Goal: Task Accomplishment & Management: Complete application form

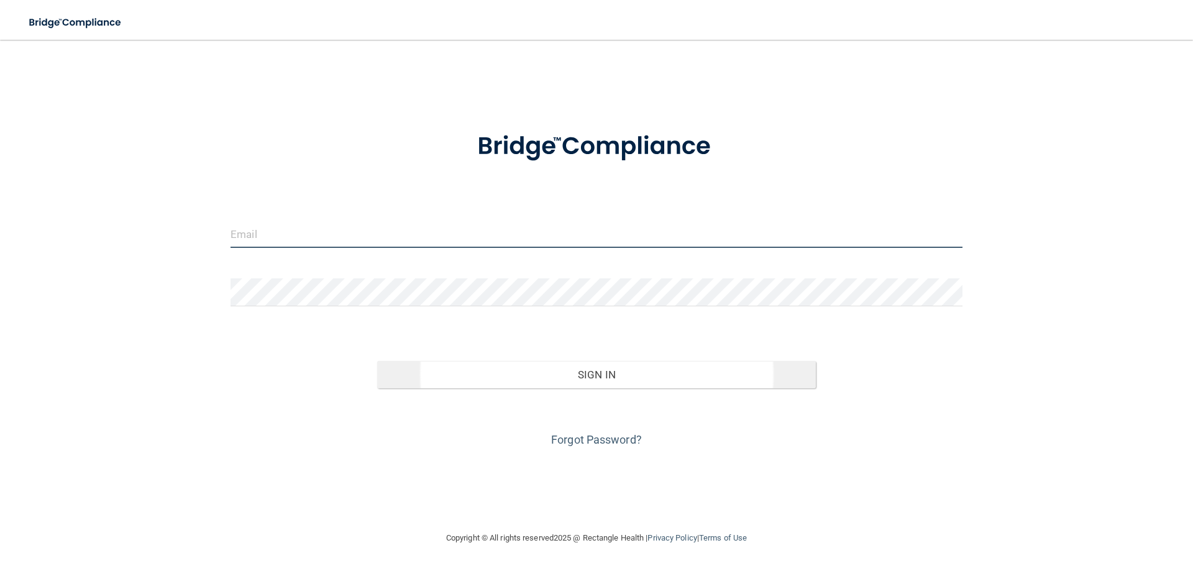
type input "[EMAIL_ADDRESS][DOMAIN_NAME]"
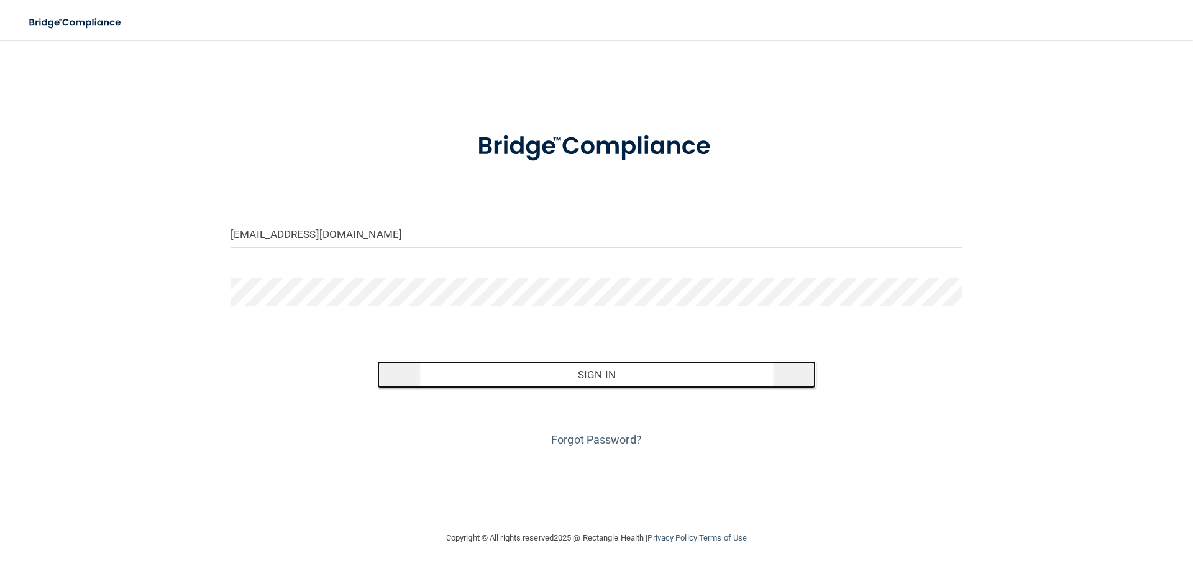
click at [606, 381] on button "Sign In" at bounding box center [596, 374] width 439 height 27
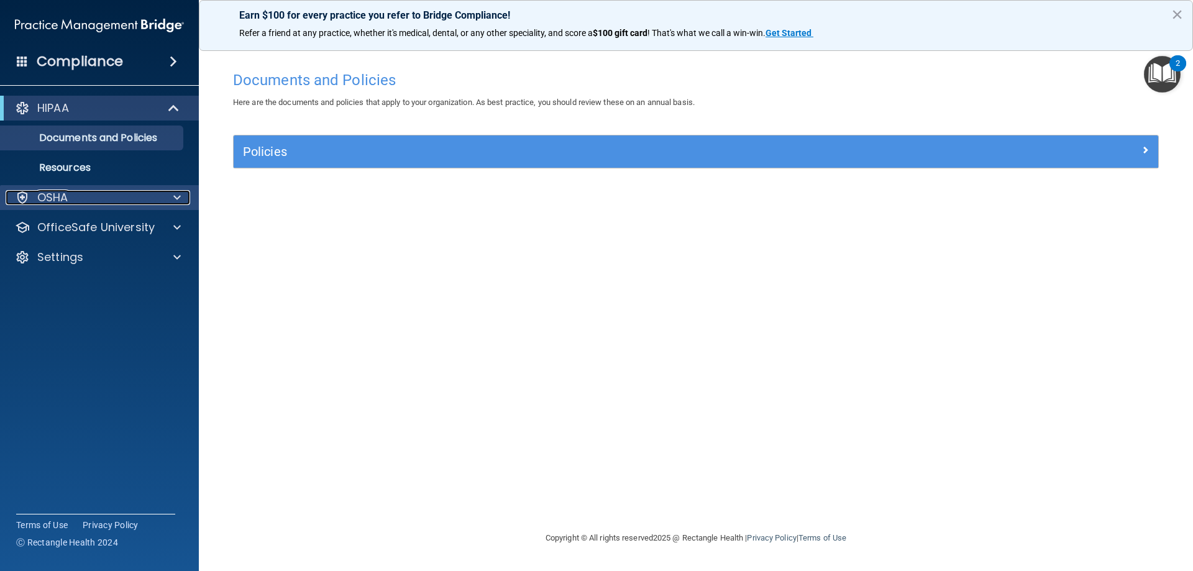
click at [161, 198] on div at bounding box center [175, 197] width 31 height 15
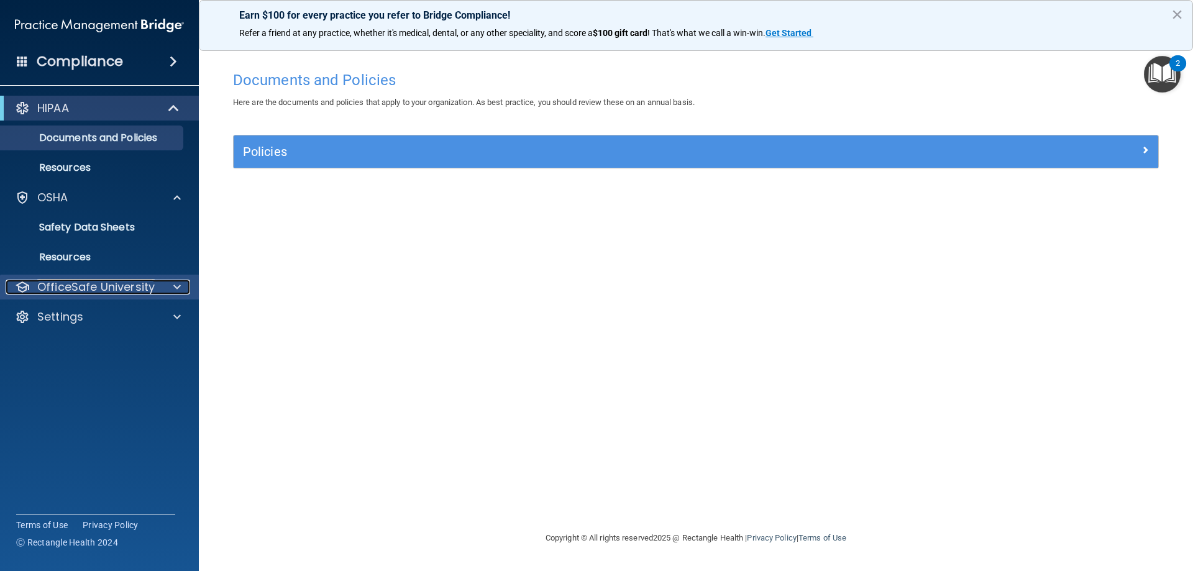
click at [171, 280] on div at bounding box center [175, 287] width 31 height 15
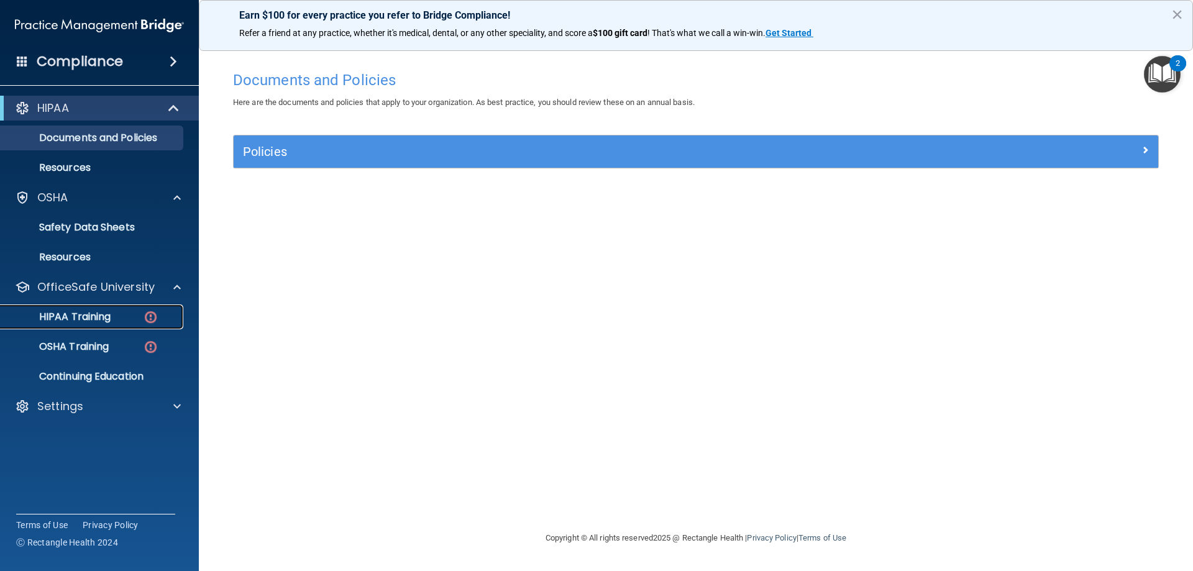
click at [144, 322] on img at bounding box center [151, 317] width 16 height 16
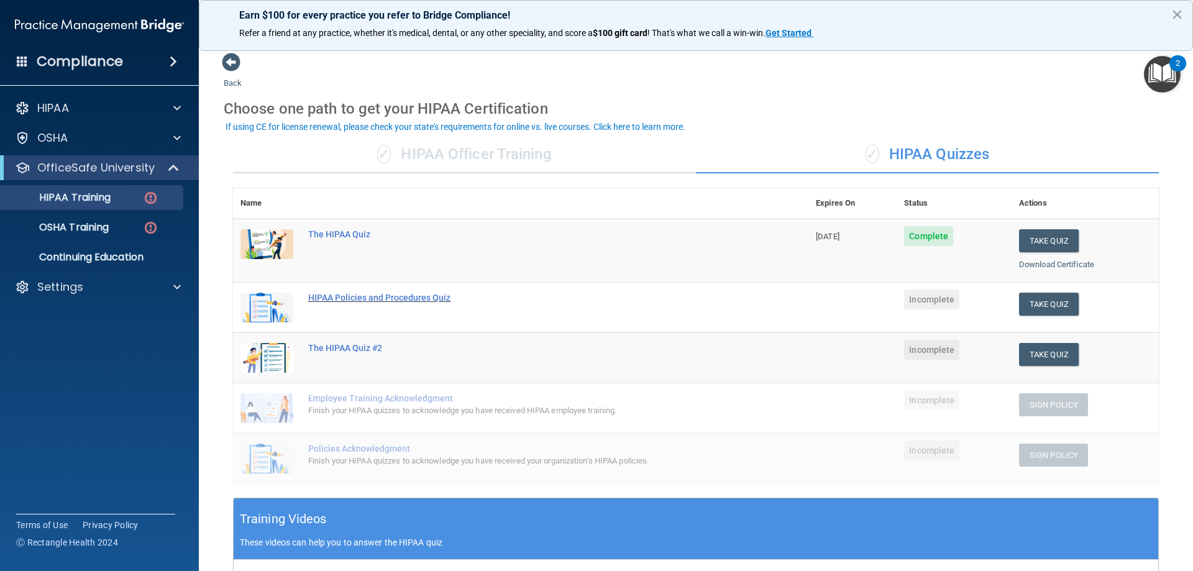
click at [380, 298] on div "HIPAA Policies and Procedures Quiz" at bounding box center [527, 298] width 438 height 10
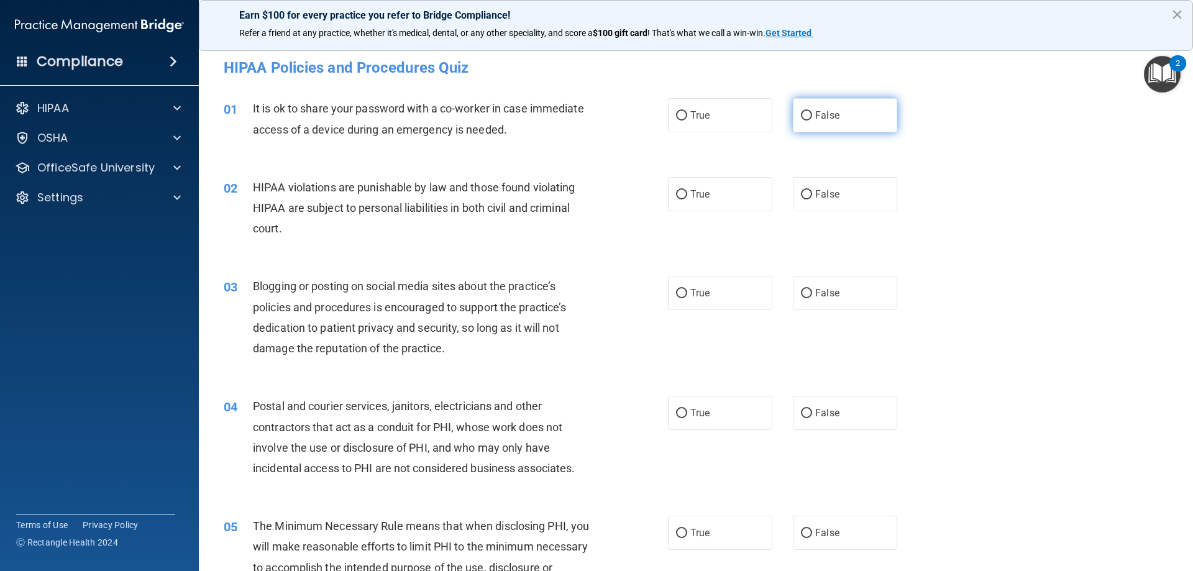
click at [815, 116] on span "False" at bounding box center [827, 115] width 24 height 12
click at [812, 116] on input "False" at bounding box center [806, 115] width 11 height 9
radio input "true"
click at [694, 209] on label "True" at bounding box center [720, 194] width 104 height 34
click at [687, 199] on input "True" at bounding box center [681, 194] width 11 height 9
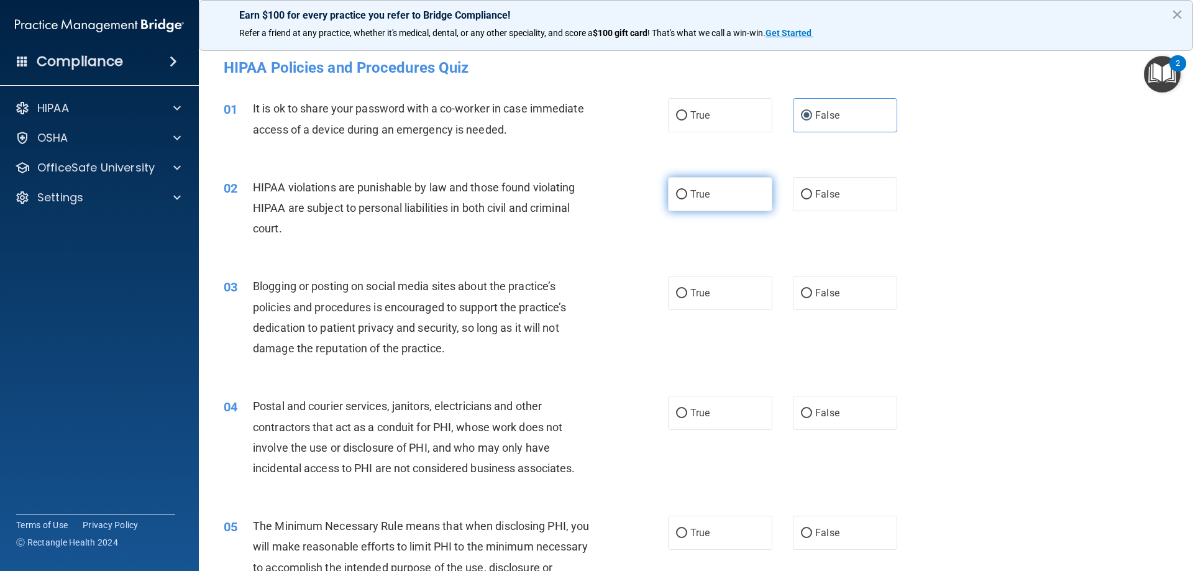
radio input "true"
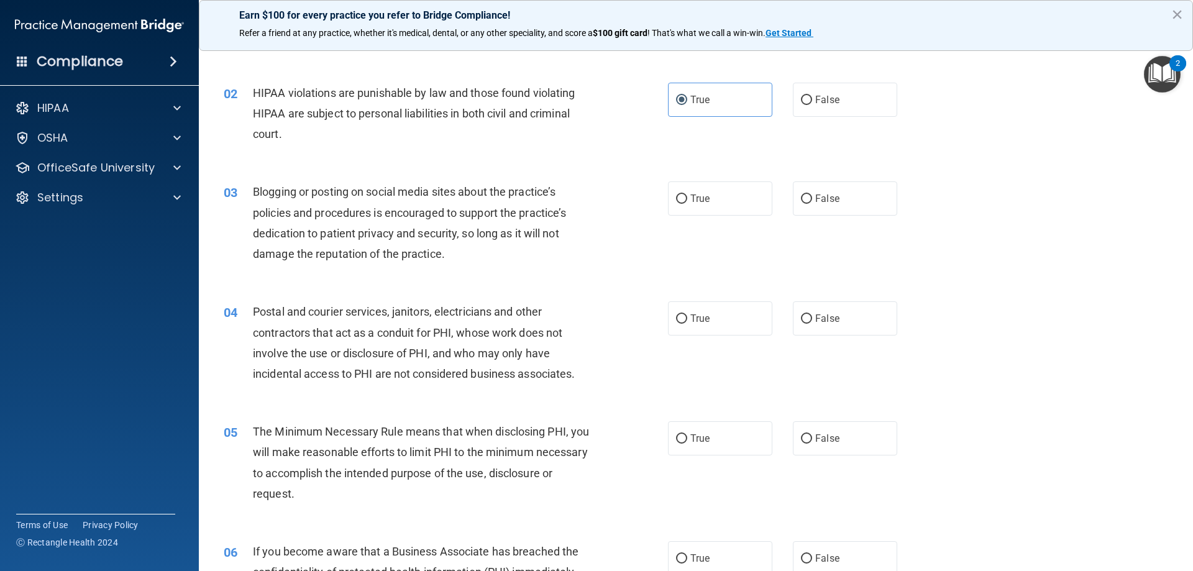
scroll to position [124, 0]
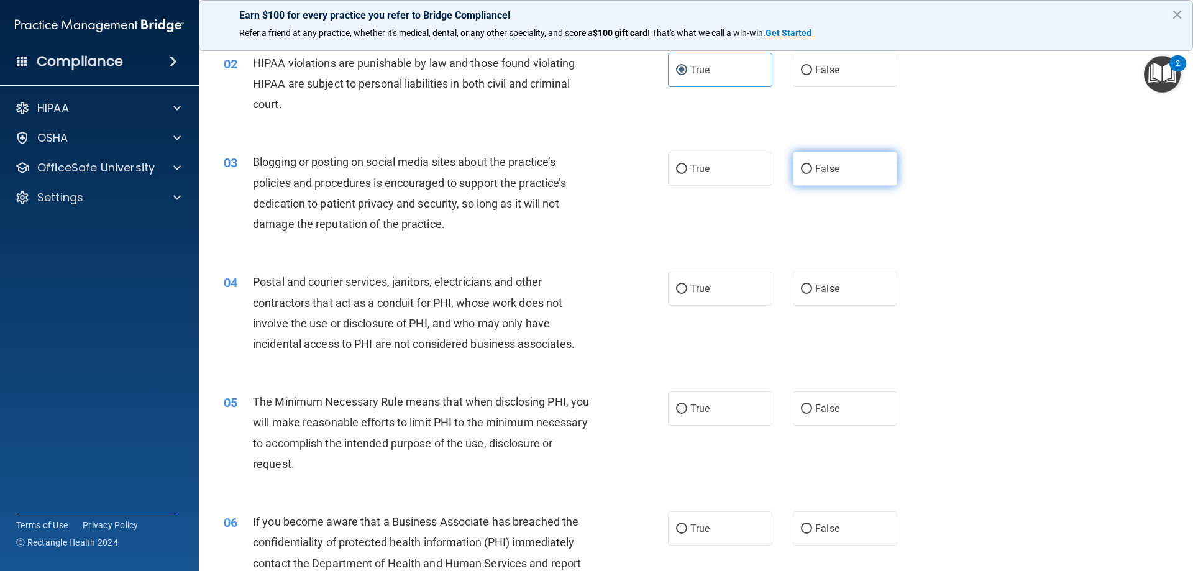
click at [821, 178] on label "False" at bounding box center [845, 169] width 104 height 34
click at [812, 174] on input "False" at bounding box center [806, 169] width 11 height 9
radio input "true"
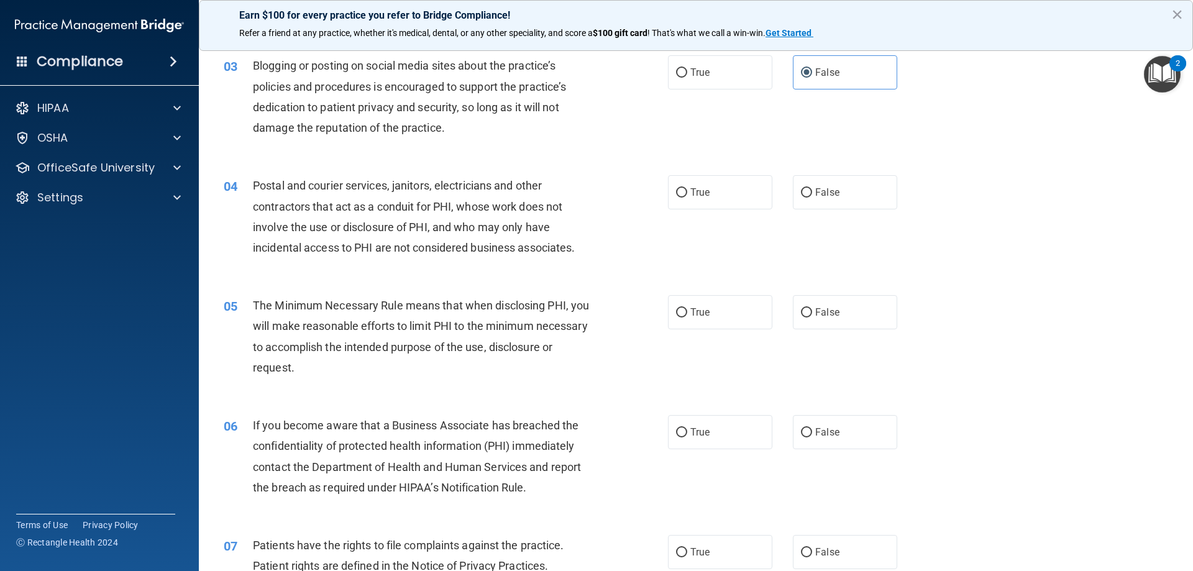
scroll to position [249, 0]
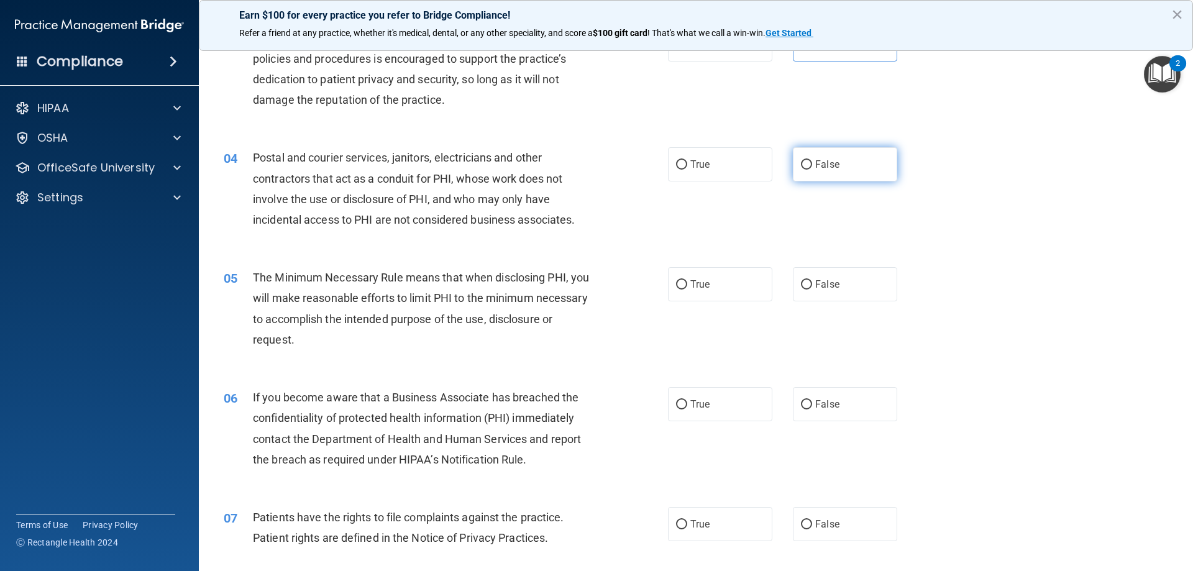
click at [801, 165] on input "False" at bounding box center [806, 164] width 11 height 9
radio input "true"
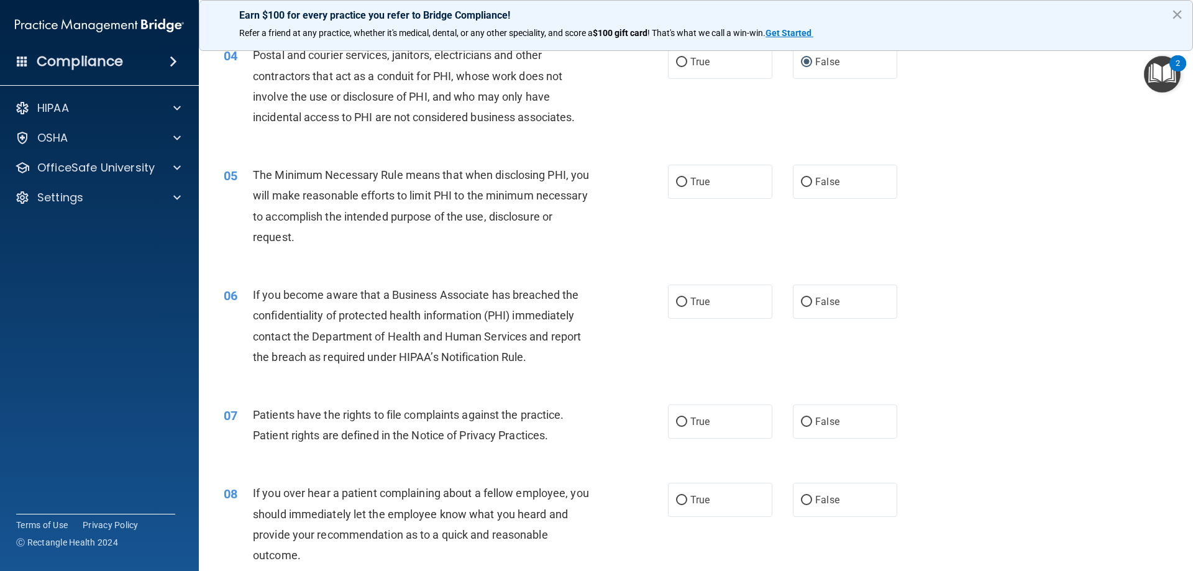
scroll to position [373, 0]
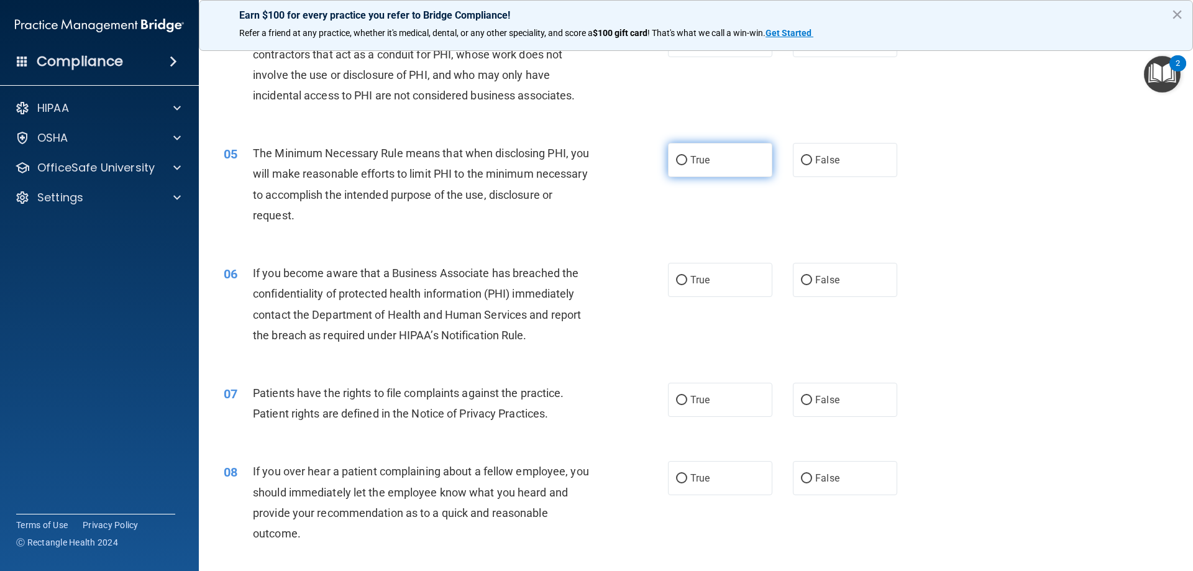
click at [703, 156] on span "True" at bounding box center [699, 160] width 19 height 12
click at [687, 156] on input "True" at bounding box center [681, 160] width 11 height 9
radio input "true"
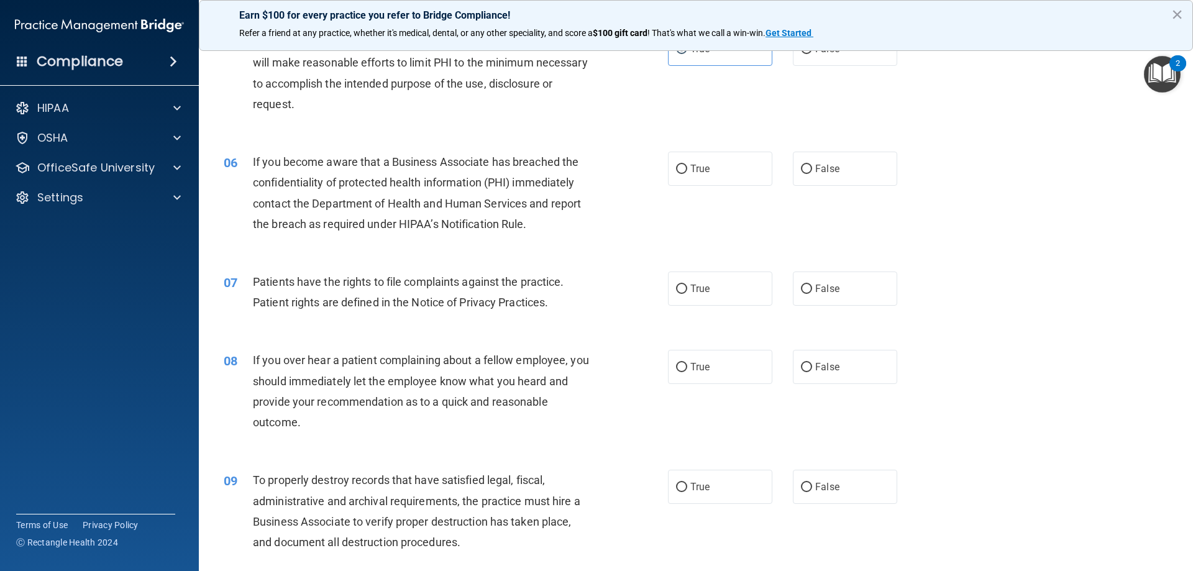
scroll to position [497, 0]
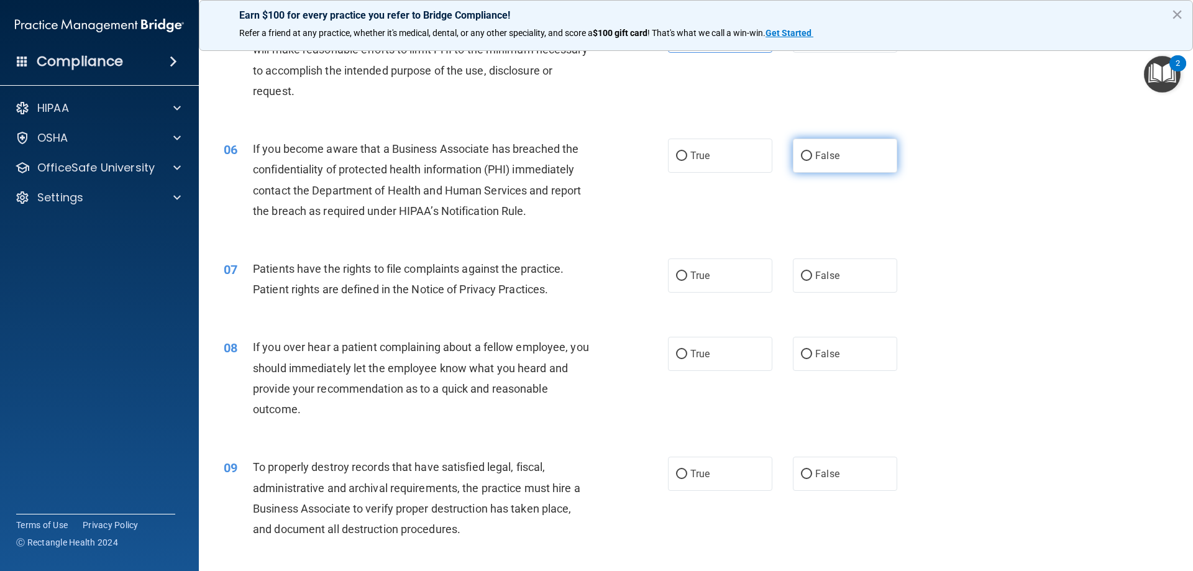
click at [815, 156] on span "False" at bounding box center [827, 156] width 24 height 12
click at [811, 156] on input "False" at bounding box center [806, 156] width 11 height 9
radio input "true"
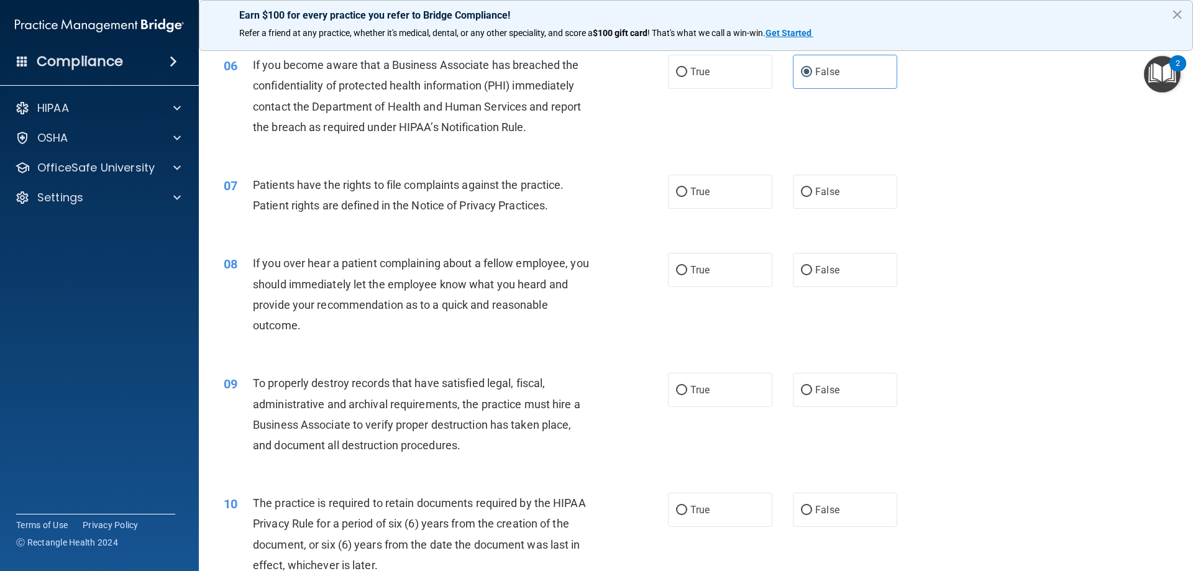
scroll to position [559, 0]
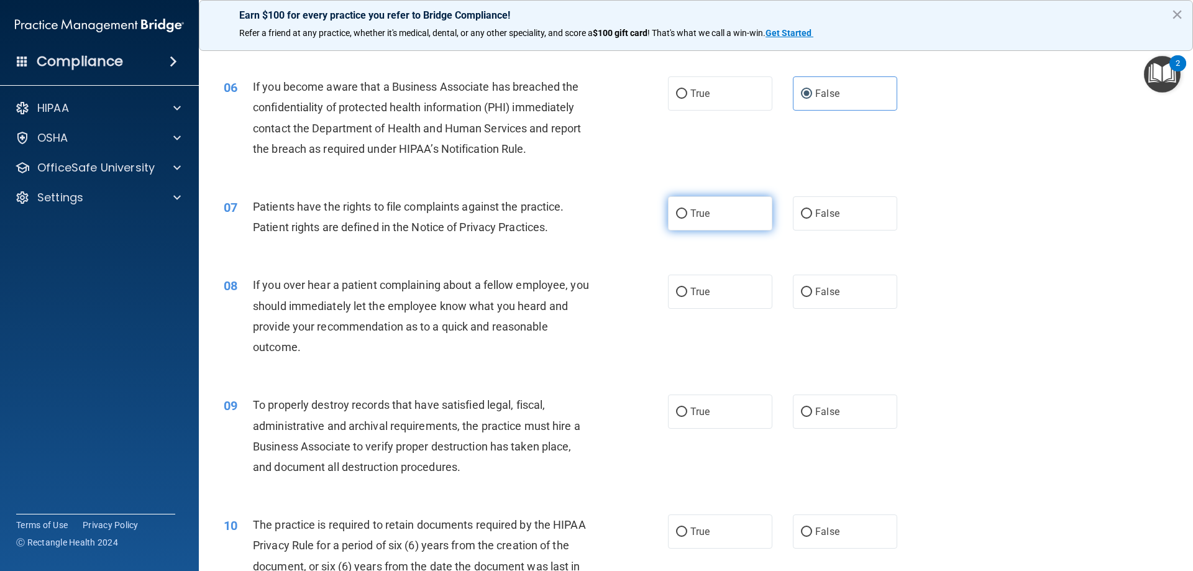
click at [736, 226] on label "True" at bounding box center [720, 213] width 104 height 34
click at [687, 219] on input "True" at bounding box center [681, 213] width 11 height 9
radio input "true"
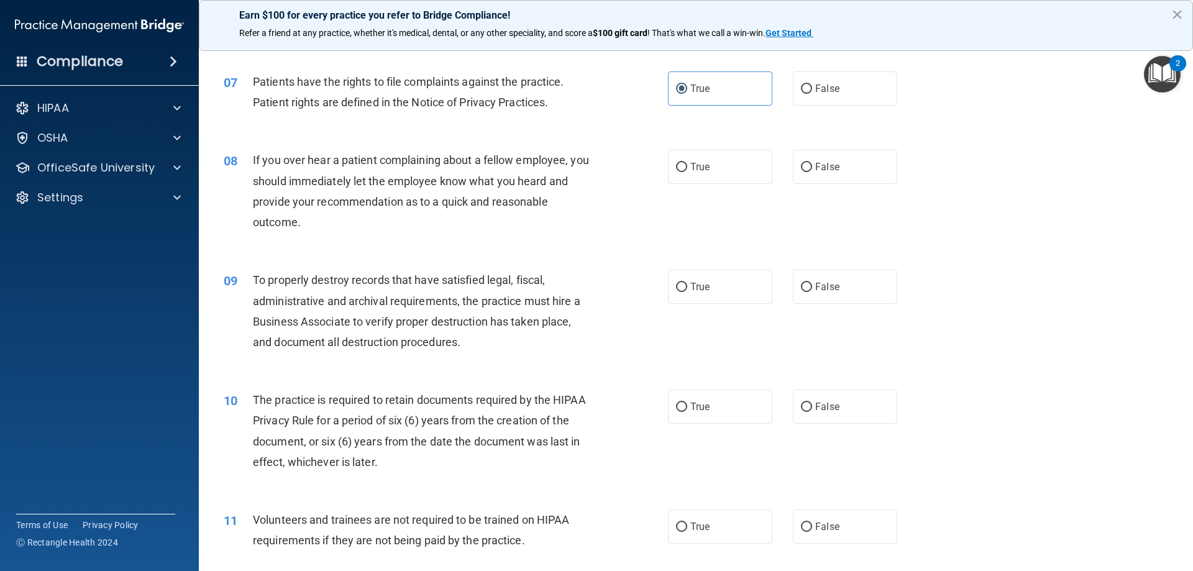
scroll to position [622, 0]
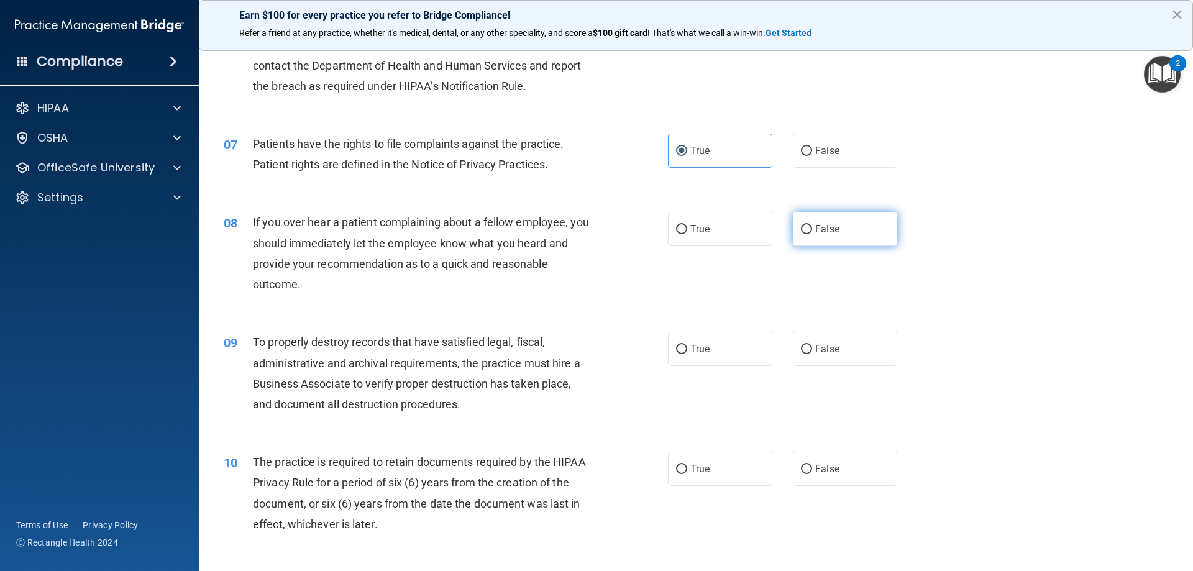
click at [803, 233] on input "False" at bounding box center [806, 229] width 11 height 9
radio input "true"
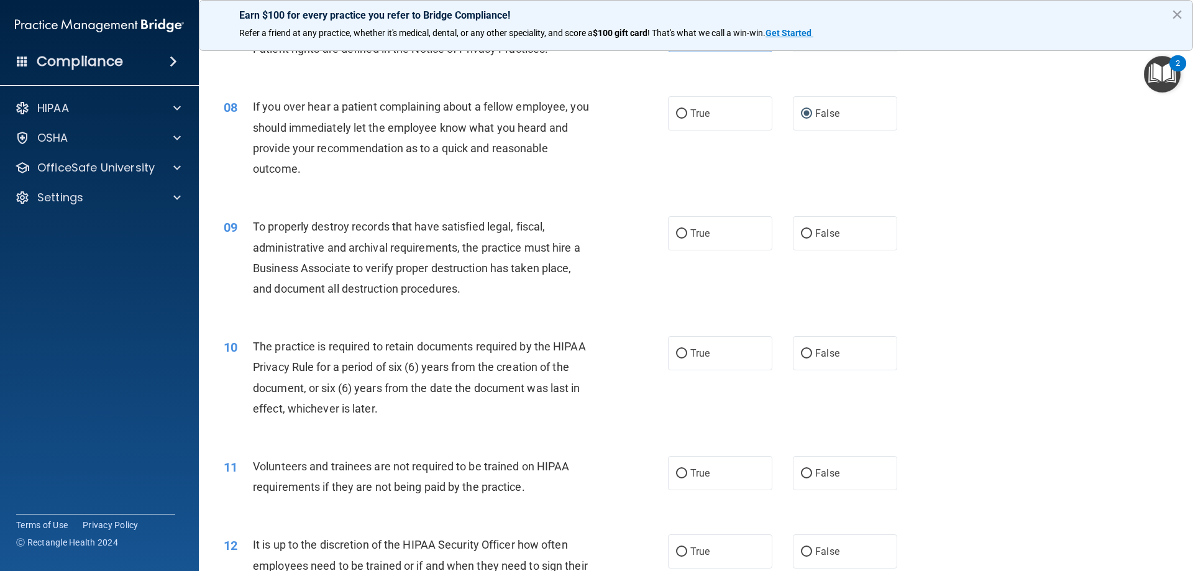
scroll to position [746, 0]
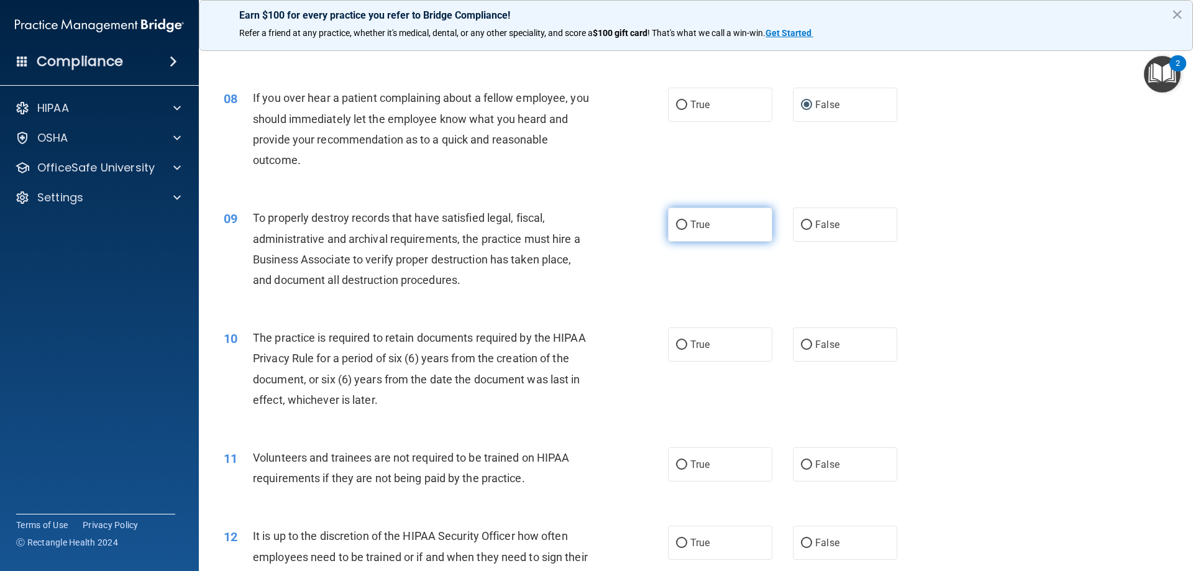
click at [724, 239] on label "True" at bounding box center [720, 225] width 104 height 34
click at [687, 230] on input "True" at bounding box center [681, 225] width 11 height 9
radio input "true"
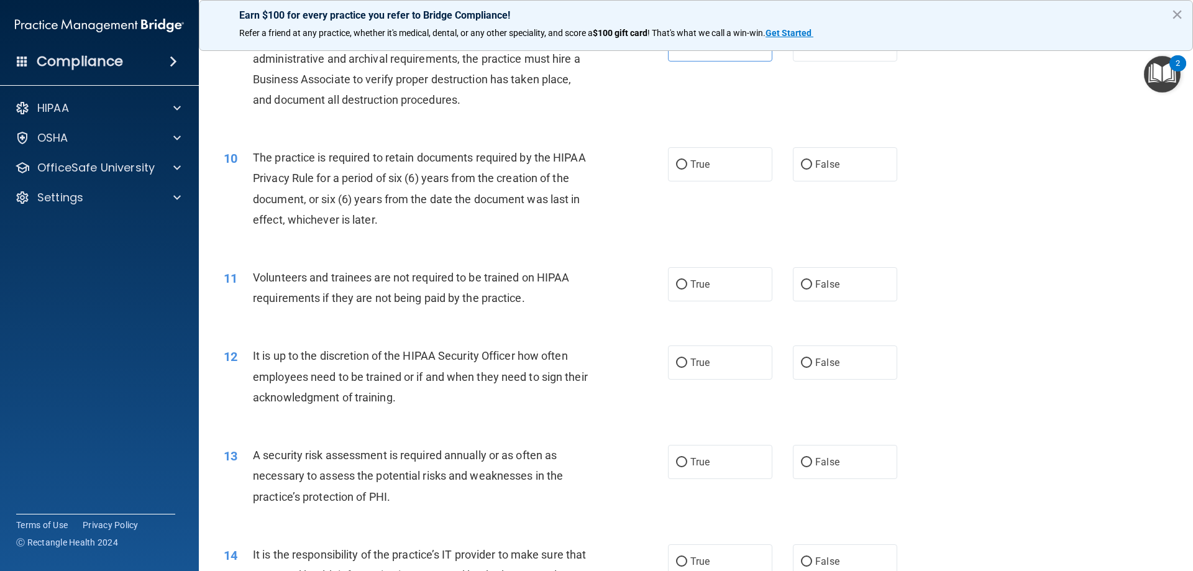
scroll to position [933, 0]
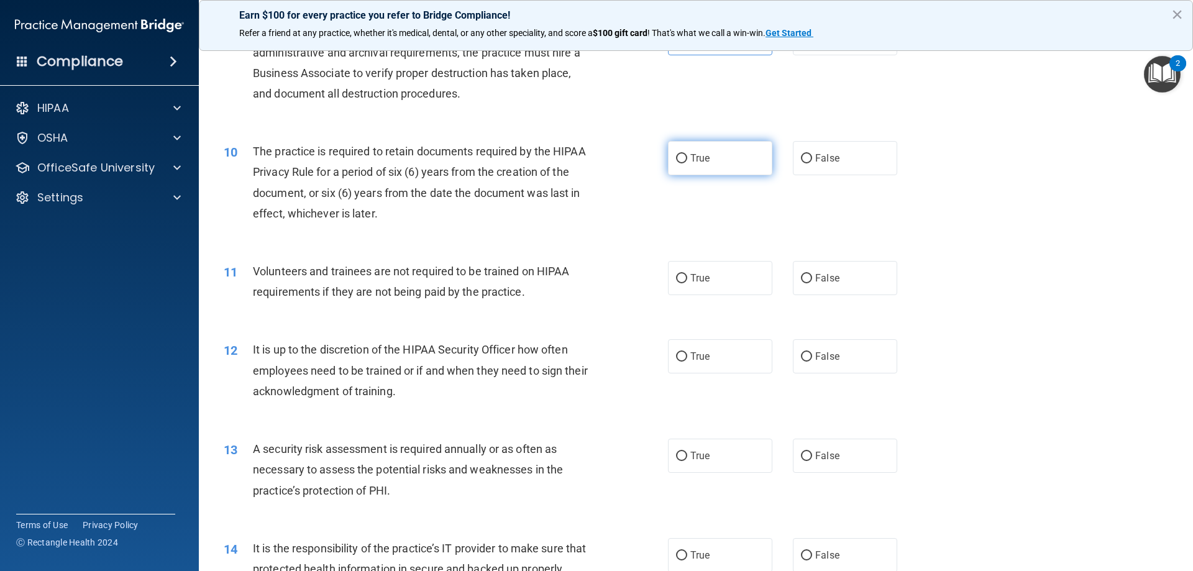
click at [722, 165] on label "True" at bounding box center [720, 158] width 104 height 34
click at [687, 163] on input "True" at bounding box center [681, 158] width 11 height 9
radio input "true"
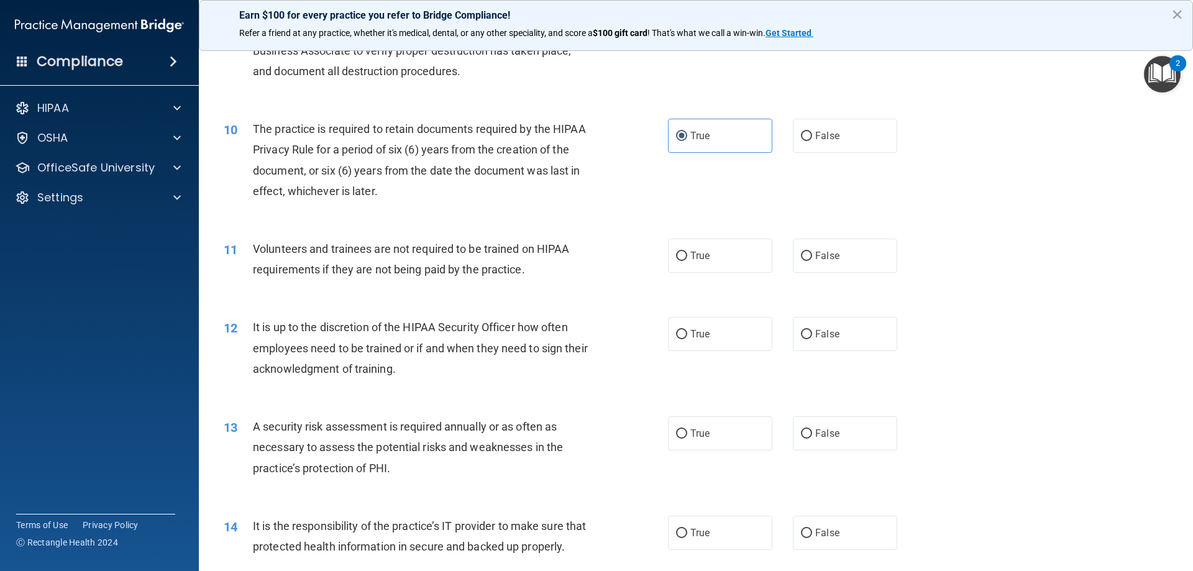
scroll to position [995, 0]
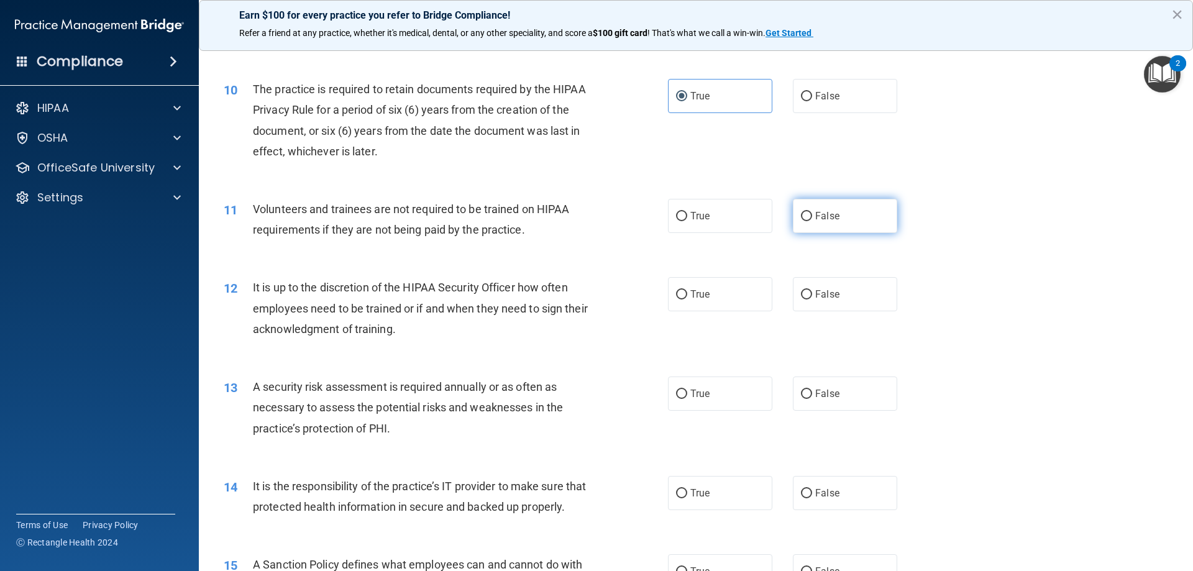
click at [831, 221] on span "False" at bounding box center [827, 216] width 24 height 12
click at [812, 221] on input "False" at bounding box center [806, 216] width 11 height 9
radio input "true"
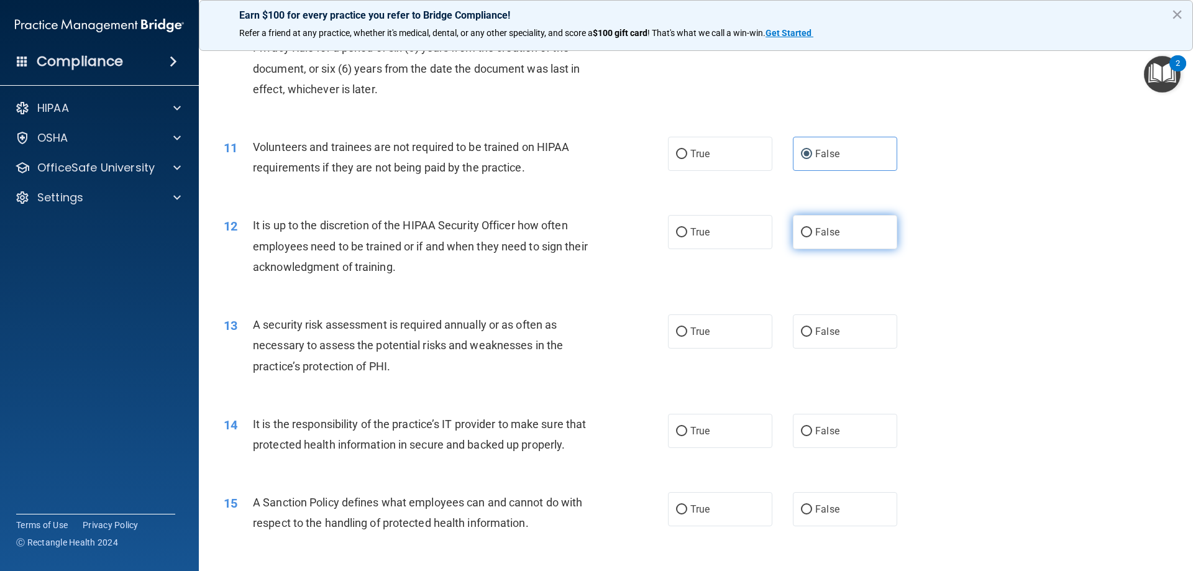
click at [826, 224] on label "False" at bounding box center [845, 232] width 104 height 34
click at [812, 228] on input "False" at bounding box center [806, 232] width 11 height 9
radio input "true"
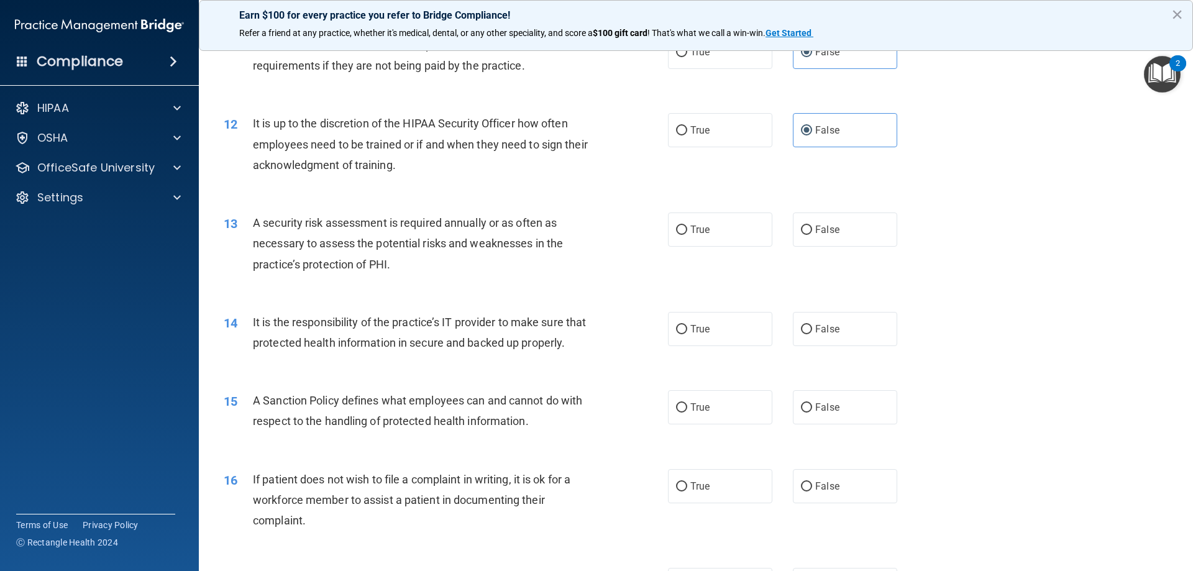
scroll to position [1181, 0]
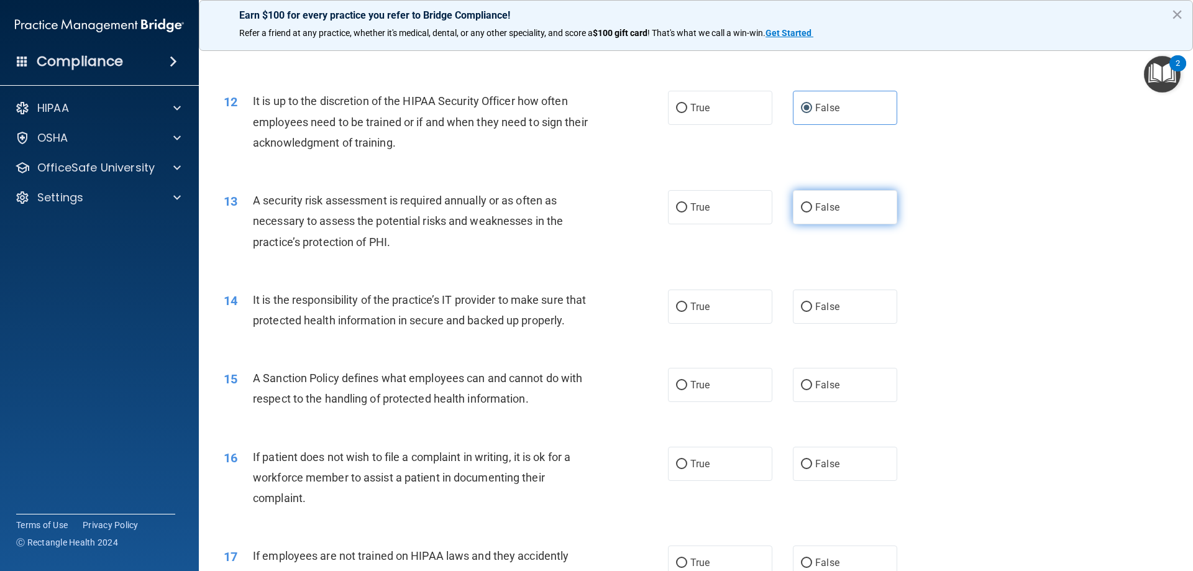
click at [808, 206] on label "False" at bounding box center [845, 207] width 104 height 34
click at [808, 206] on input "False" at bounding box center [806, 207] width 11 height 9
radio input "true"
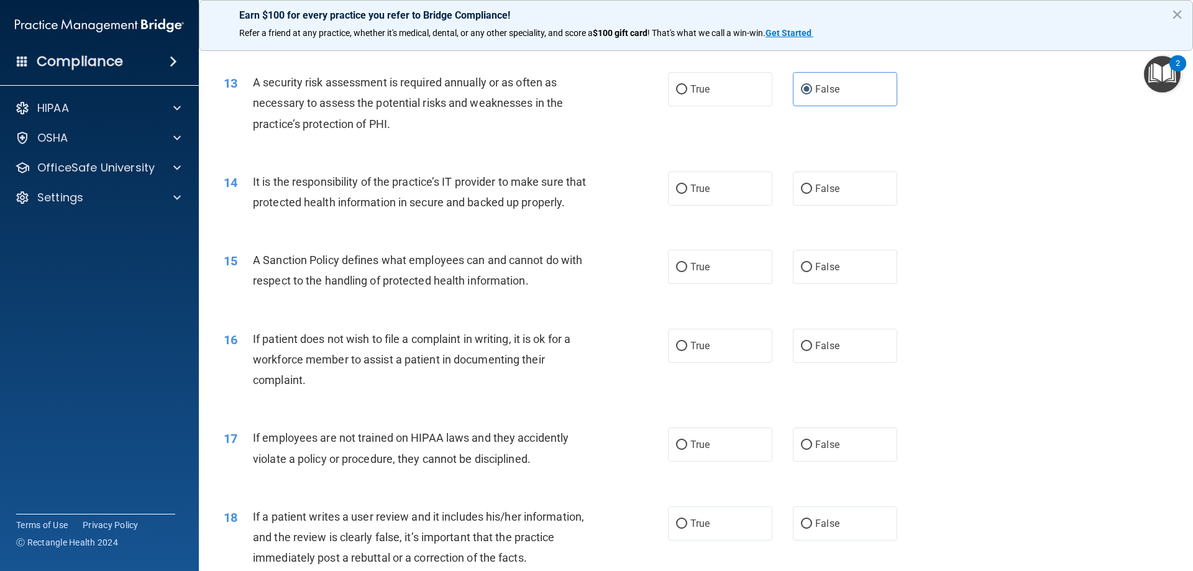
scroll to position [1305, 0]
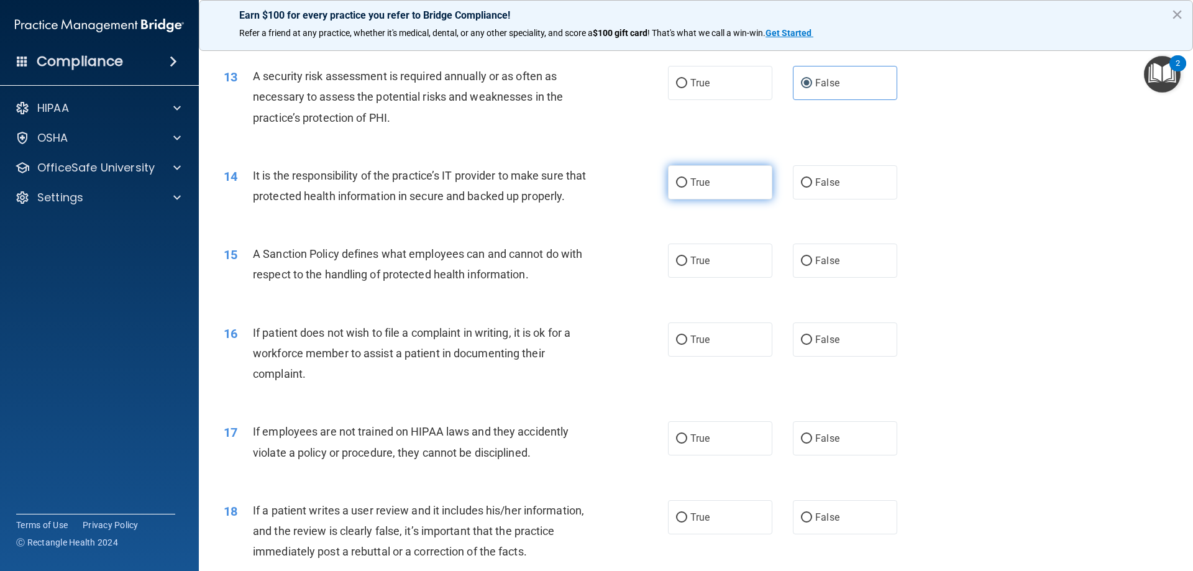
click at [731, 189] on label "True" at bounding box center [720, 182] width 104 height 34
click at [687, 188] on input "True" at bounding box center [681, 182] width 11 height 9
radio input "true"
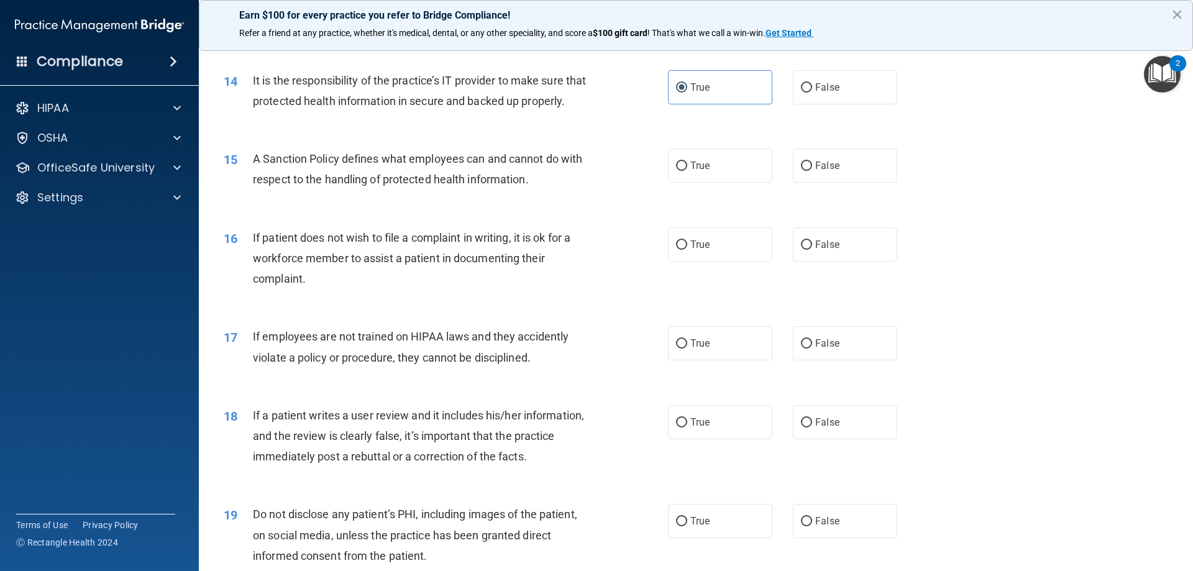
scroll to position [1430, 0]
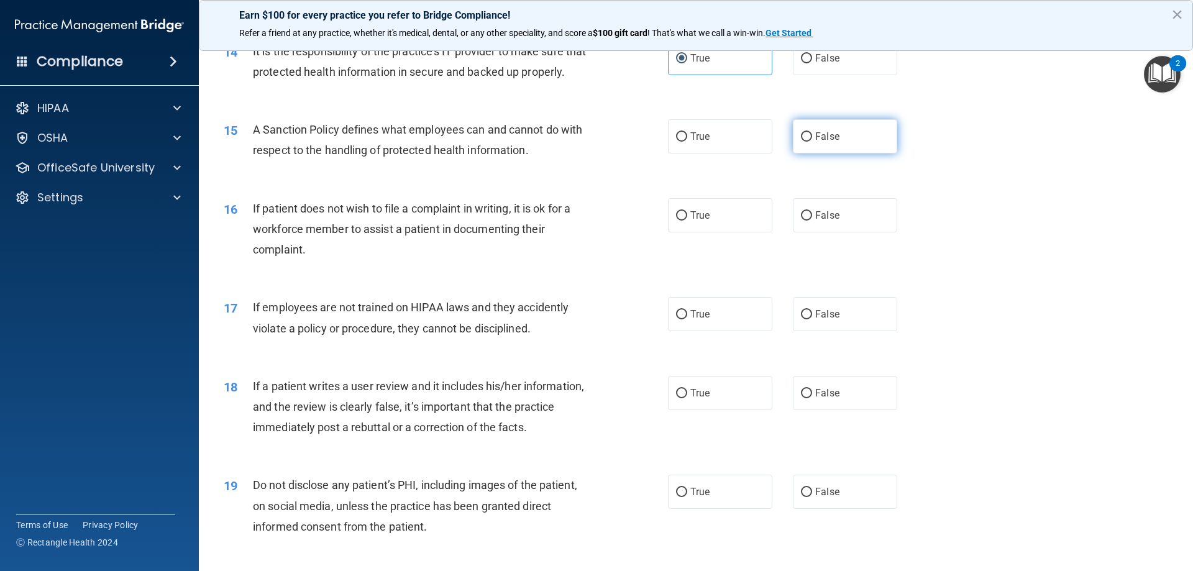
click at [818, 142] on span "False" at bounding box center [827, 136] width 24 height 12
click at [812, 142] on input "False" at bounding box center [806, 136] width 11 height 9
radio input "true"
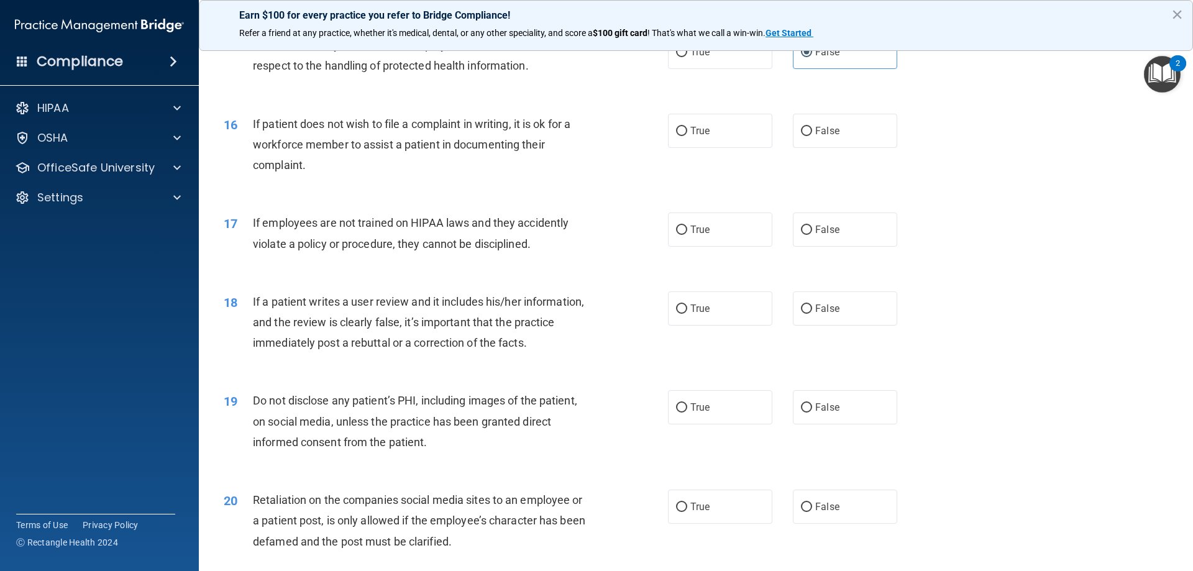
scroll to position [1492, 0]
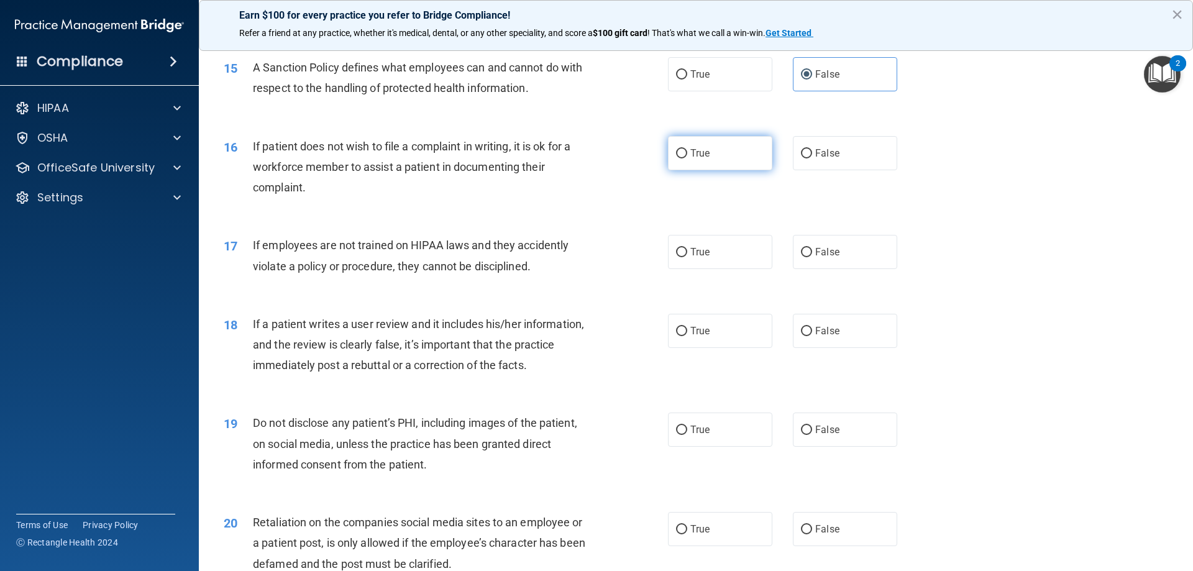
click at [691, 159] on label "True" at bounding box center [720, 153] width 104 height 34
click at [687, 158] on input "True" at bounding box center [681, 153] width 11 height 9
radio input "true"
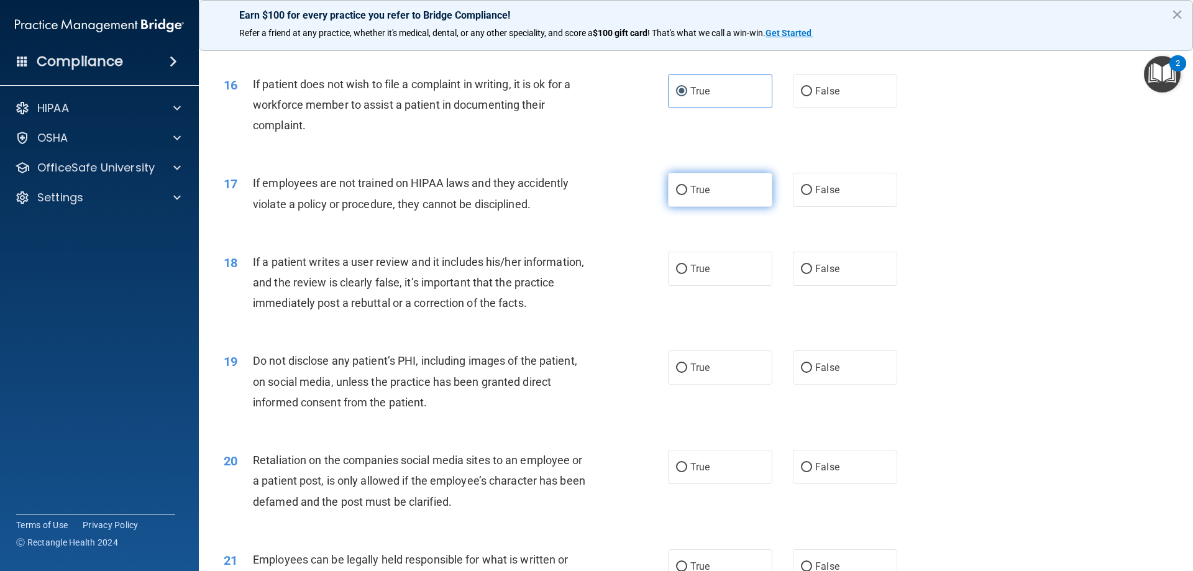
click at [723, 207] on label "True" at bounding box center [720, 190] width 104 height 34
click at [687, 195] on input "True" at bounding box center [681, 190] width 11 height 9
radio input "true"
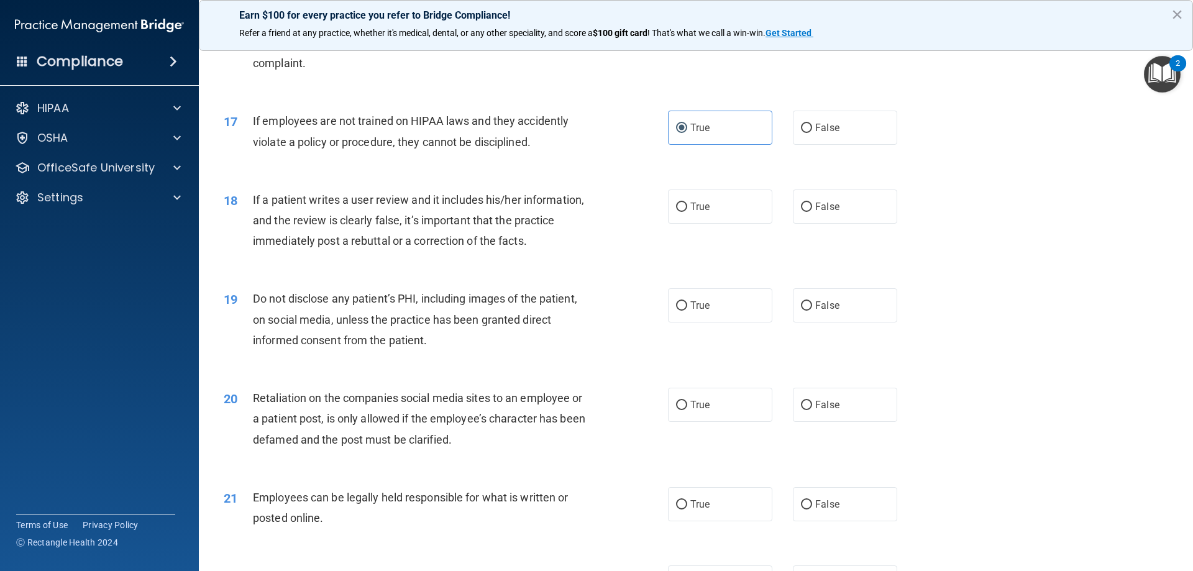
scroll to position [1678, 0]
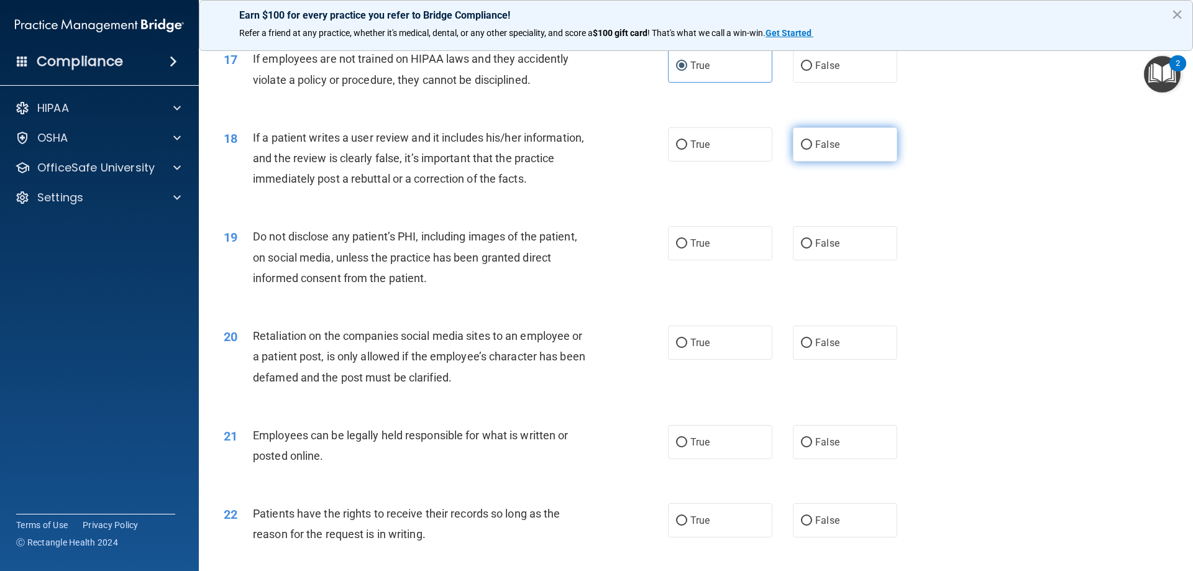
click at [816, 162] on label "False" at bounding box center [845, 144] width 104 height 34
click at [812, 150] on input "False" at bounding box center [806, 144] width 11 height 9
radio input "true"
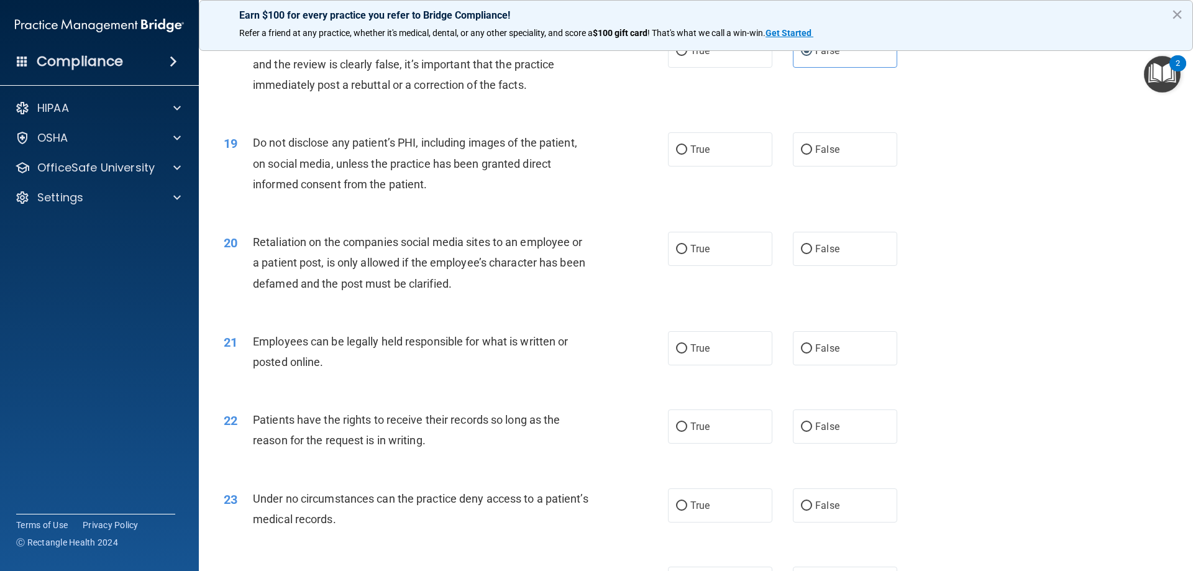
scroll to position [1802, 0]
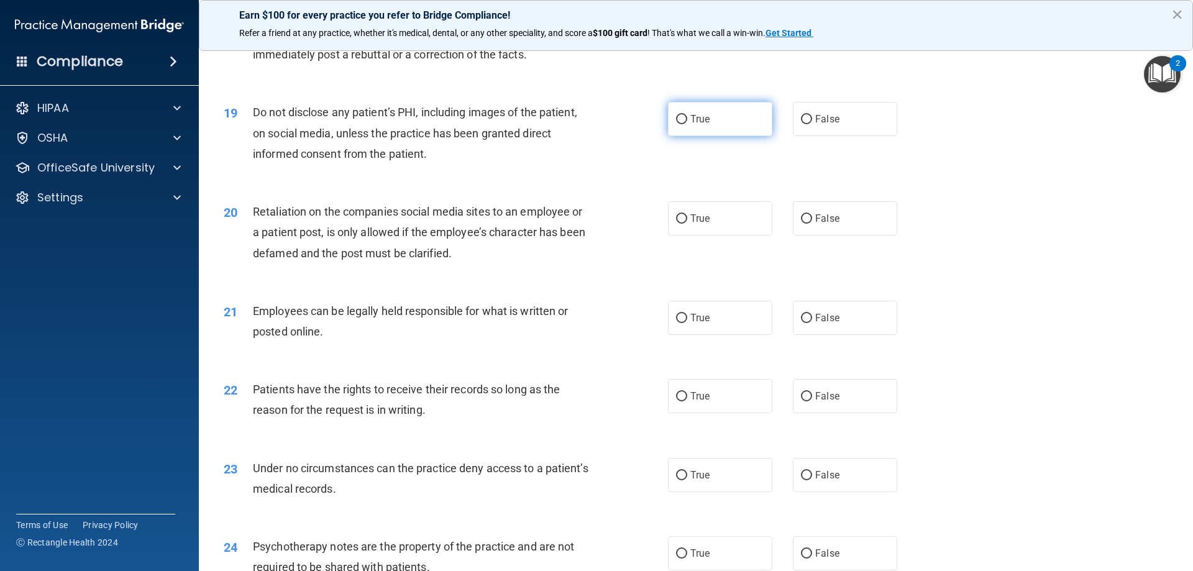
click at [739, 136] on label "True" at bounding box center [720, 119] width 104 height 34
click at [687, 124] on input "True" at bounding box center [681, 119] width 11 height 9
radio input "true"
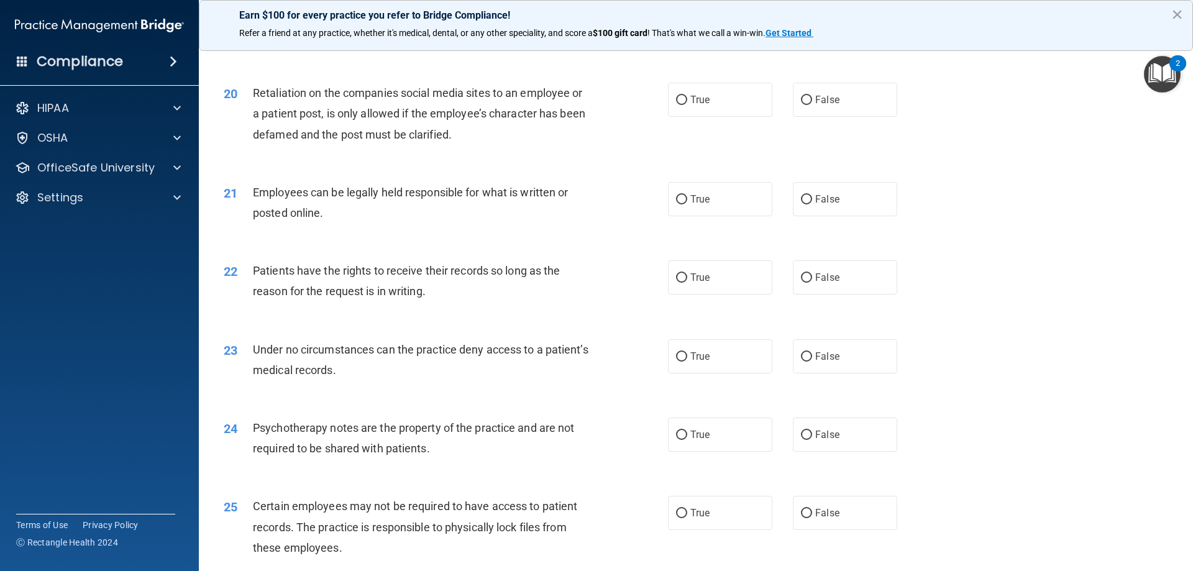
scroll to position [1927, 0]
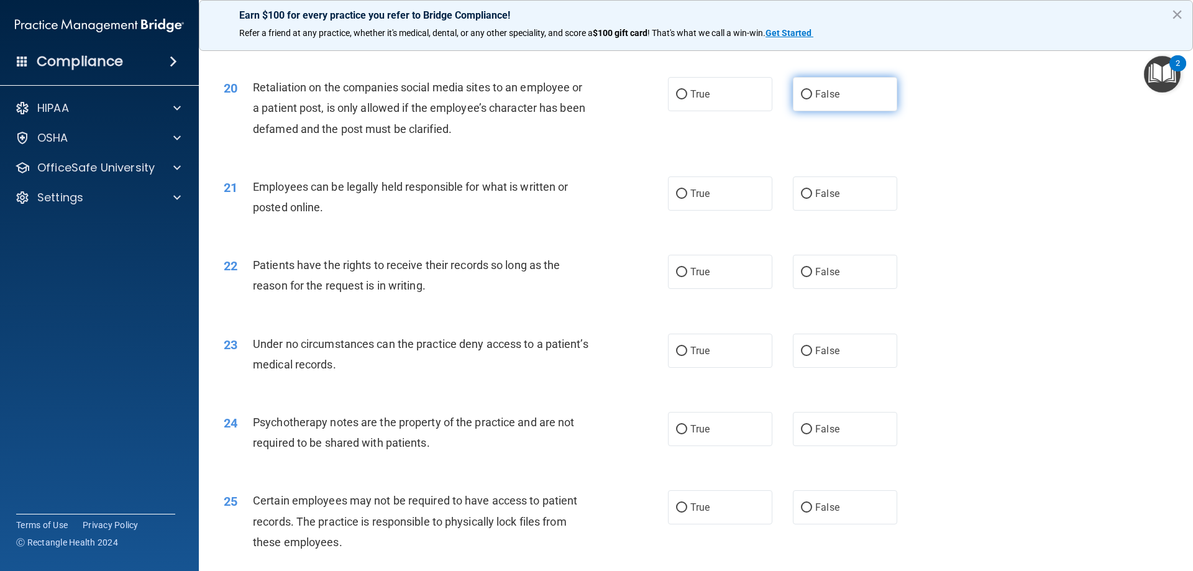
click at [794, 111] on label "False" at bounding box center [845, 94] width 104 height 34
click at [801, 99] on input "False" at bounding box center [806, 94] width 11 height 9
radio input "true"
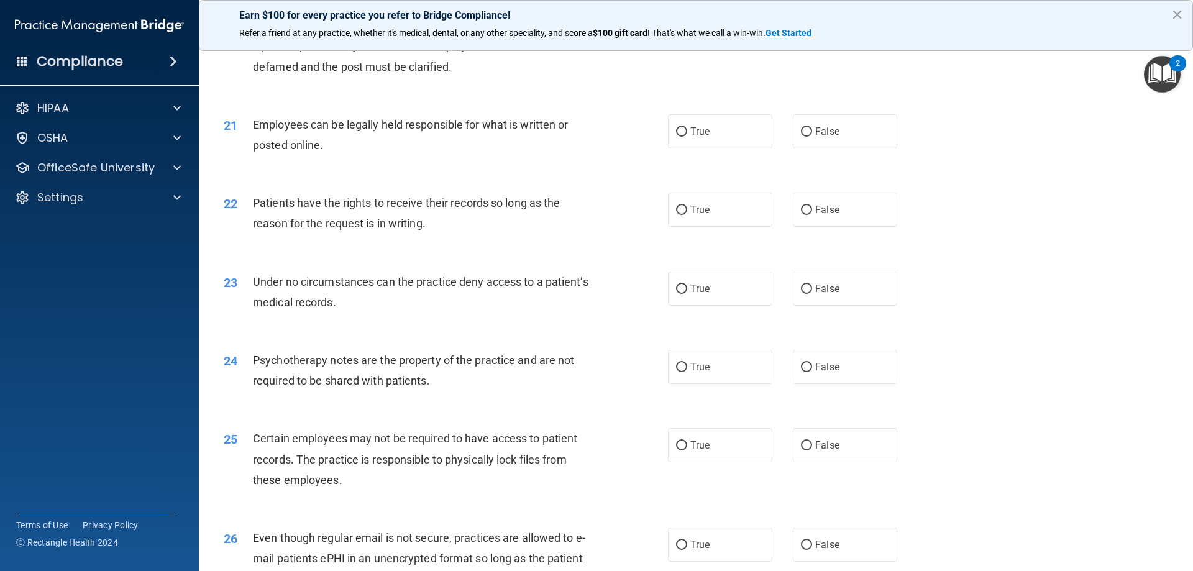
scroll to position [2051, 0]
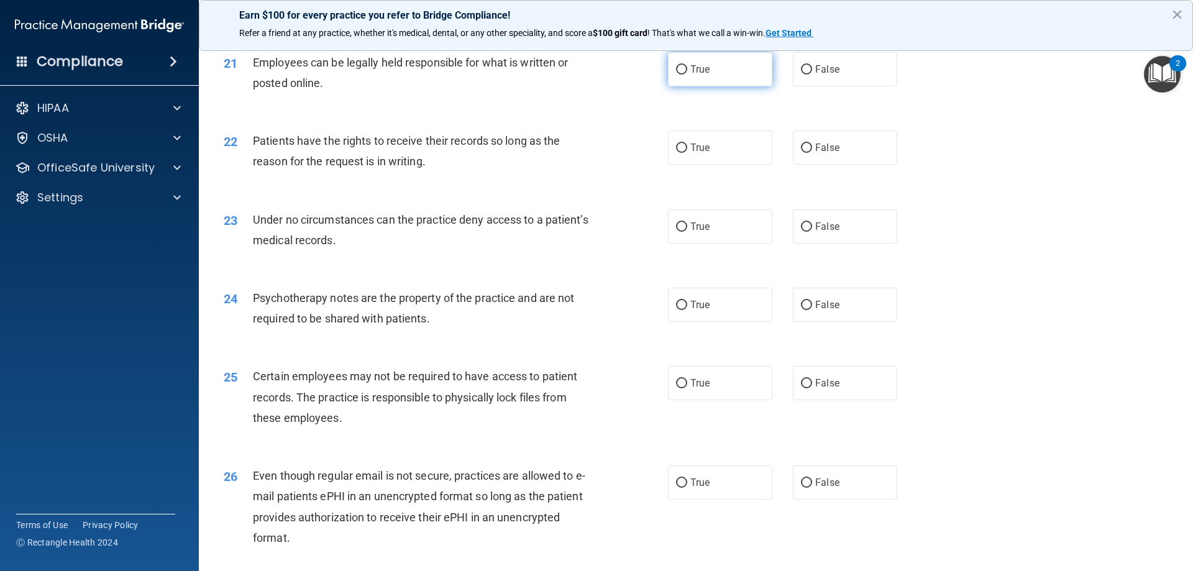
click at [745, 86] on label "True" at bounding box center [720, 69] width 104 height 34
click at [687, 75] on input "True" at bounding box center [681, 69] width 11 height 9
radio input "true"
click at [808, 86] on label "False" at bounding box center [845, 69] width 104 height 34
click at [808, 75] on input "False" at bounding box center [806, 69] width 11 height 9
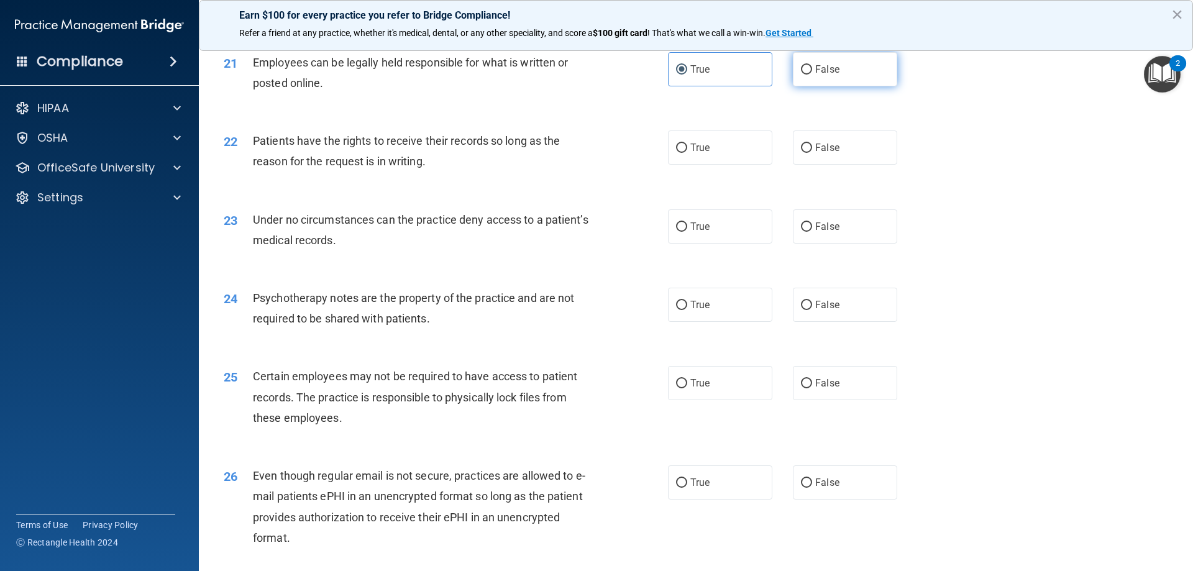
radio input "true"
radio input "false"
click at [728, 165] on label "True" at bounding box center [720, 147] width 104 height 34
click at [687, 153] on input "True" at bounding box center [681, 148] width 11 height 9
radio input "true"
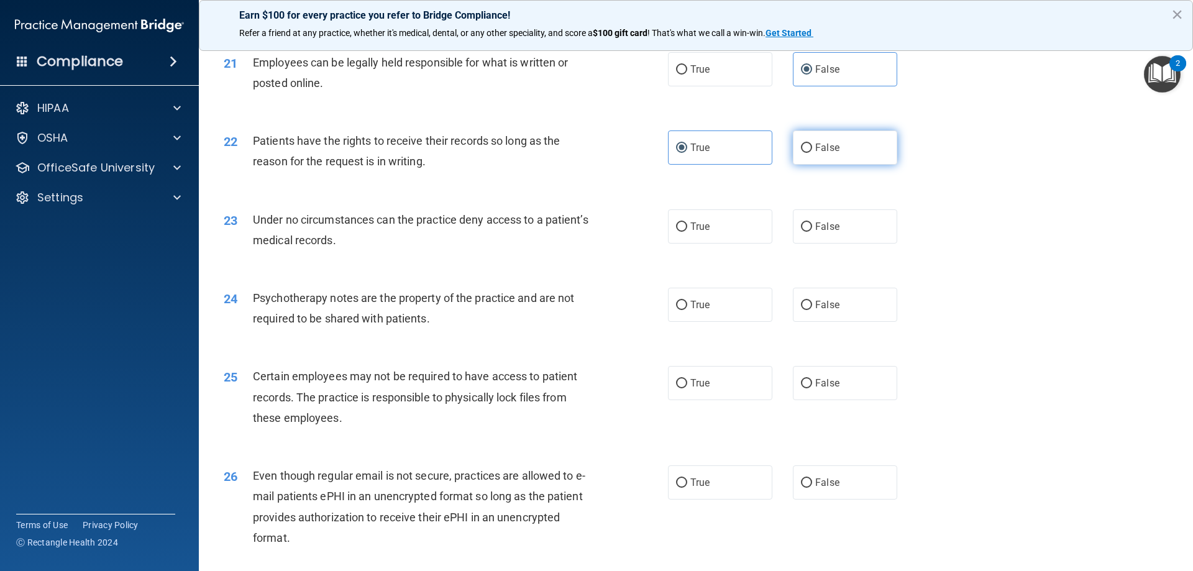
click at [823, 153] on span "False" at bounding box center [827, 148] width 24 height 12
click at [812, 153] on input "False" at bounding box center [806, 148] width 11 height 9
radio input "true"
radio input "false"
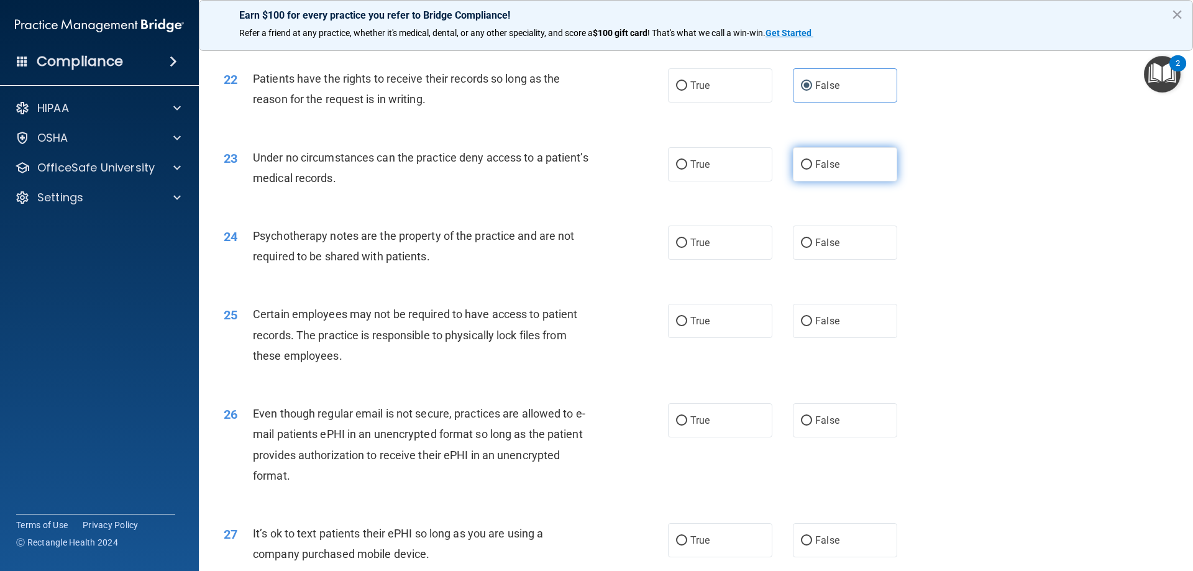
click at [817, 170] on span "False" at bounding box center [827, 164] width 24 height 12
click at [812, 170] on input "False" at bounding box center [806, 164] width 11 height 9
radio input "true"
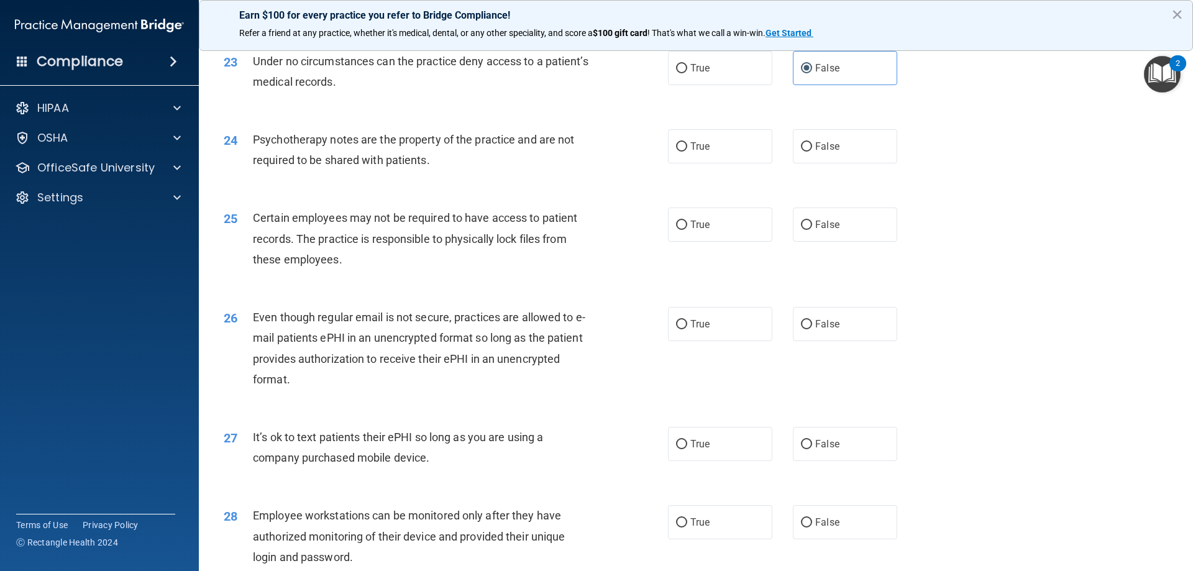
scroll to position [2237, 0]
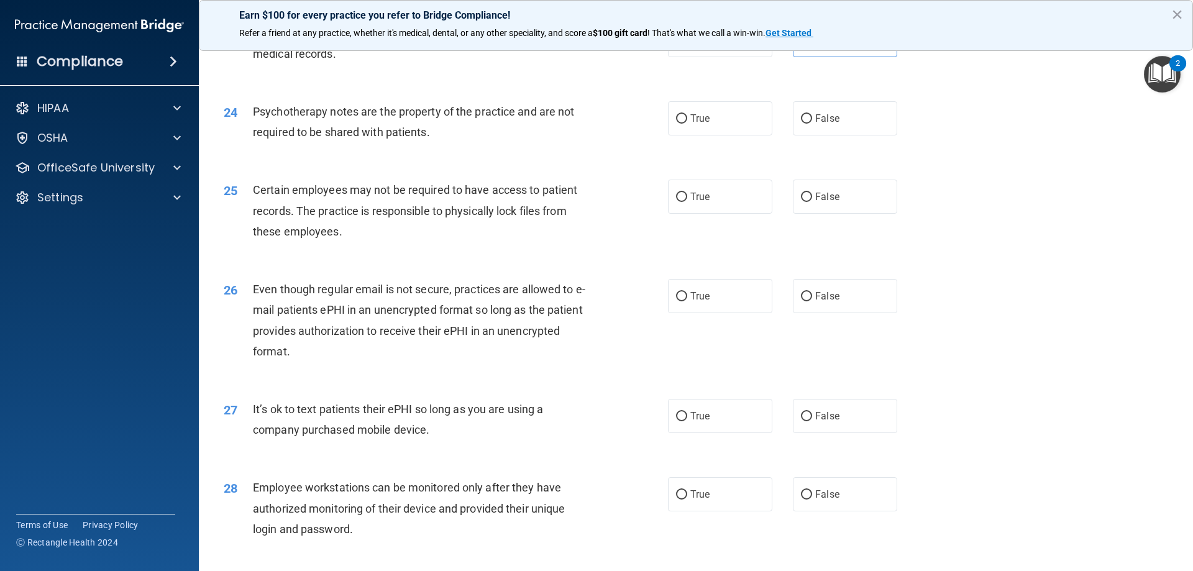
click at [780, 135] on div "True False" at bounding box center [793, 118] width 250 height 34
click at [801, 124] on input "False" at bounding box center [806, 118] width 11 height 9
radio input "true"
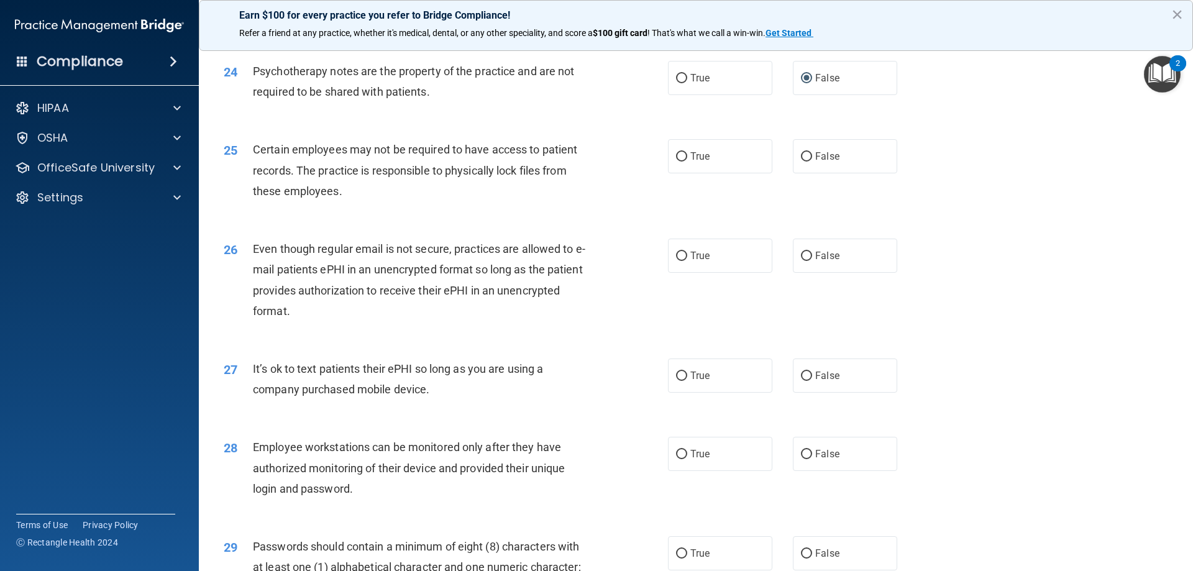
scroll to position [2299, 0]
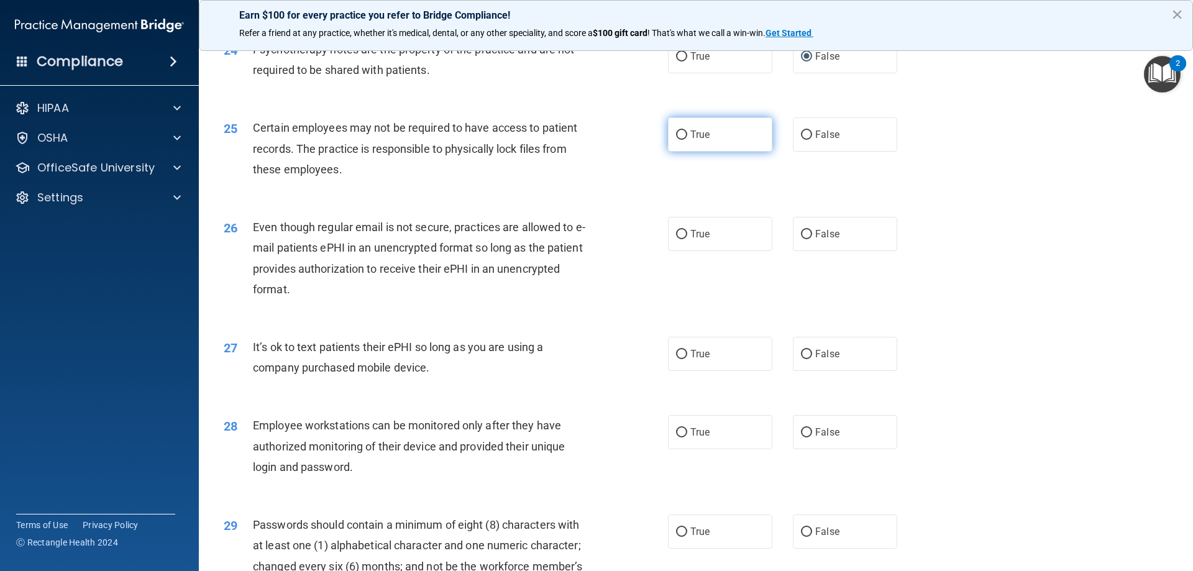
click at [696, 152] on label "True" at bounding box center [720, 134] width 104 height 34
click at [687, 140] on input "True" at bounding box center [681, 134] width 11 height 9
radio input "true"
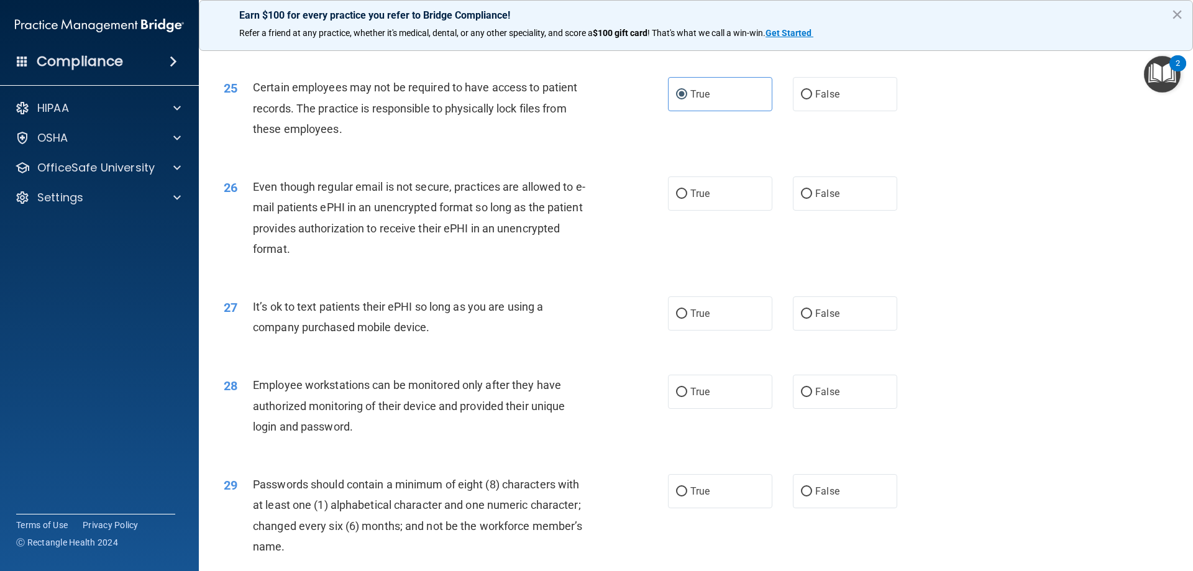
scroll to position [2361, 0]
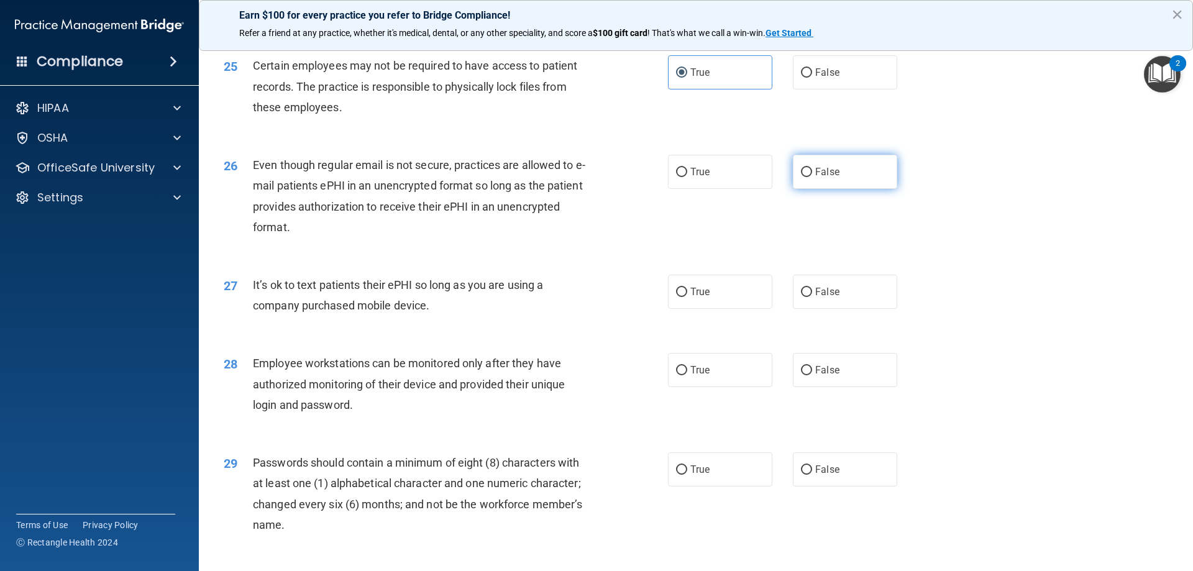
click at [819, 189] on label "False" at bounding box center [845, 172] width 104 height 34
click at [812, 177] on input "False" at bounding box center [806, 172] width 11 height 9
radio input "true"
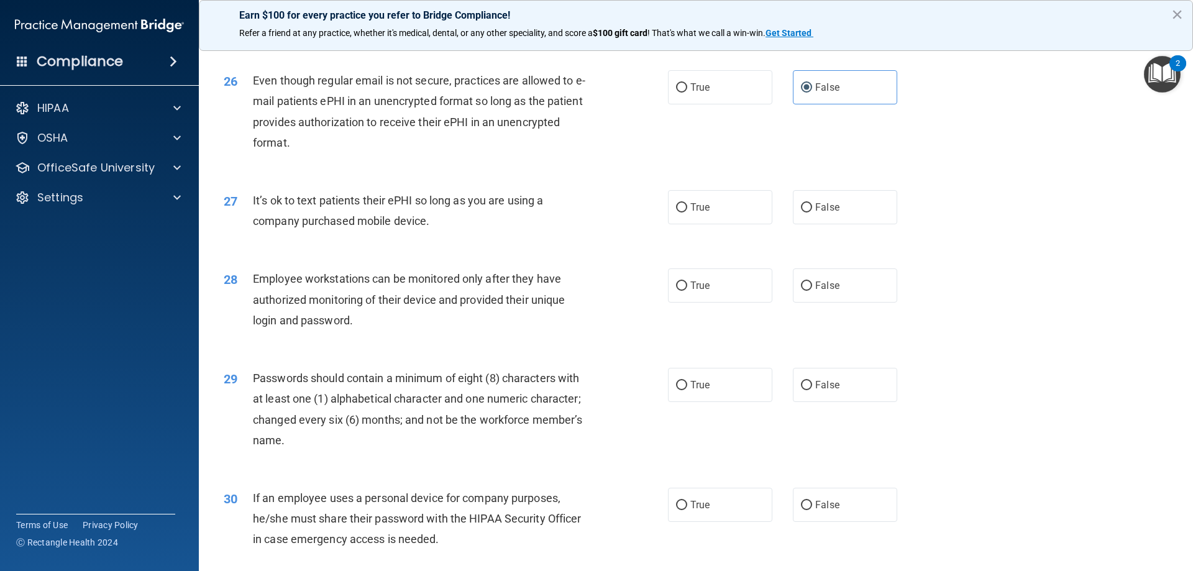
scroll to position [2486, 0]
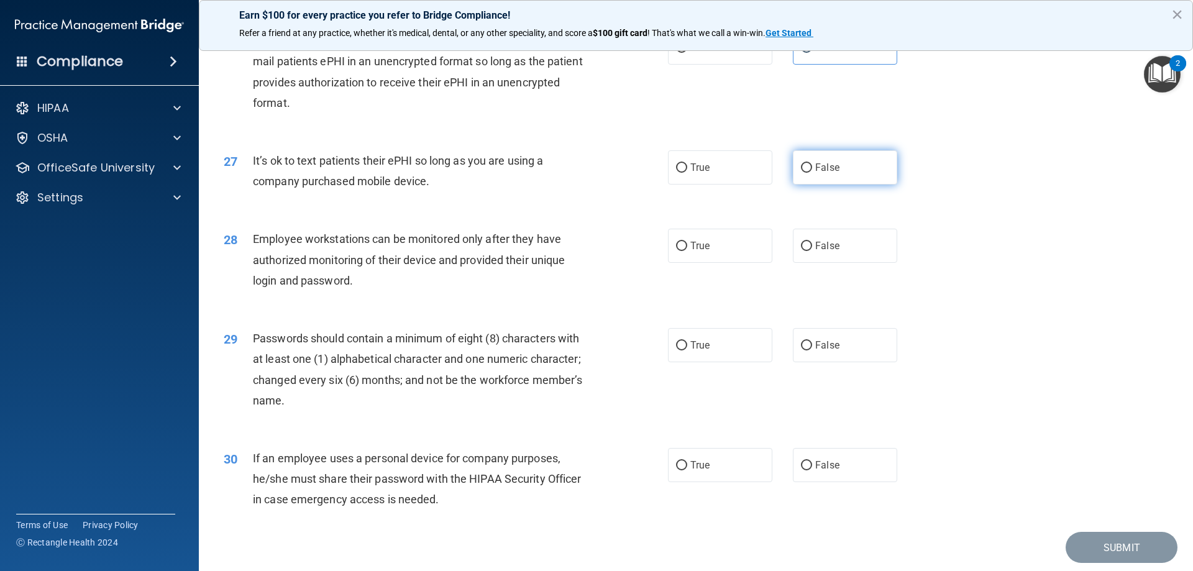
click at [852, 184] on label "False" at bounding box center [845, 167] width 104 height 34
click at [812, 173] on input "False" at bounding box center [806, 167] width 11 height 9
radio input "true"
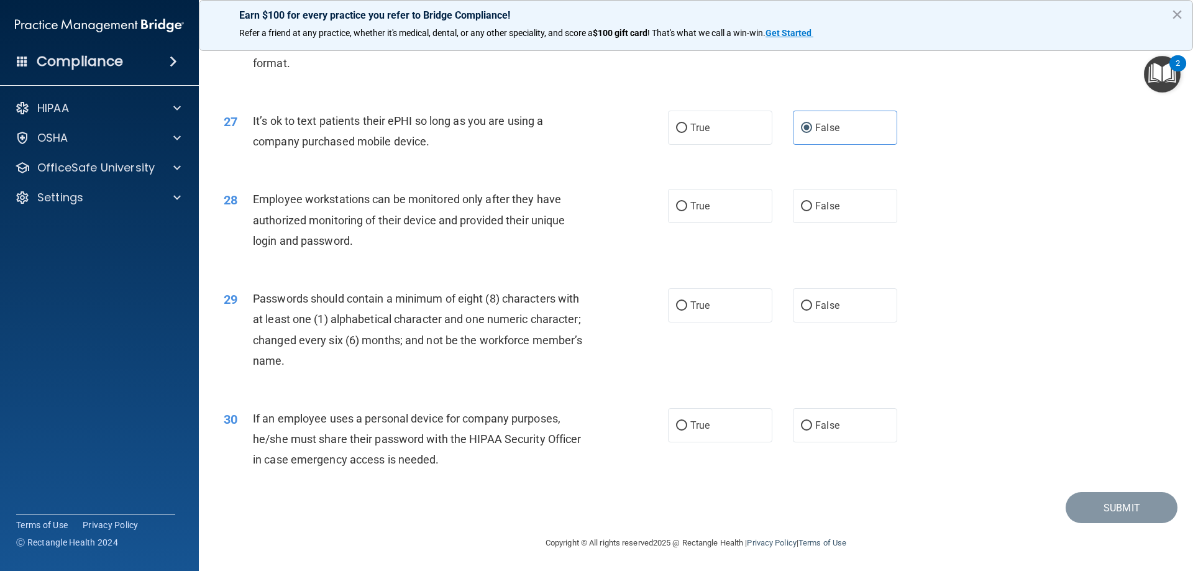
scroll to position [2548, 0]
click at [808, 198] on label "False" at bounding box center [845, 204] width 104 height 34
click at [808, 200] on input "False" at bounding box center [806, 204] width 11 height 9
radio input "true"
click at [728, 298] on label "True" at bounding box center [720, 303] width 104 height 34
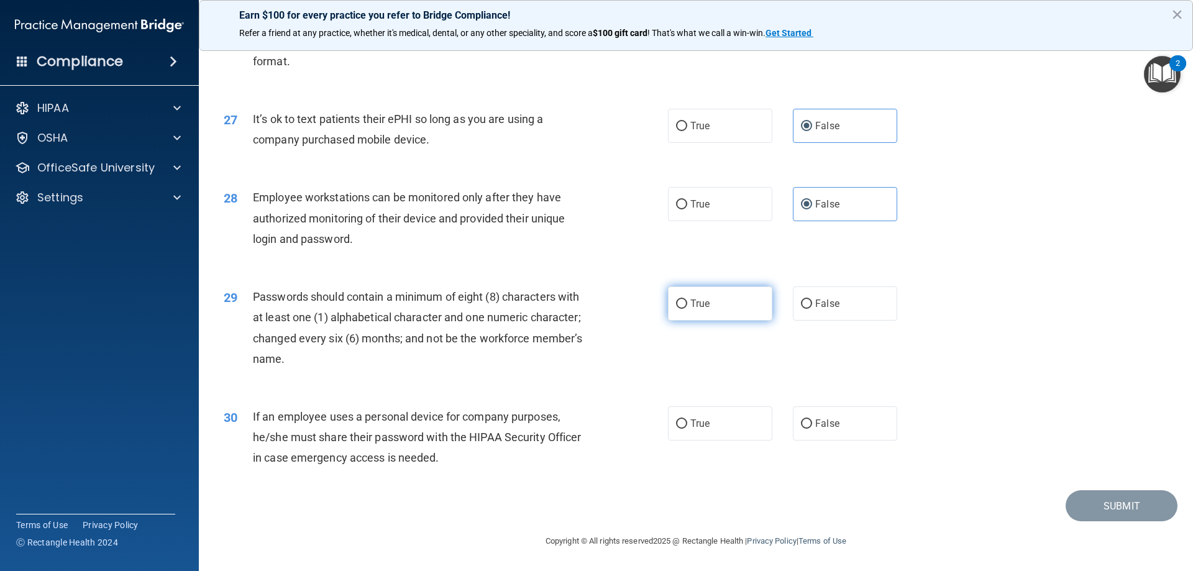
click at [687, 299] on input "True" at bounding box center [681, 303] width 11 height 9
radio input "true"
click at [730, 436] on label "True" at bounding box center [720, 423] width 104 height 34
click at [687, 429] on input "True" at bounding box center [681, 423] width 11 height 9
radio input "true"
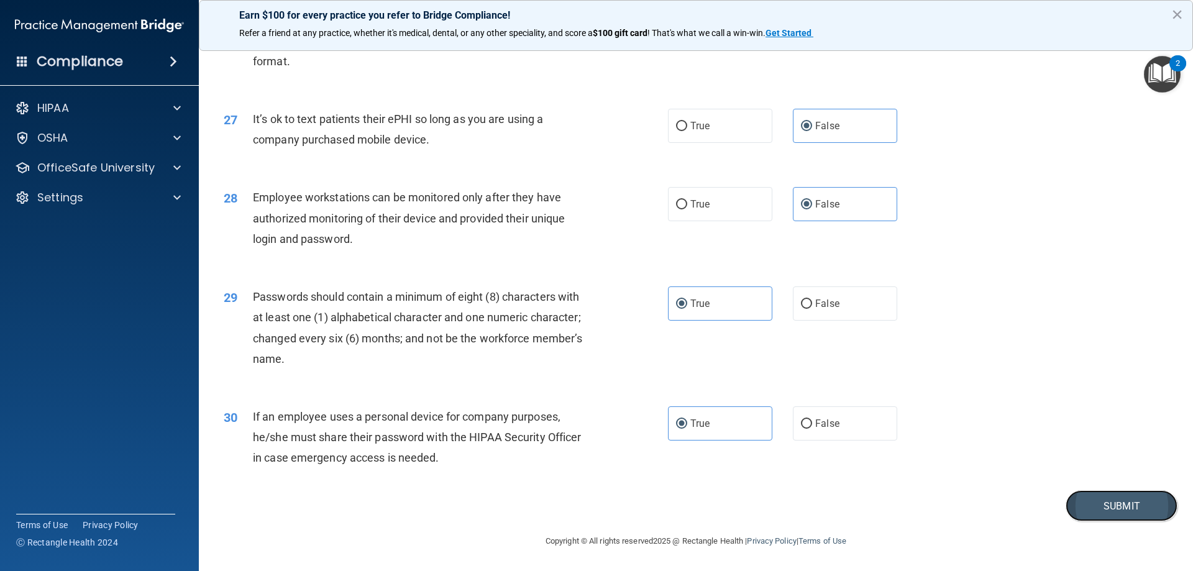
click at [1110, 508] on button "Submit" at bounding box center [1121, 506] width 112 height 32
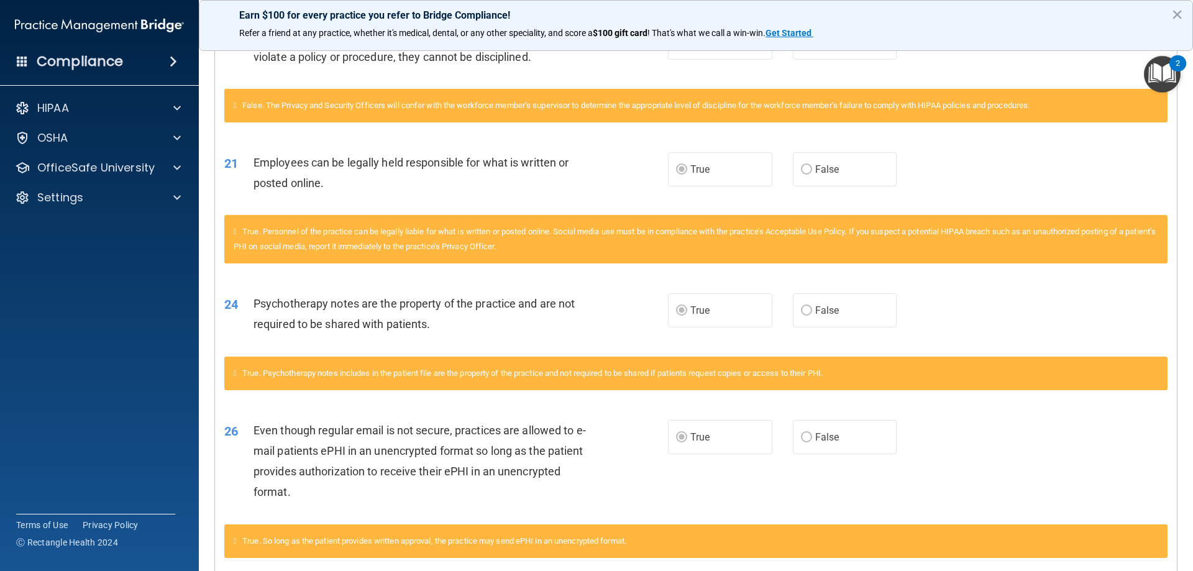
scroll to position [1160, 0]
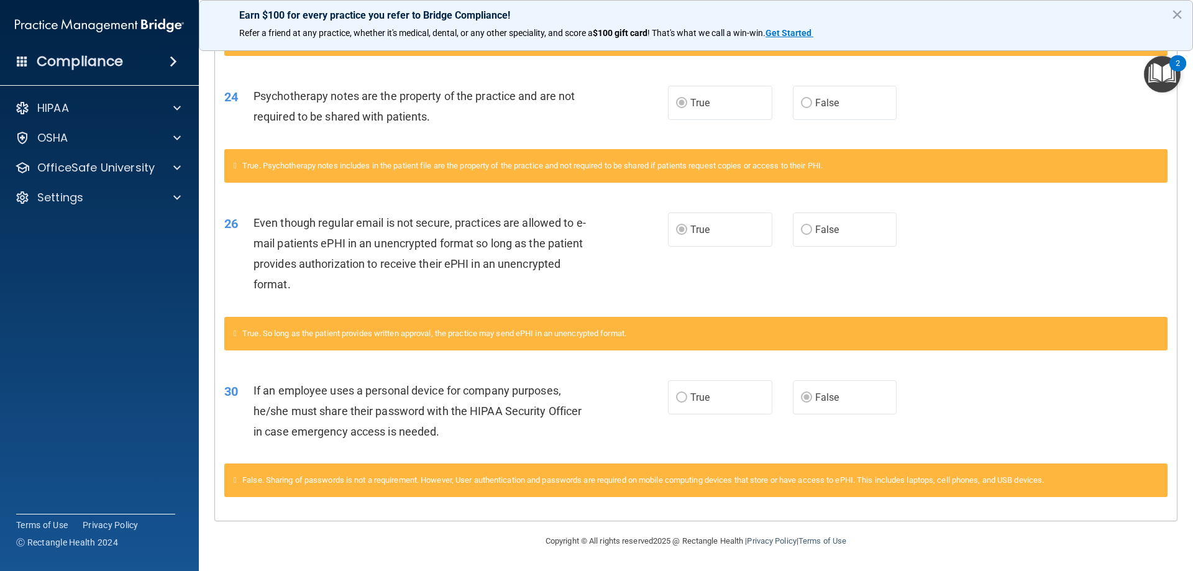
click at [690, 400] on span "True" at bounding box center [699, 397] width 19 height 12
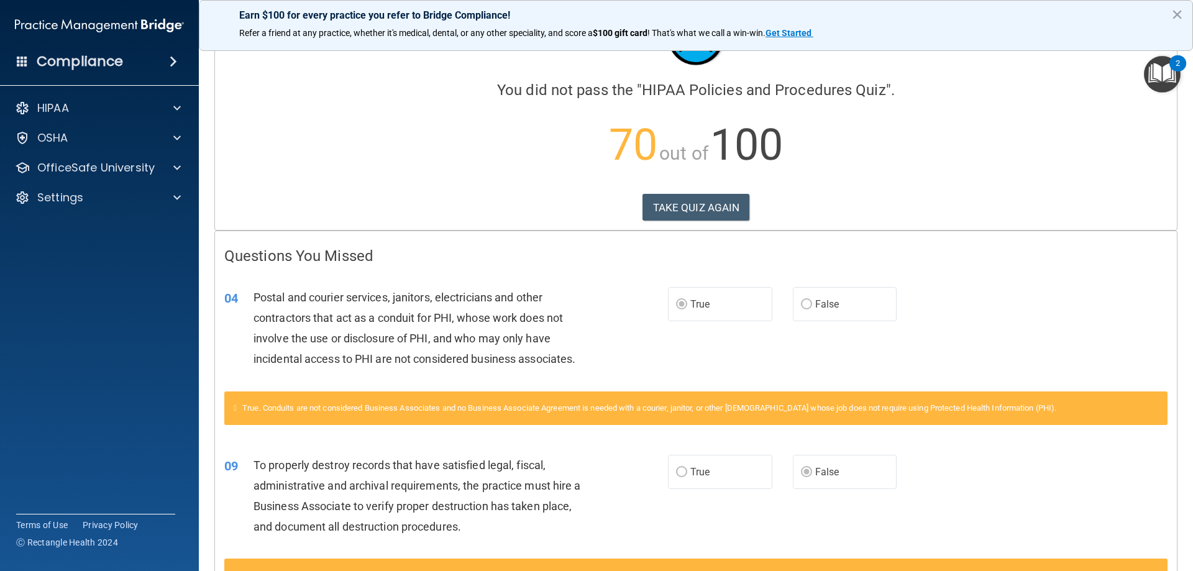
scroll to position [124, 0]
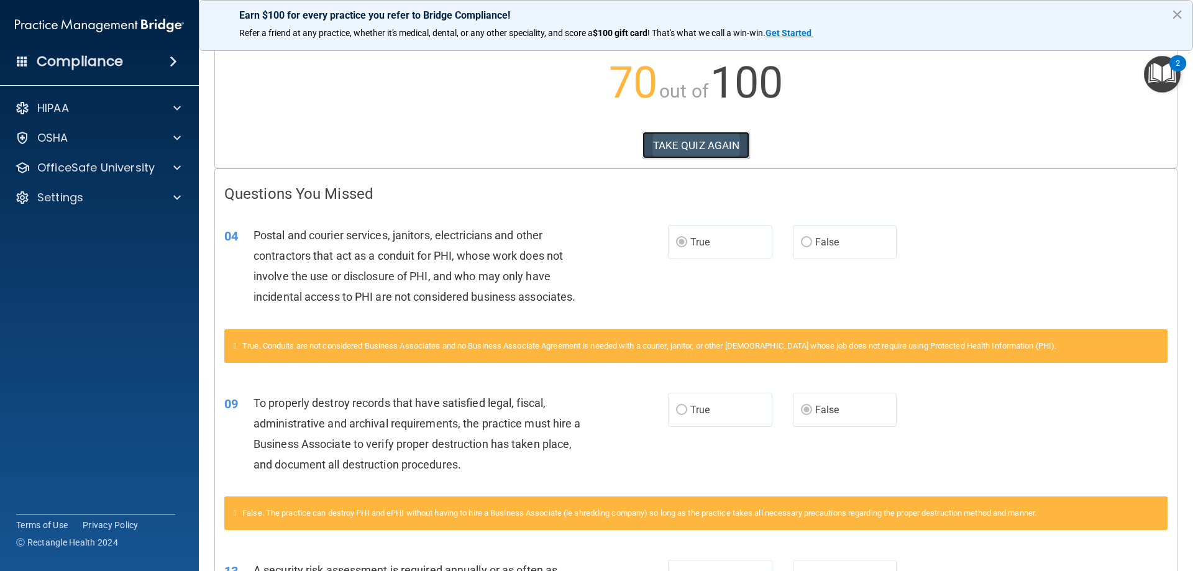
click at [716, 145] on button "TAKE QUIZ AGAIN" at bounding box center [695, 145] width 107 height 27
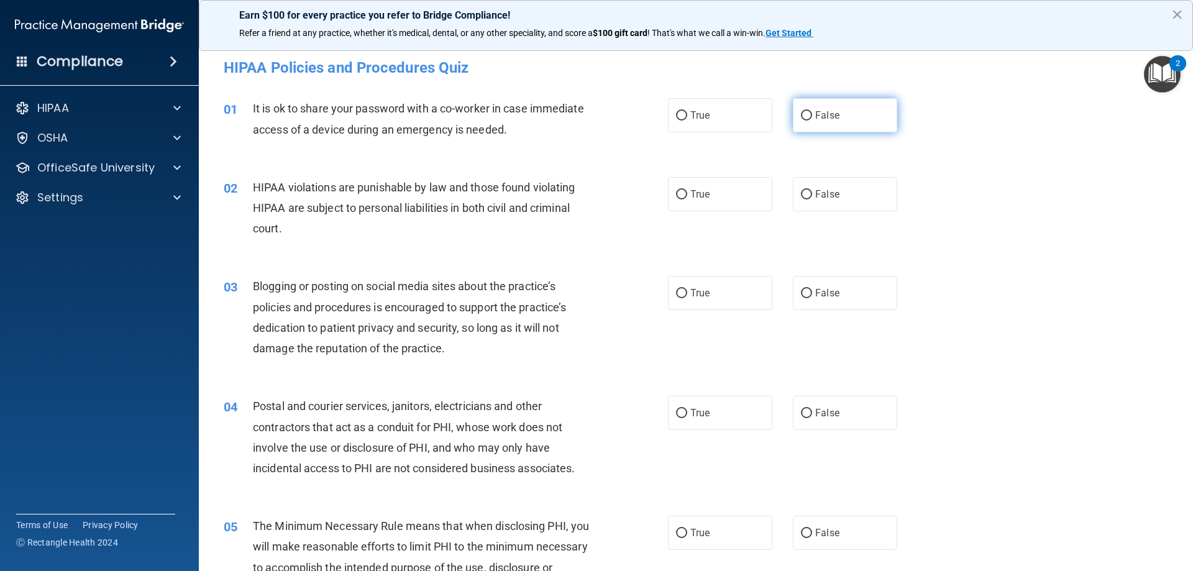
click at [827, 111] on span "False" at bounding box center [827, 115] width 24 height 12
click at [812, 111] on input "False" at bounding box center [806, 115] width 11 height 9
radio input "true"
click at [722, 208] on label "True" at bounding box center [720, 194] width 104 height 34
click at [687, 199] on input "True" at bounding box center [681, 194] width 11 height 9
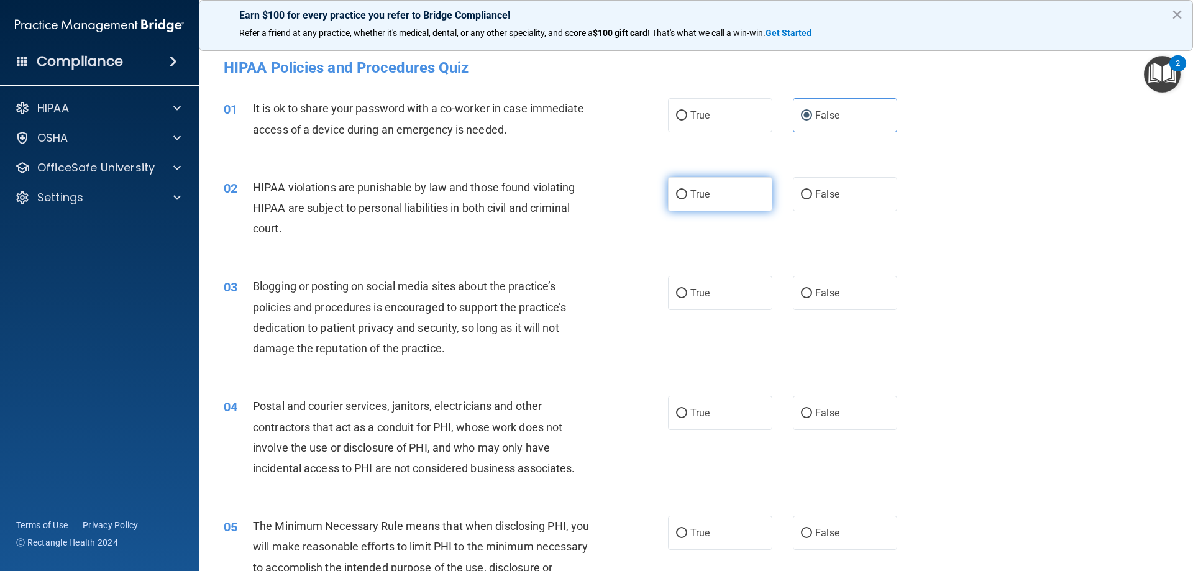
radio input "true"
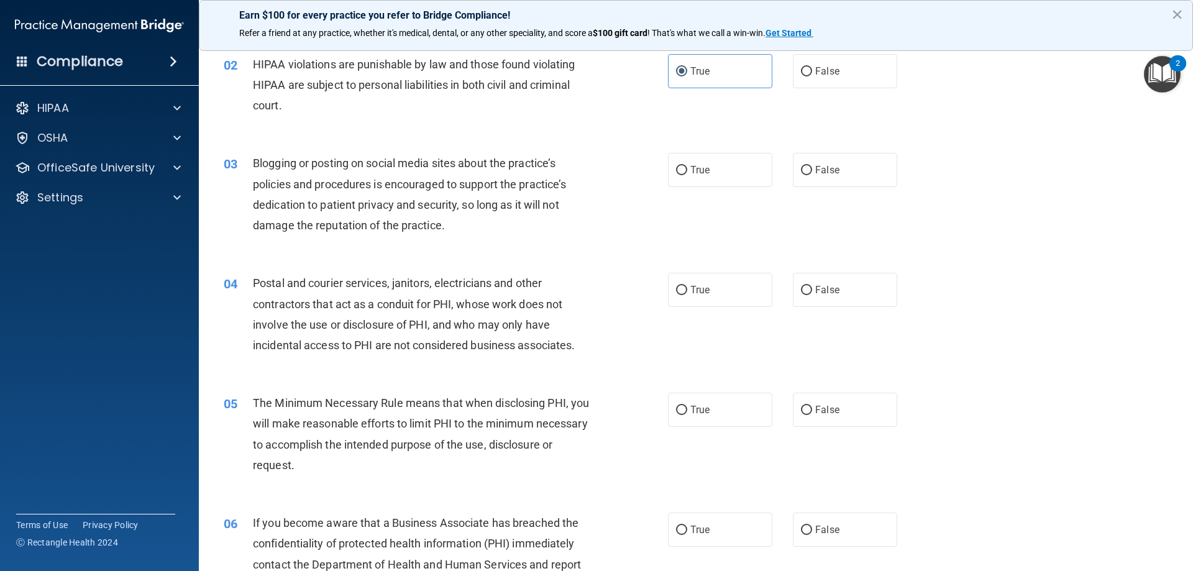
scroll to position [124, 0]
click at [830, 168] on span "False" at bounding box center [827, 169] width 24 height 12
click at [812, 168] on input "False" at bounding box center [806, 169] width 11 height 9
radio input "true"
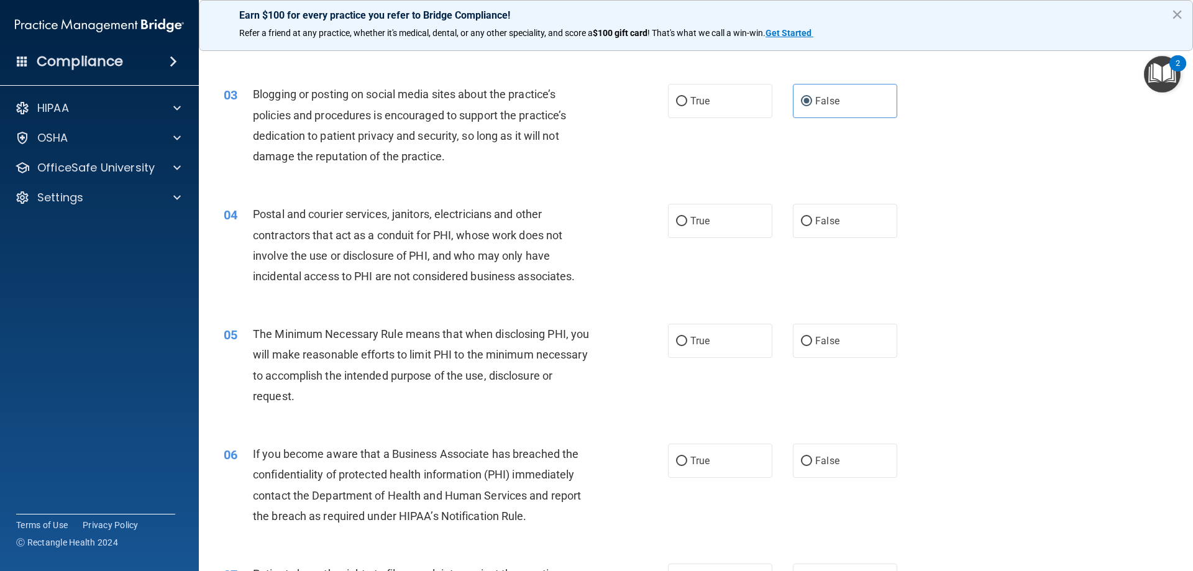
scroll to position [249, 0]
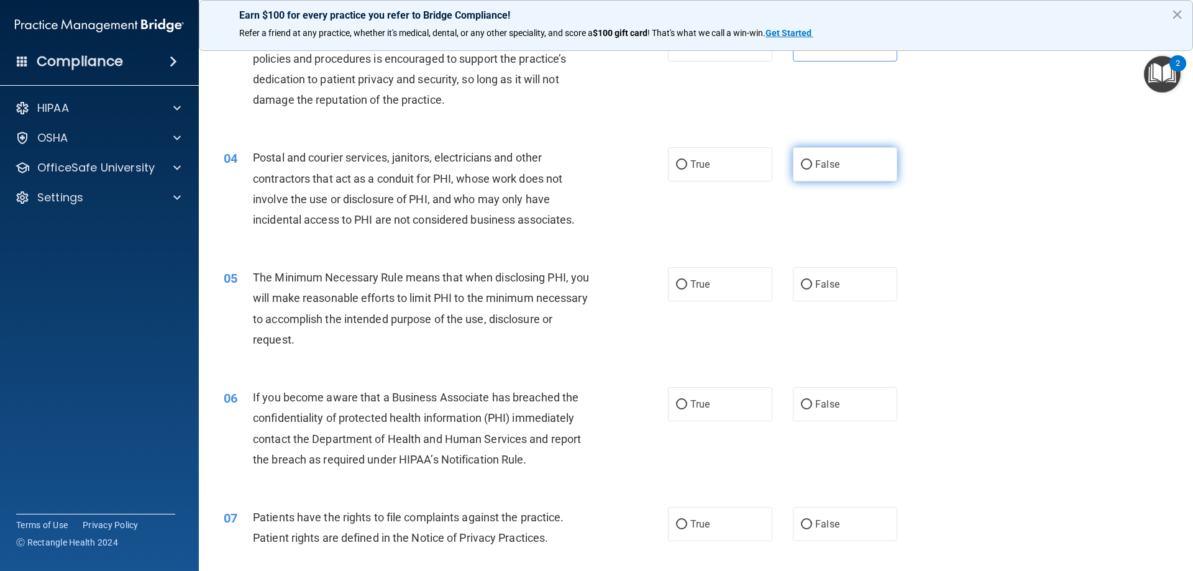
click at [815, 162] on span "False" at bounding box center [827, 164] width 24 height 12
click at [812, 162] on input "False" at bounding box center [806, 164] width 11 height 9
radio input "true"
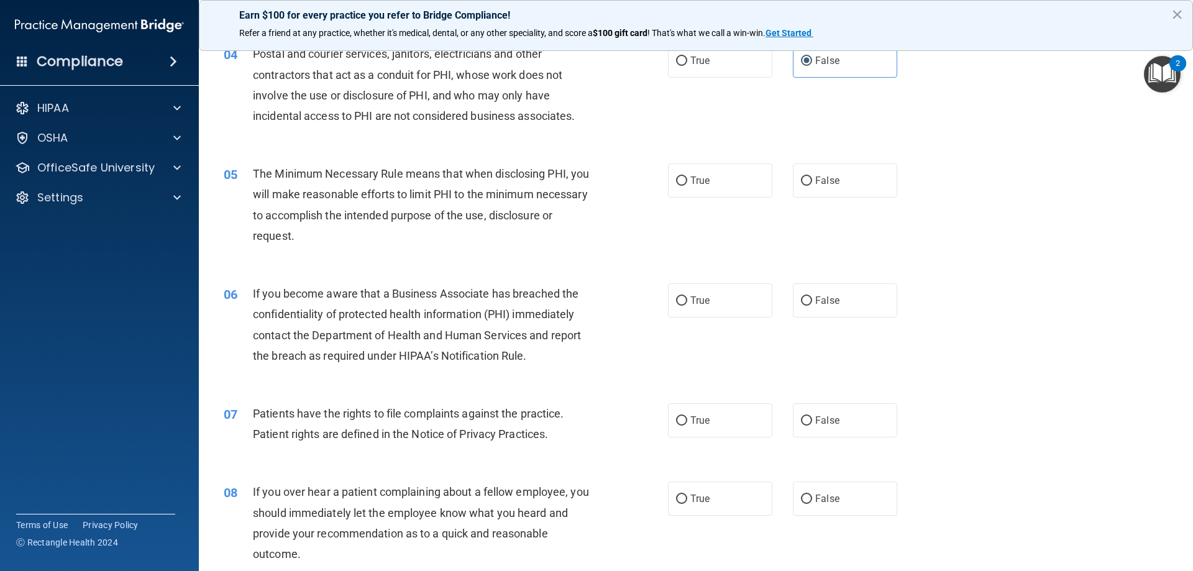
scroll to position [373, 0]
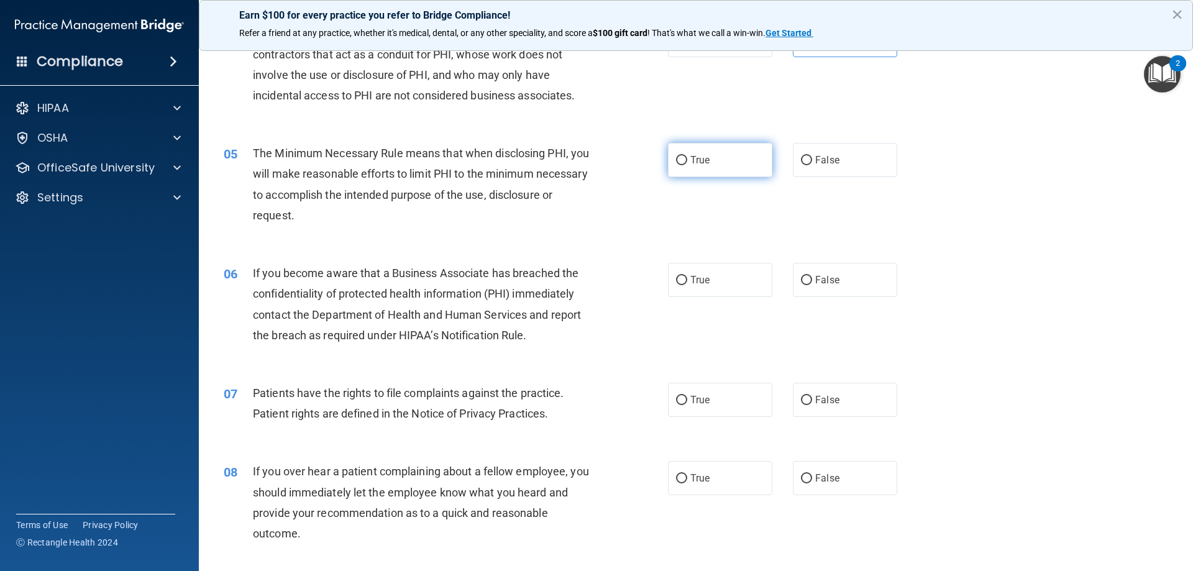
click at [737, 165] on label "True" at bounding box center [720, 160] width 104 height 34
click at [687, 165] on input "True" at bounding box center [681, 160] width 11 height 9
radio input "true"
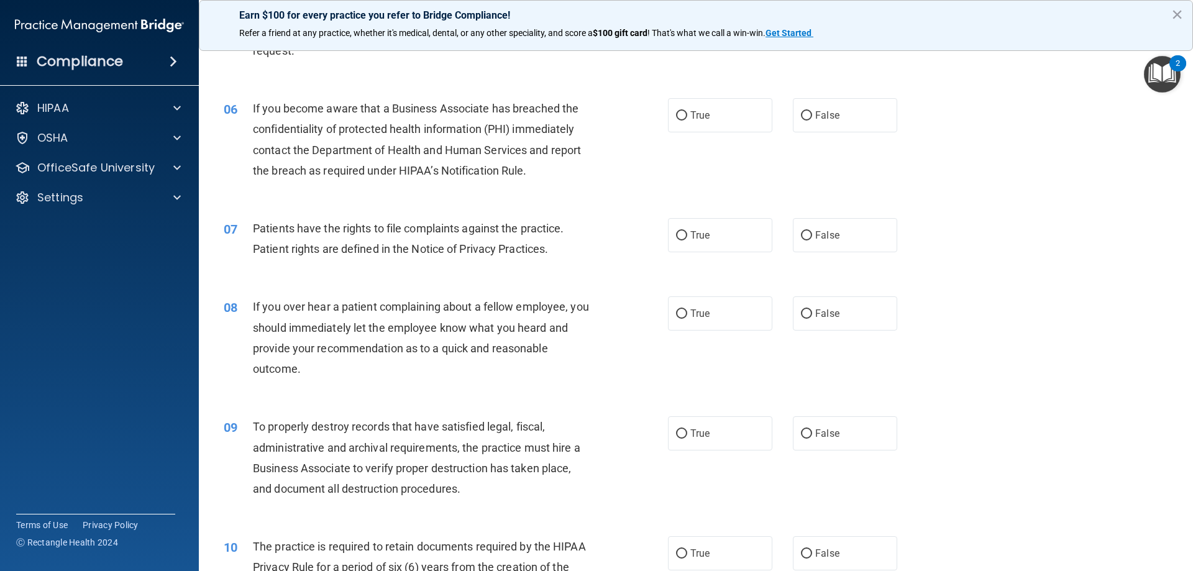
scroll to position [559, 0]
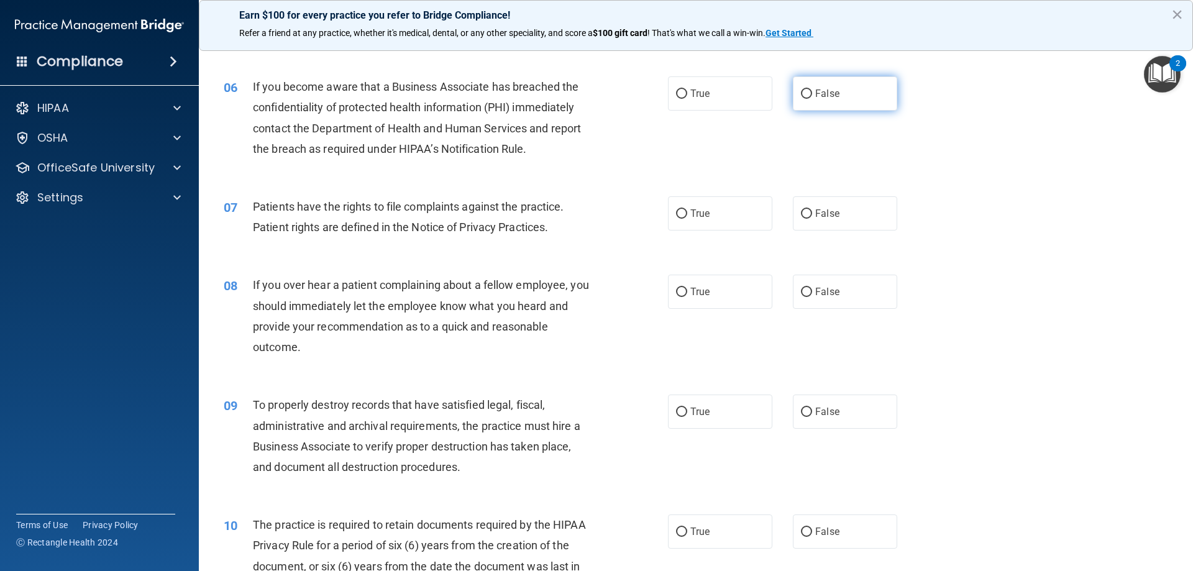
click at [819, 89] on span "False" at bounding box center [827, 94] width 24 height 12
click at [812, 89] on input "False" at bounding box center [806, 93] width 11 height 9
radio input "true"
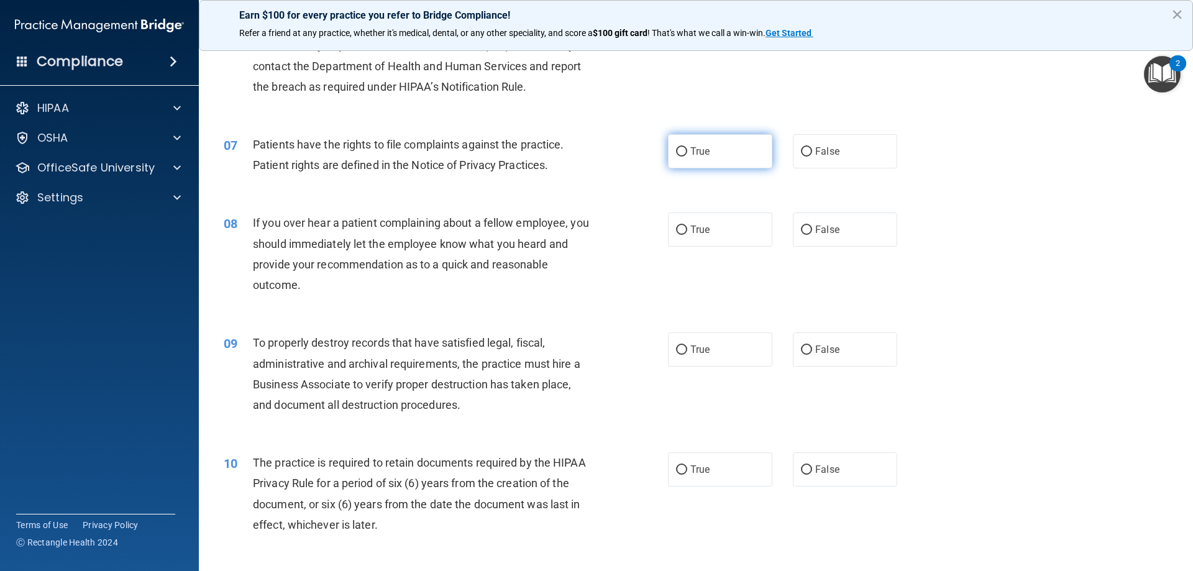
click at [697, 155] on span "True" at bounding box center [699, 151] width 19 height 12
click at [687, 155] on input "True" at bounding box center [681, 151] width 11 height 9
radio input "true"
click at [856, 213] on label "False" at bounding box center [845, 229] width 104 height 34
click at [812, 226] on input "False" at bounding box center [806, 230] width 11 height 9
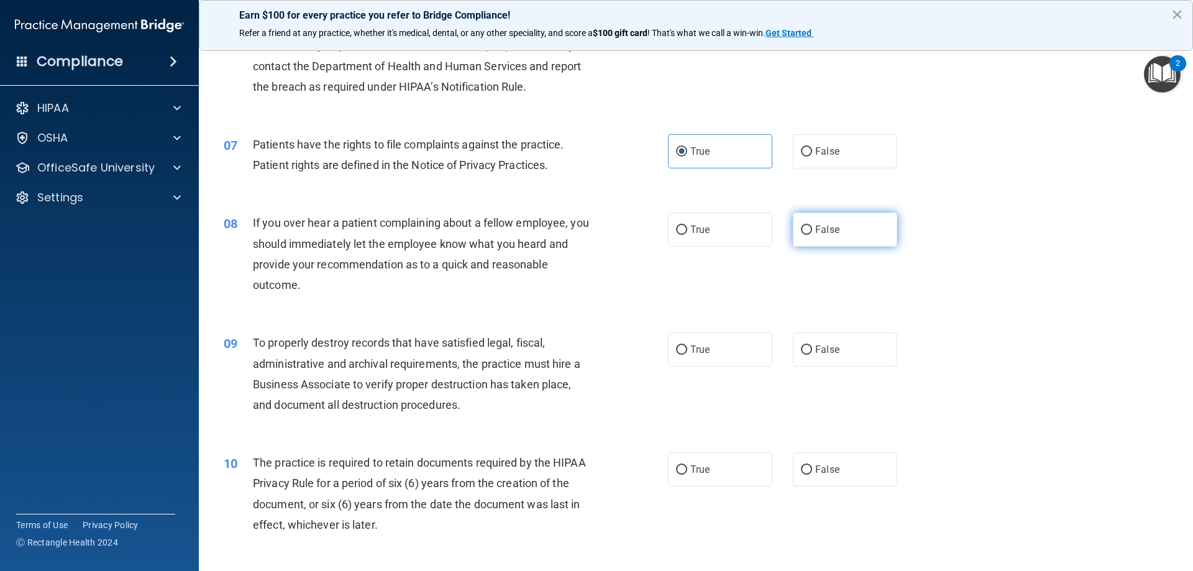
radio input "true"
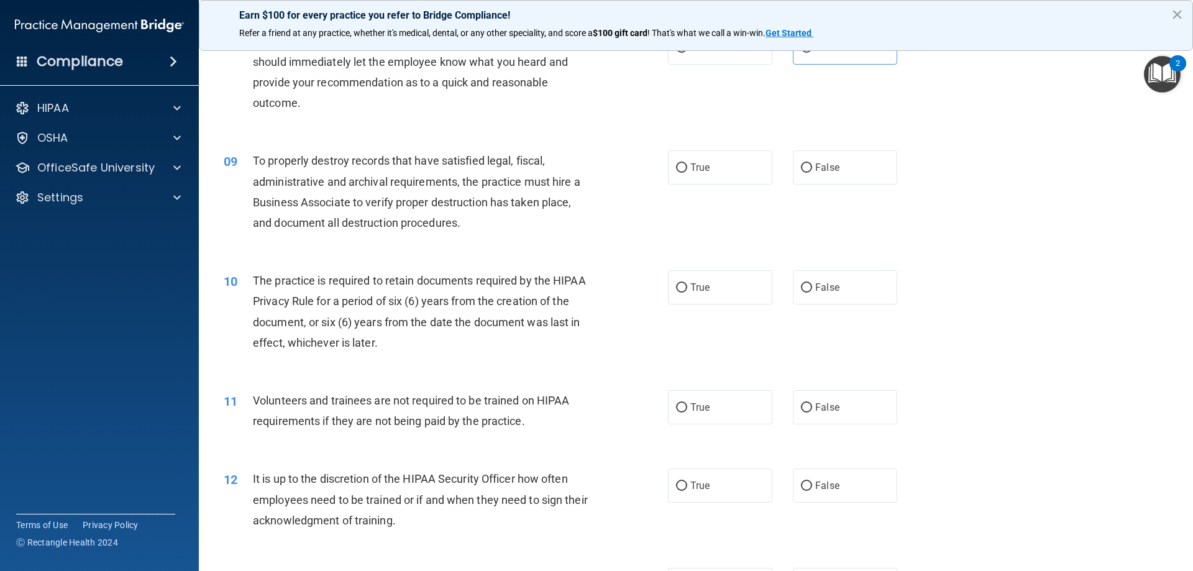
scroll to position [808, 0]
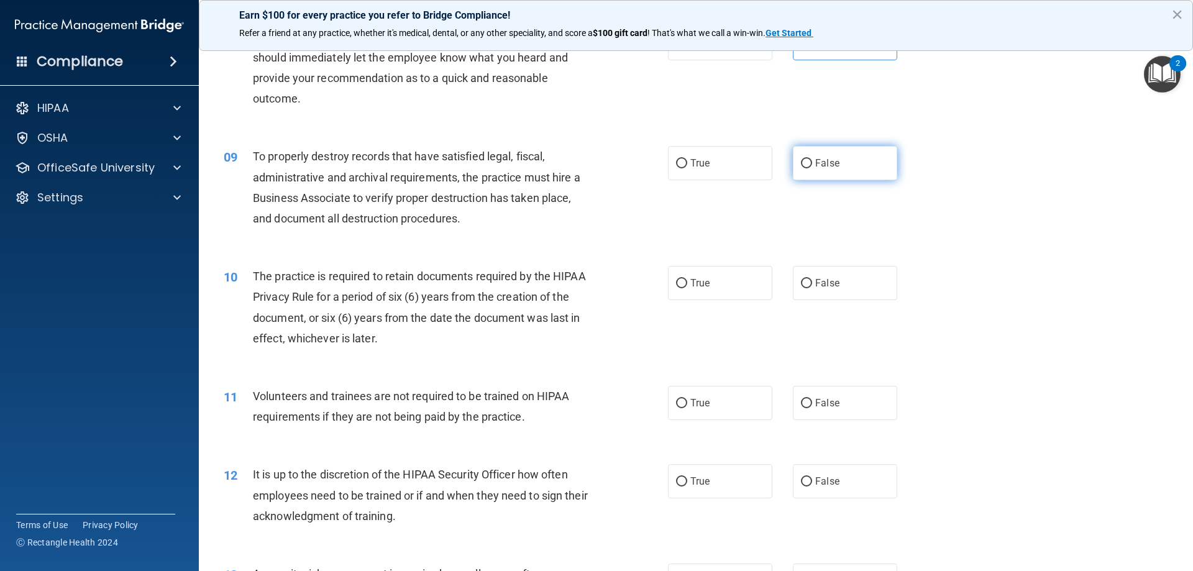
click at [830, 162] on span "False" at bounding box center [827, 163] width 24 height 12
click at [812, 162] on input "False" at bounding box center [806, 163] width 11 height 9
radio input "true"
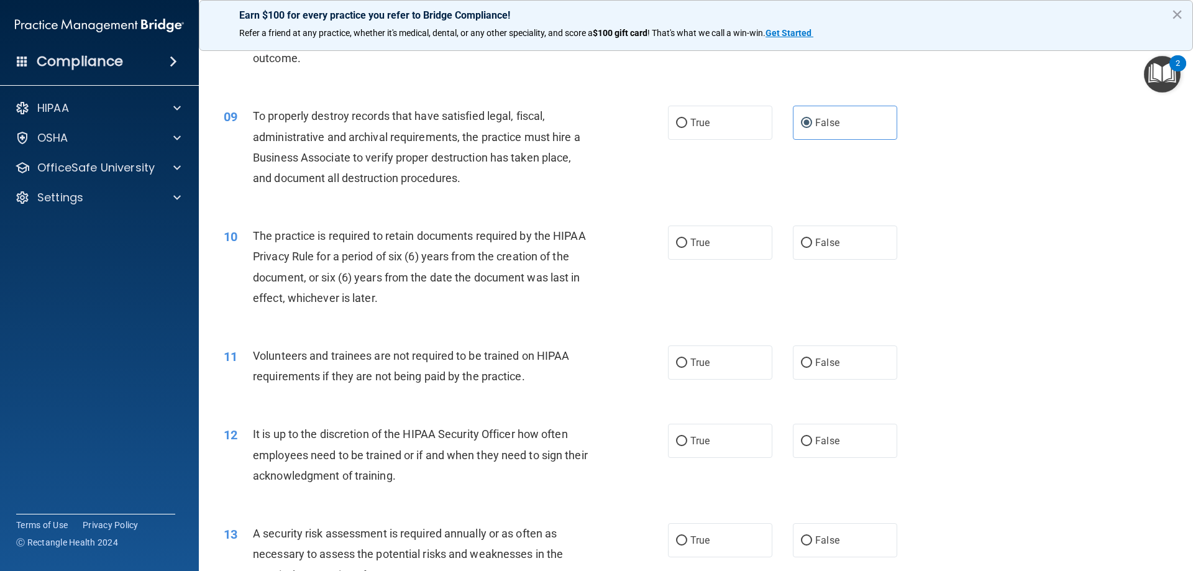
scroll to position [932, 0]
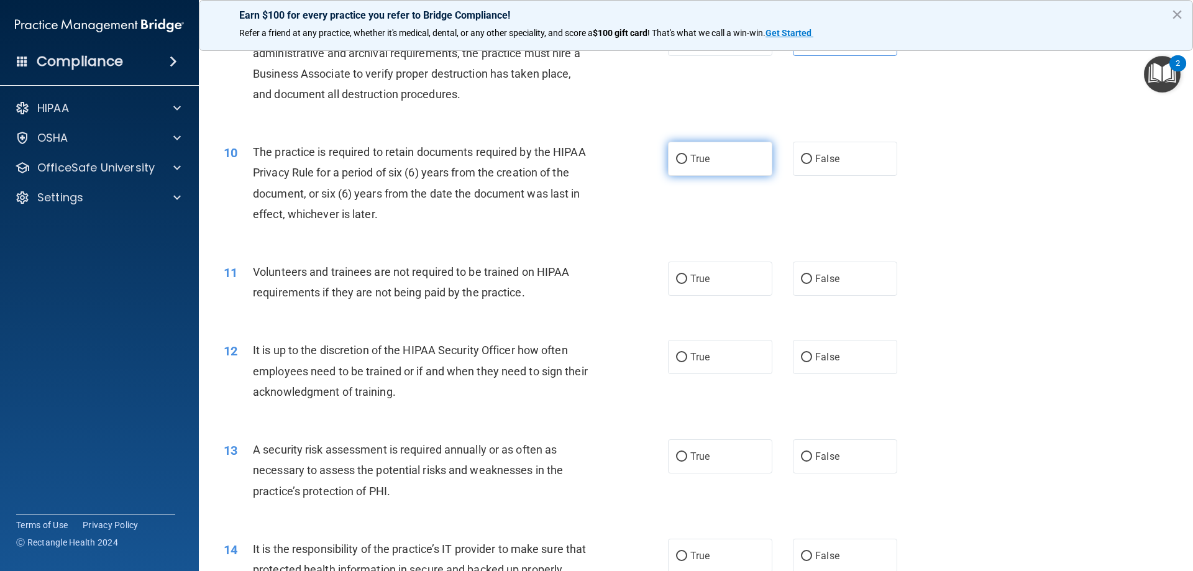
click at [712, 160] on label "True" at bounding box center [720, 159] width 104 height 34
click at [687, 160] on input "True" at bounding box center [681, 159] width 11 height 9
radio input "true"
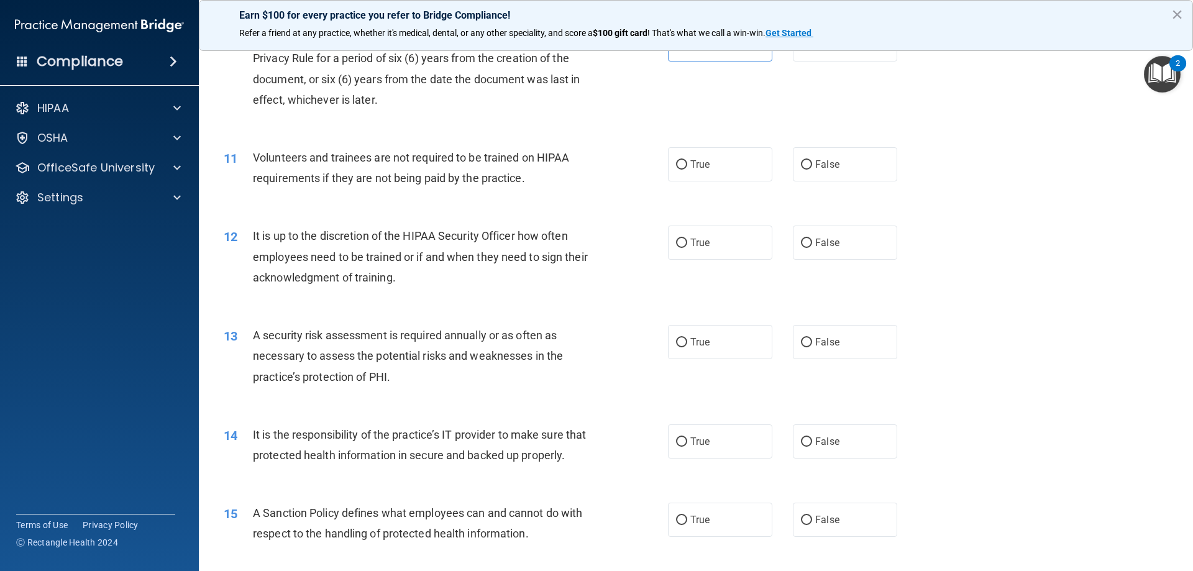
scroll to position [1056, 0]
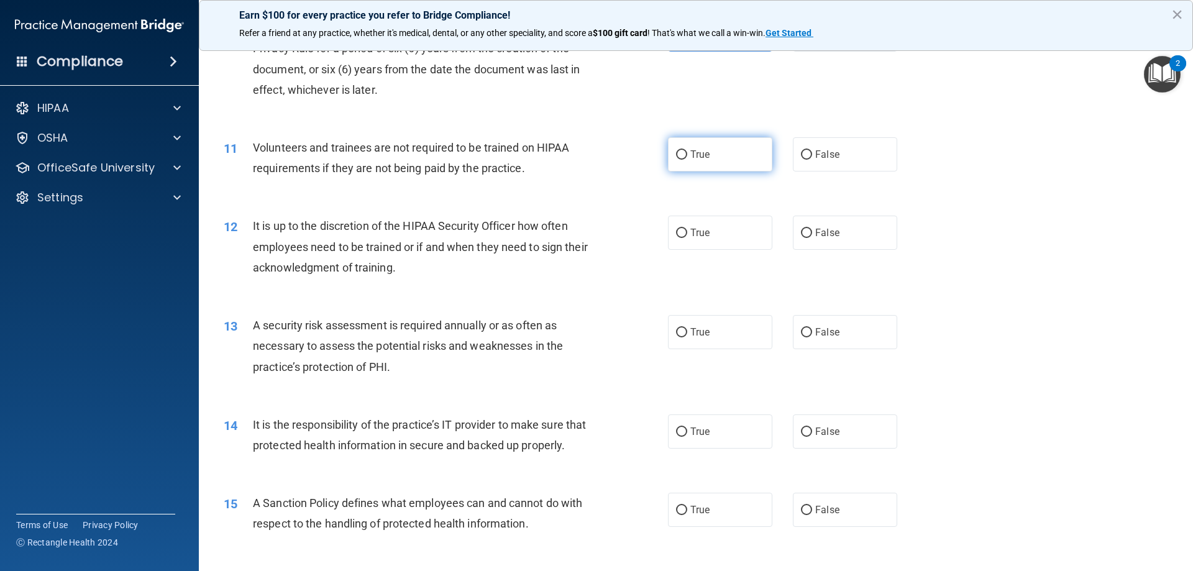
click at [693, 163] on label "True" at bounding box center [720, 154] width 104 height 34
click at [687, 160] on input "True" at bounding box center [681, 154] width 11 height 9
radio input "true"
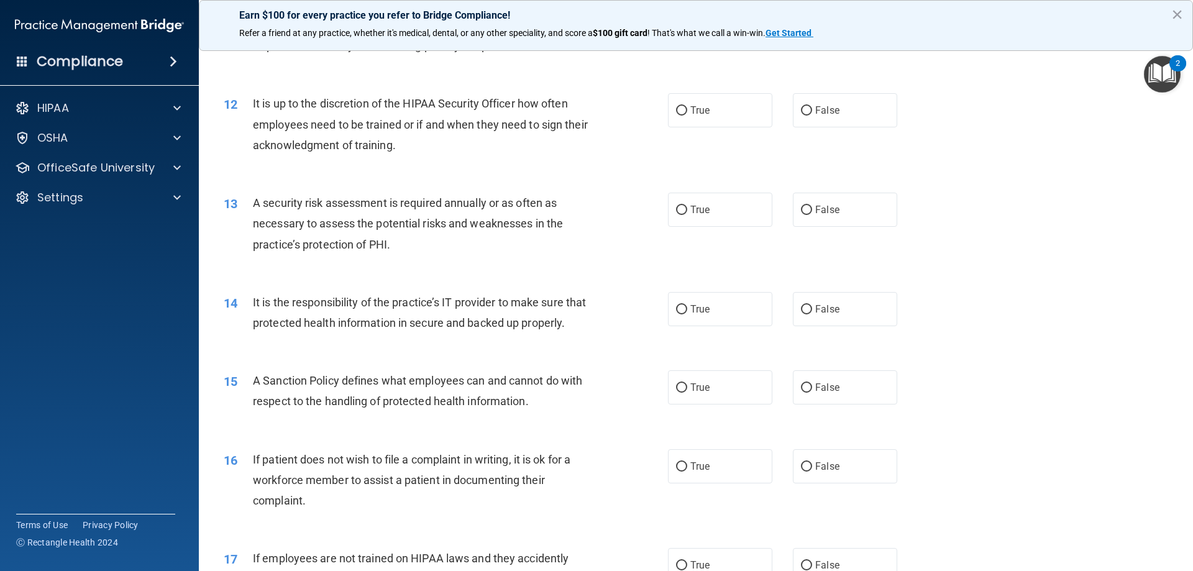
scroll to position [1180, 0]
click at [821, 116] on label "False" at bounding box center [845, 108] width 104 height 34
click at [812, 114] on input "False" at bounding box center [806, 108] width 11 height 9
radio input "true"
click at [702, 212] on span "True" at bounding box center [699, 208] width 19 height 12
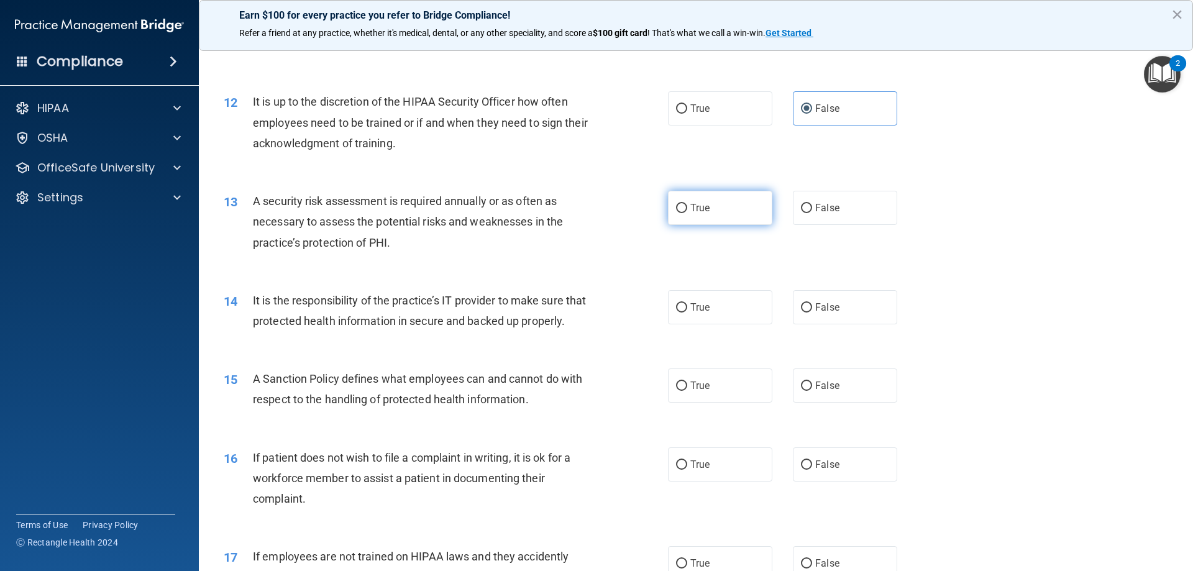
click at [687, 212] on input "True" at bounding box center [681, 208] width 11 height 9
radio input "true"
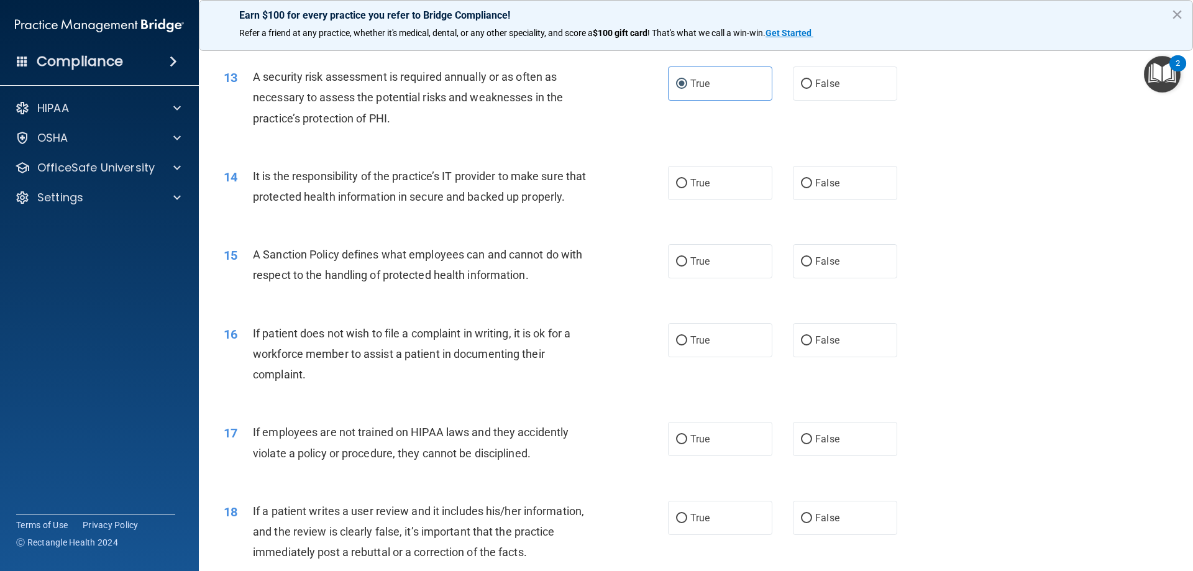
scroll to position [1367, 0]
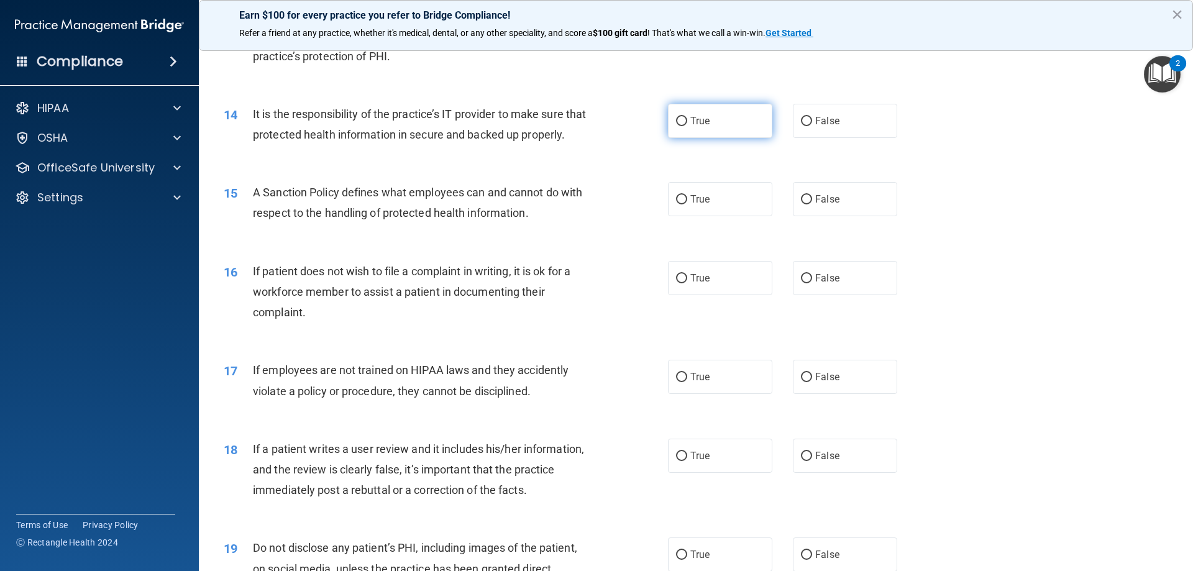
click at [732, 125] on label "True" at bounding box center [720, 121] width 104 height 34
click at [687, 125] on input "True" at bounding box center [681, 121] width 11 height 9
radio input "true"
click at [843, 216] on label "False" at bounding box center [845, 199] width 104 height 34
click at [812, 204] on input "False" at bounding box center [806, 199] width 11 height 9
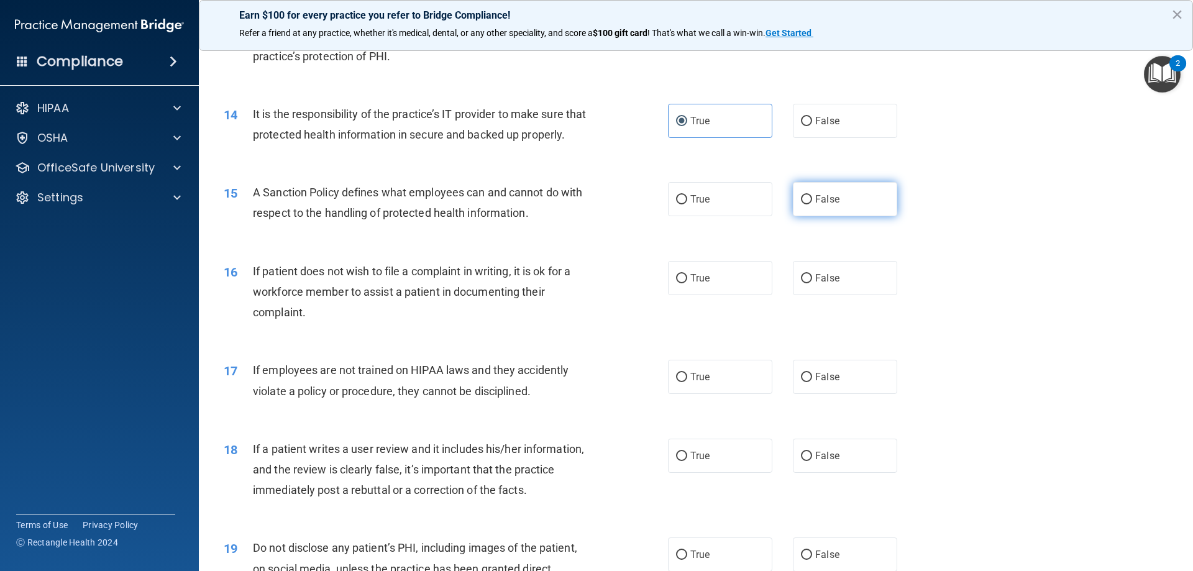
radio input "true"
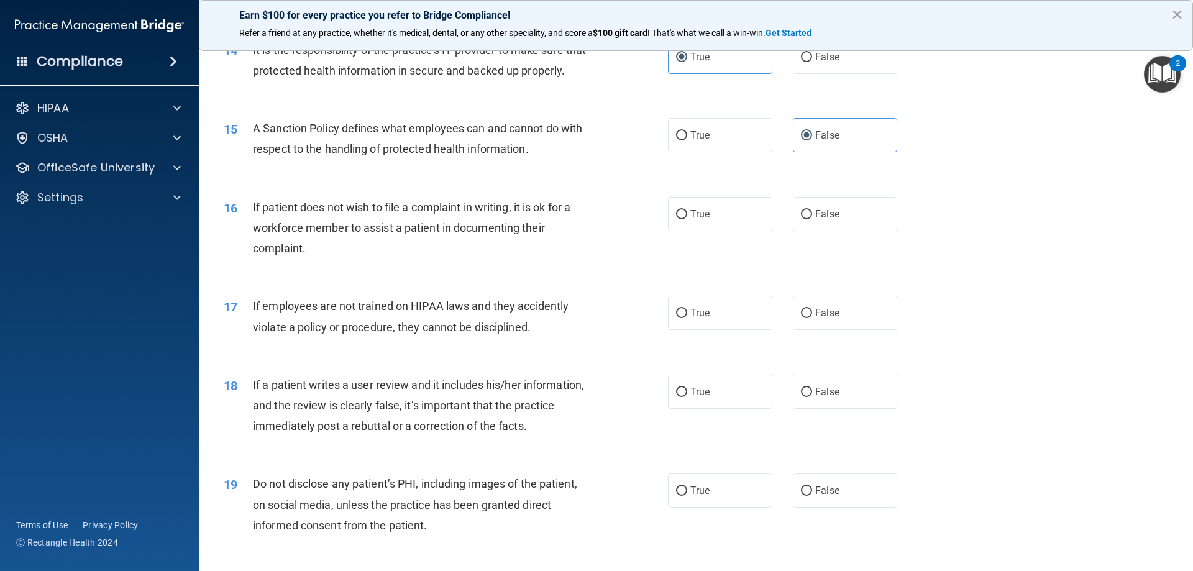
scroll to position [1491, 0]
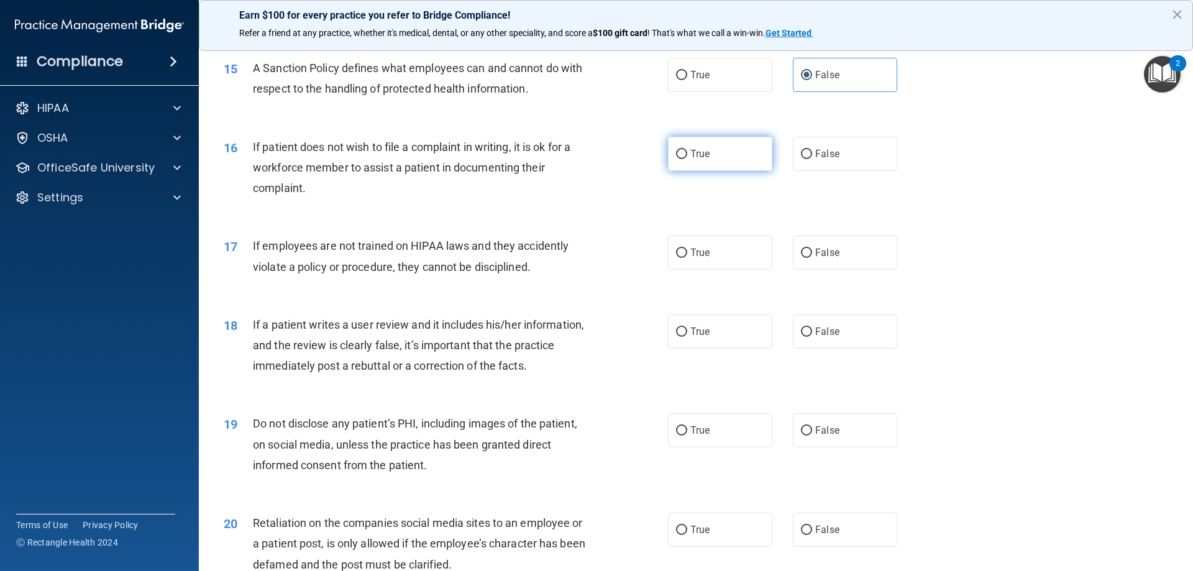
click at [743, 171] on label "True" at bounding box center [720, 154] width 104 height 34
click at [687, 159] on input "True" at bounding box center [681, 154] width 11 height 9
radio input "true"
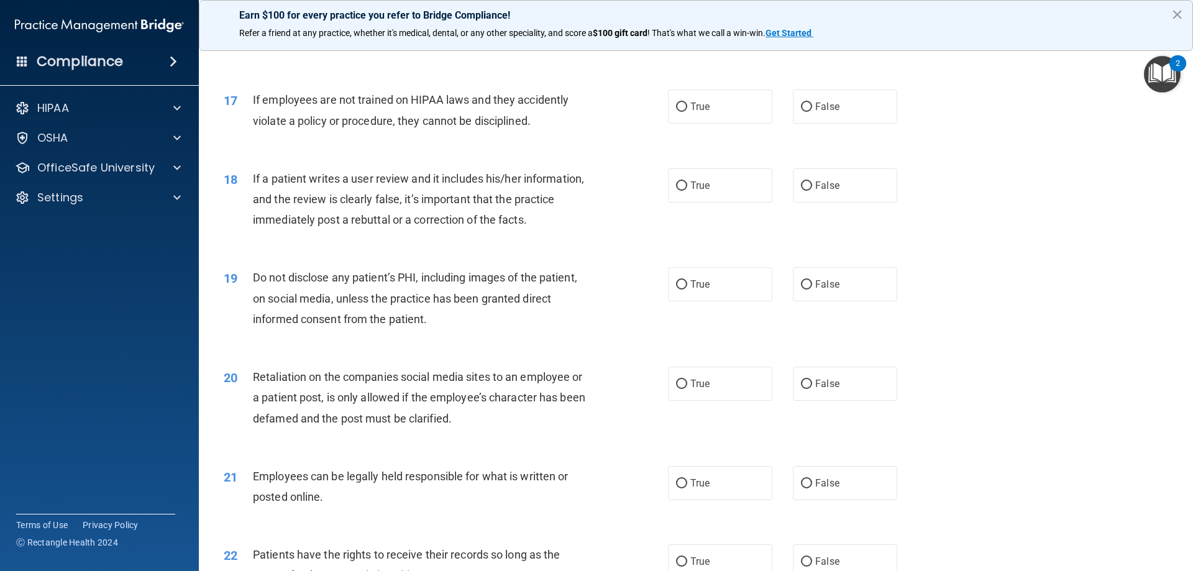
scroll to position [1615, 0]
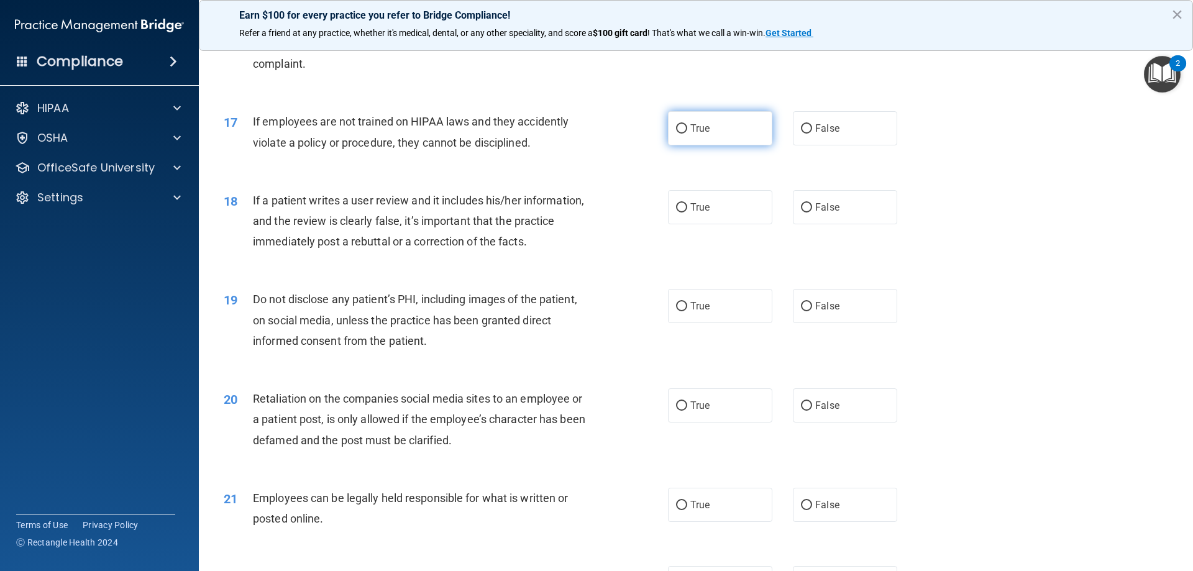
click at [700, 134] on span "True" at bounding box center [699, 128] width 19 height 12
click at [687, 134] on input "True" at bounding box center [681, 128] width 11 height 9
radio input "true"
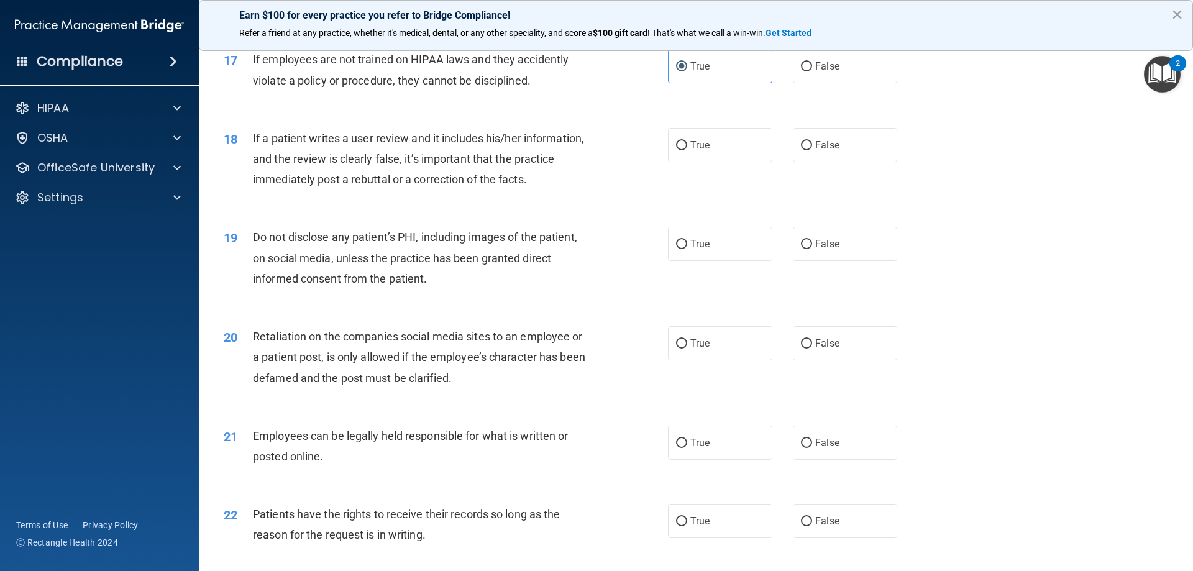
scroll to position [1740, 0]
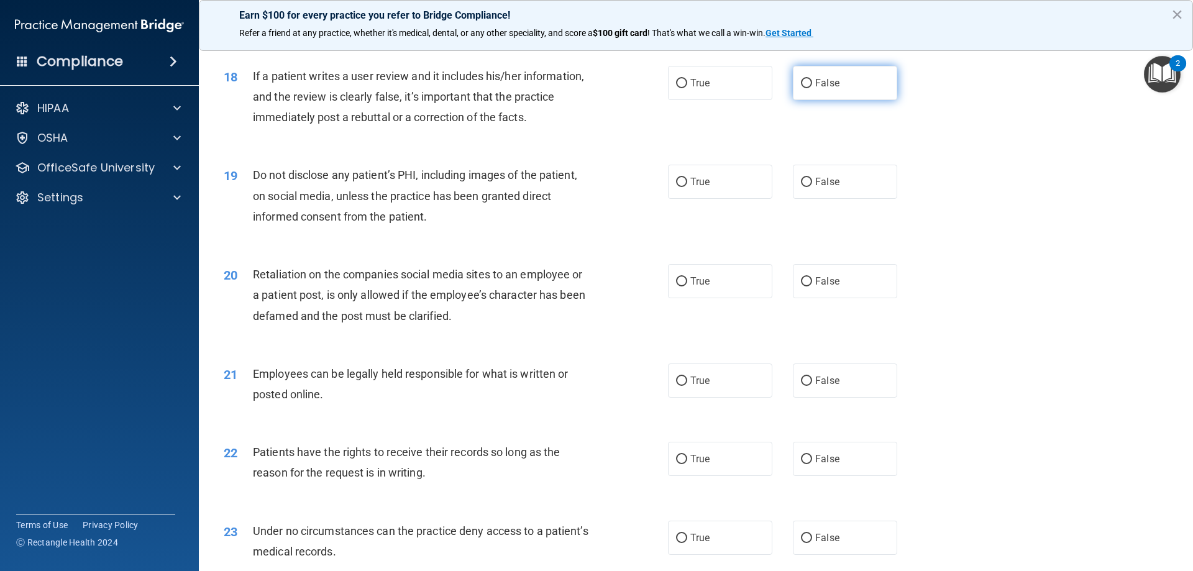
click at [815, 89] on span "False" at bounding box center [827, 83] width 24 height 12
click at [811, 88] on input "False" at bounding box center [806, 83] width 11 height 9
radio input "true"
click at [701, 188] on span "True" at bounding box center [699, 182] width 19 height 12
click at [687, 187] on input "True" at bounding box center [681, 182] width 11 height 9
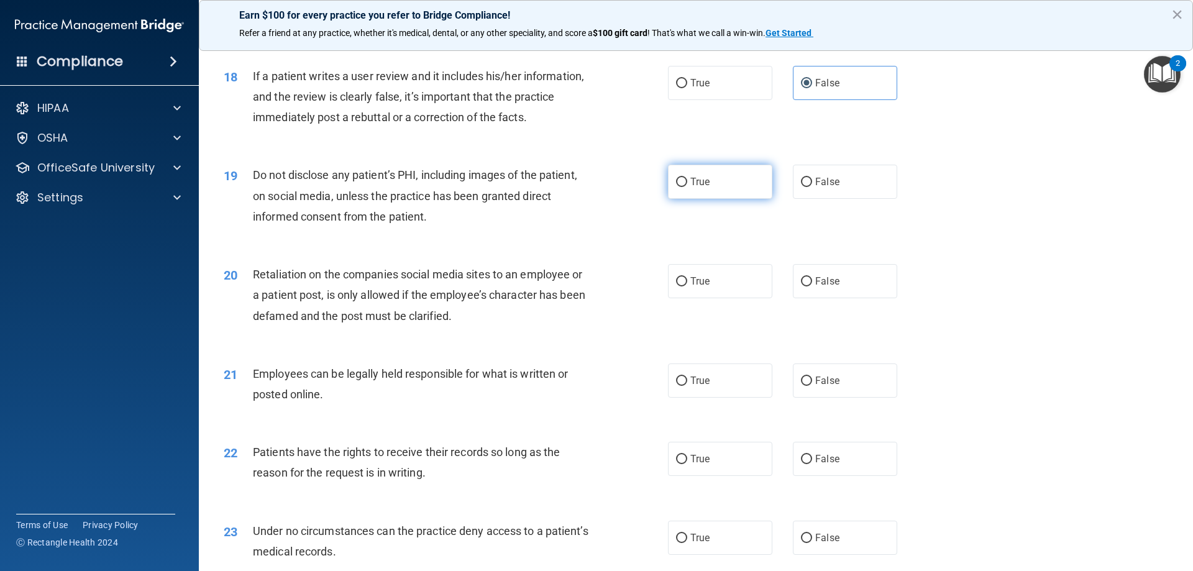
radio input "true"
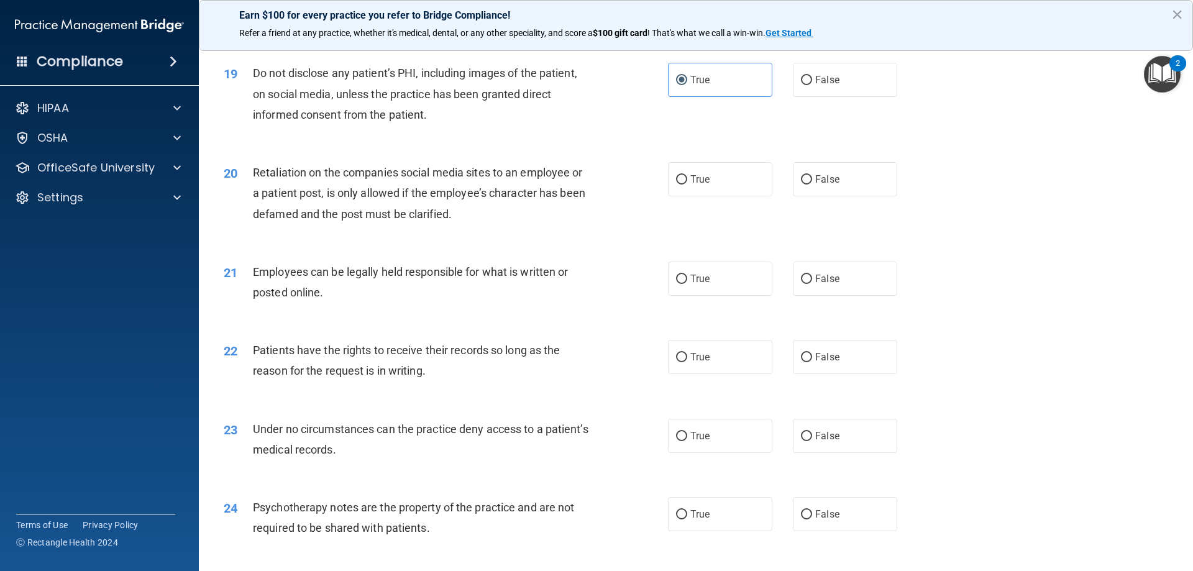
scroll to position [1864, 0]
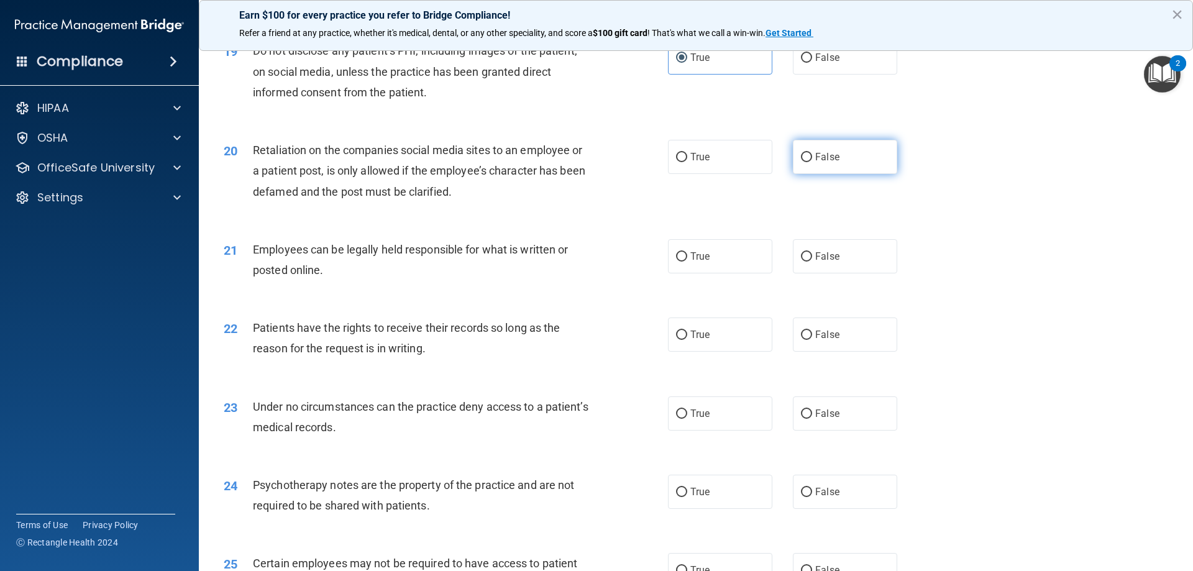
click at [818, 163] on span "False" at bounding box center [827, 157] width 24 height 12
click at [812, 162] on input "False" at bounding box center [806, 157] width 11 height 9
radio input "true"
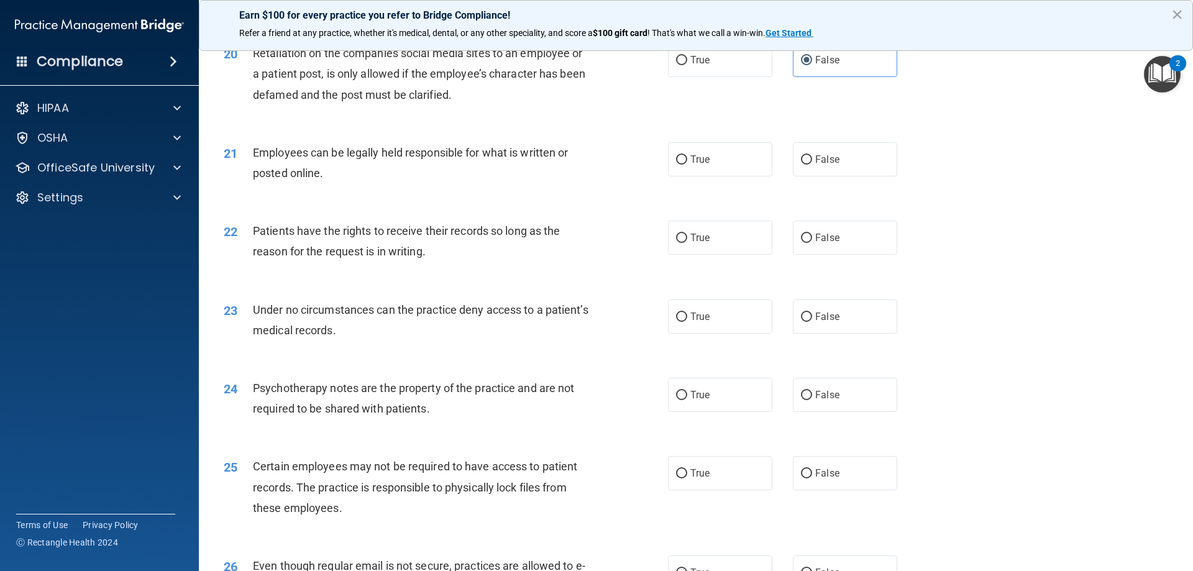
scroll to position [1988, 0]
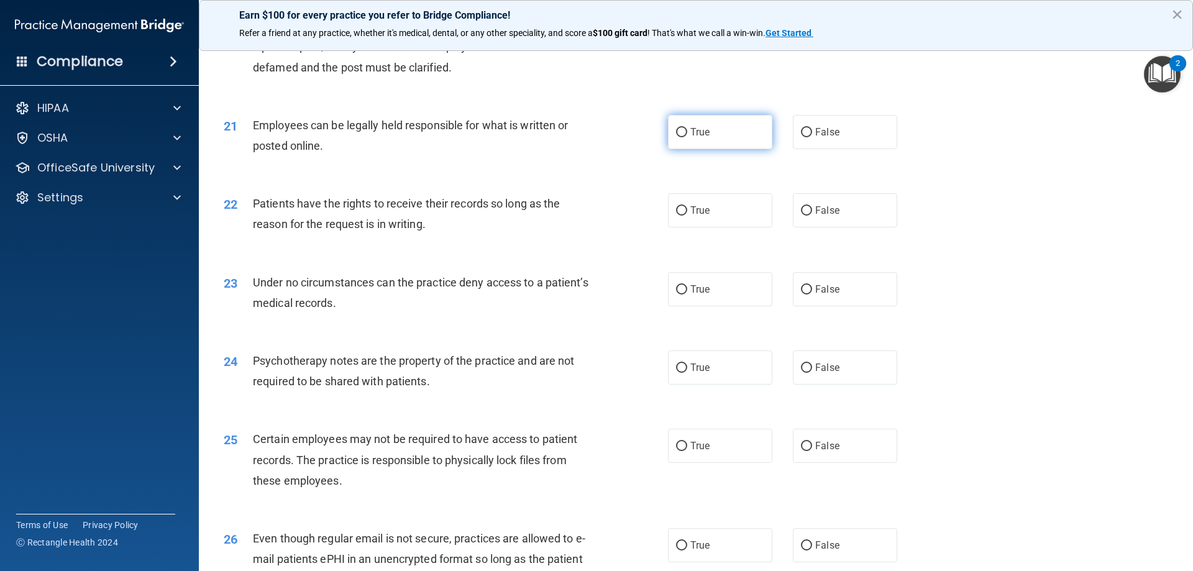
click at [725, 149] on label "True" at bounding box center [720, 132] width 104 height 34
click at [687, 137] on input "True" at bounding box center [681, 132] width 11 height 9
radio input "true"
click at [803, 216] on input "False" at bounding box center [806, 210] width 11 height 9
radio input "true"
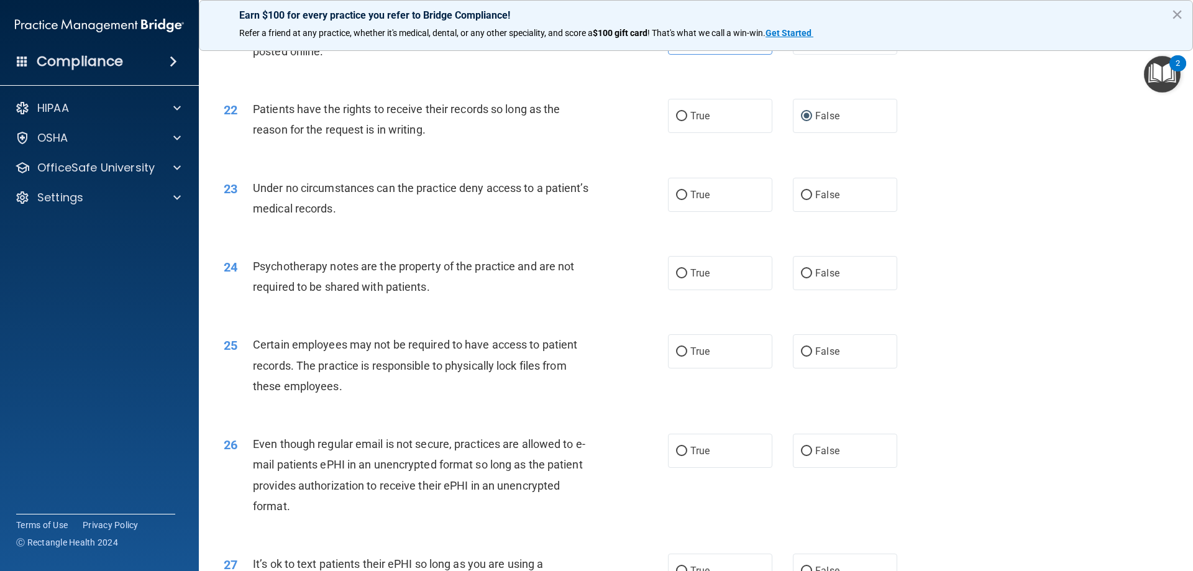
scroll to position [2112, 0]
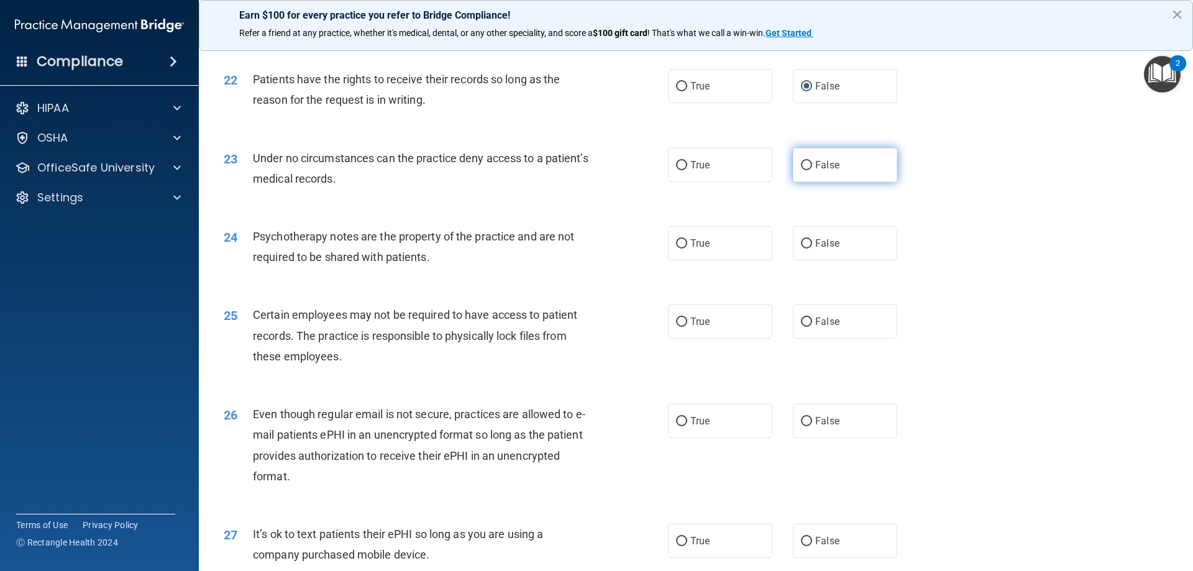
click at [816, 171] on span "False" at bounding box center [827, 165] width 24 height 12
click at [812, 170] on input "False" at bounding box center [806, 165] width 11 height 9
radio input "true"
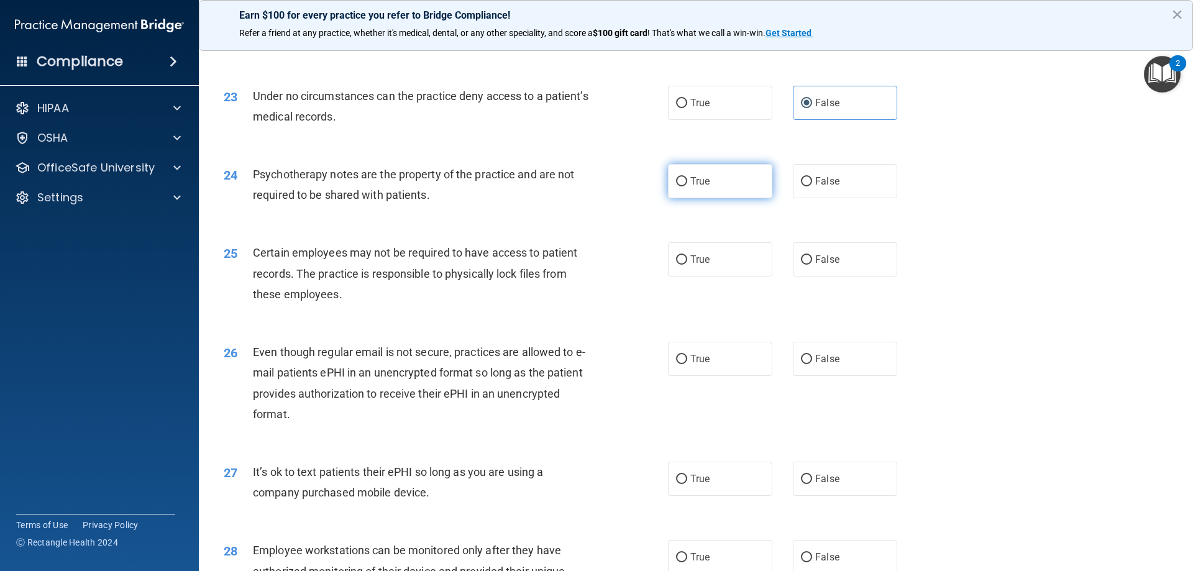
click at [731, 198] on label "True" at bounding box center [720, 181] width 104 height 34
click at [687, 186] on input "True" at bounding box center [681, 181] width 11 height 9
radio input "true"
click at [818, 187] on span "False" at bounding box center [827, 181] width 24 height 12
click at [812, 186] on input "False" at bounding box center [806, 181] width 11 height 9
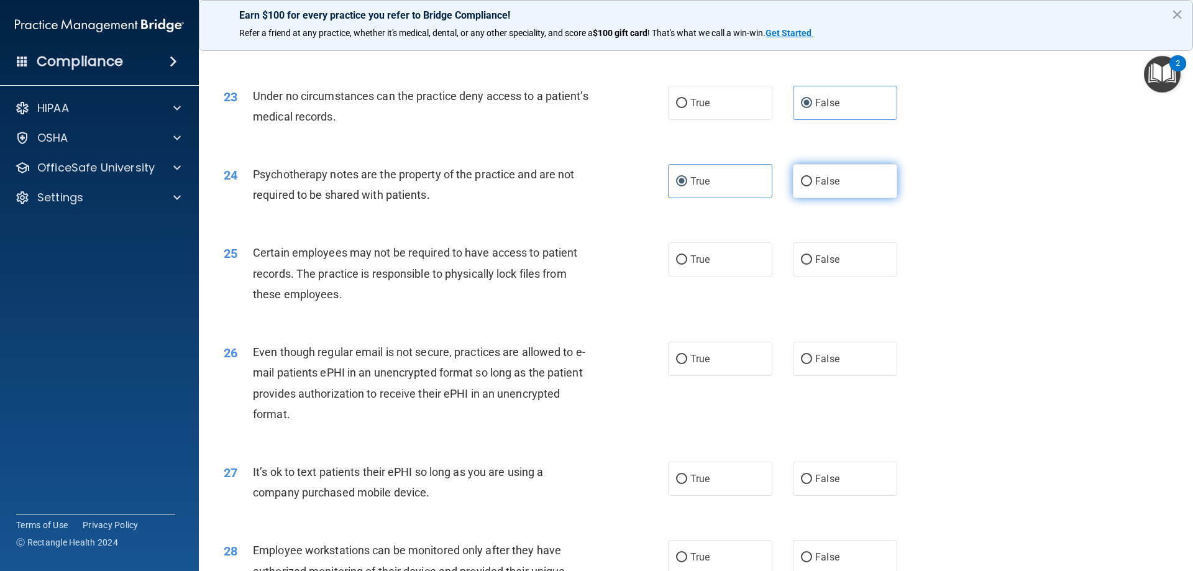
radio input "true"
radio input "false"
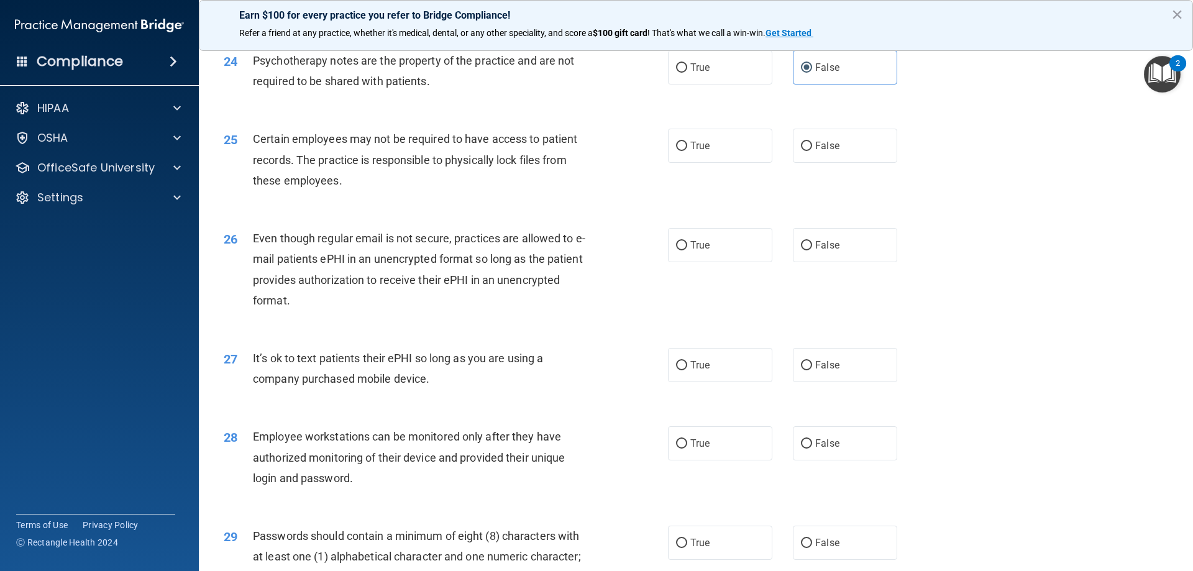
scroll to position [2299, 0]
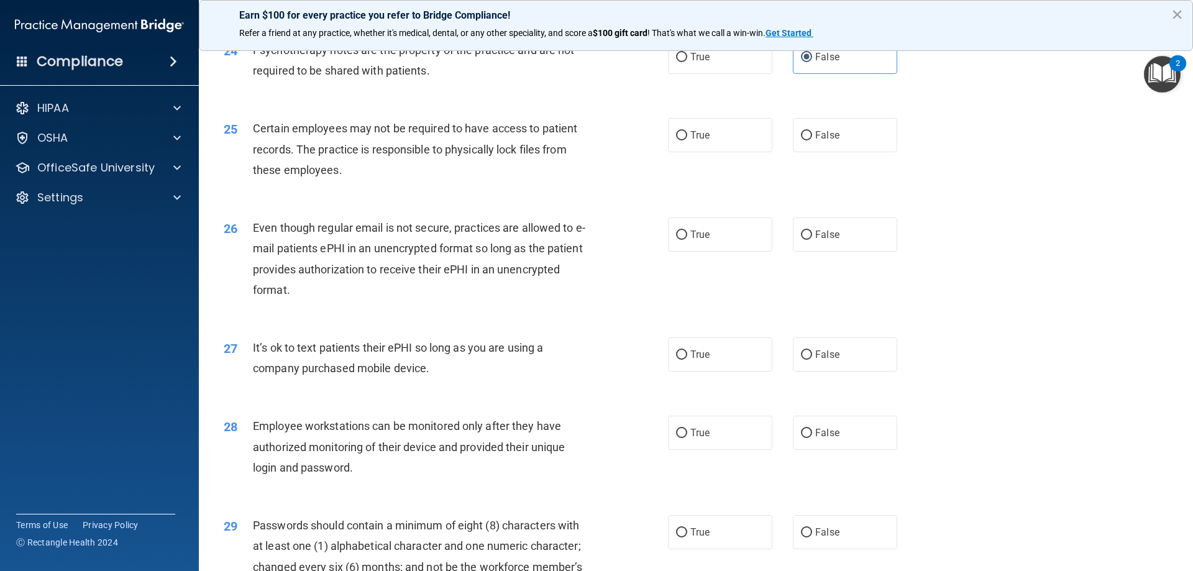
click at [775, 152] on div "True False" at bounding box center [793, 135] width 250 height 34
click at [709, 152] on label "True" at bounding box center [720, 135] width 104 height 34
click at [687, 140] on input "True" at bounding box center [681, 135] width 11 height 9
radio input "true"
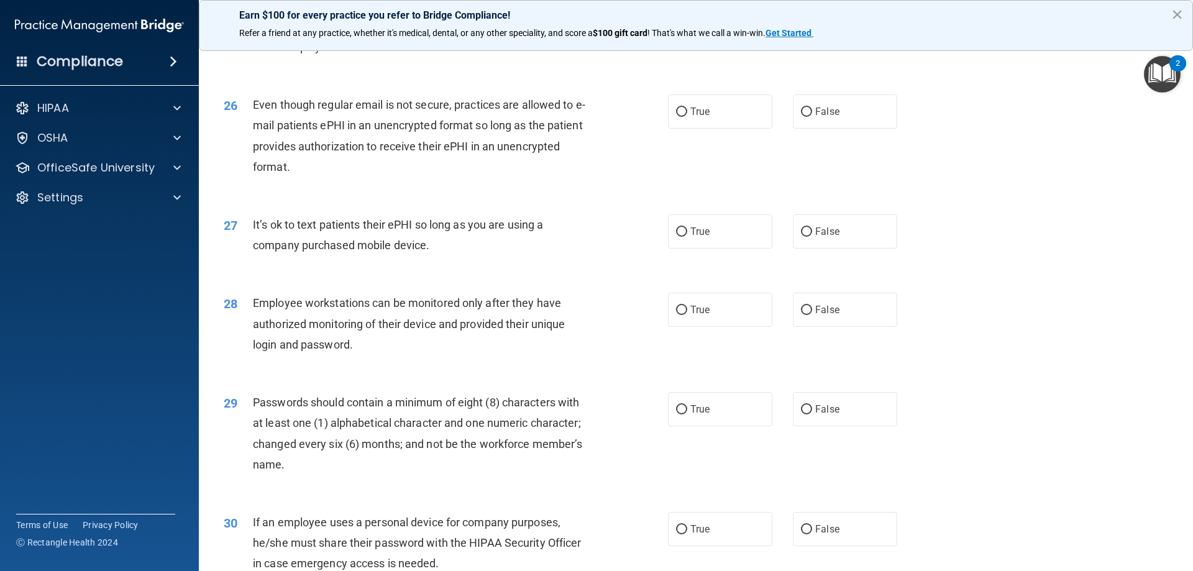
scroll to position [2423, 0]
click at [808, 127] on label "False" at bounding box center [845, 110] width 104 height 34
click at [808, 116] on input "False" at bounding box center [806, 110] width 11 height 9
radio input "true"
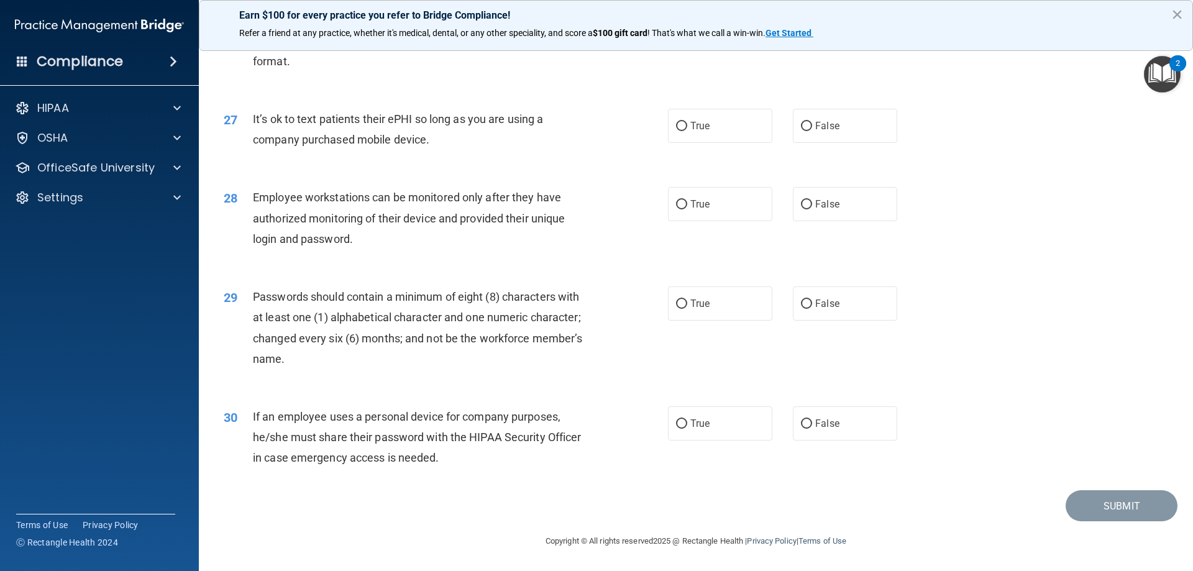
scroll to position [2547, 0]
click at [796, 138] on label "False" at bounding box center [845, 126] width 104 height 34
click at [801, 131] on input "False" at bounding box center [806, 126] width 11 height 9
radio input "true"
click at [815, 208] on span "False" at bounding box center [827, 204] width 24 height 12
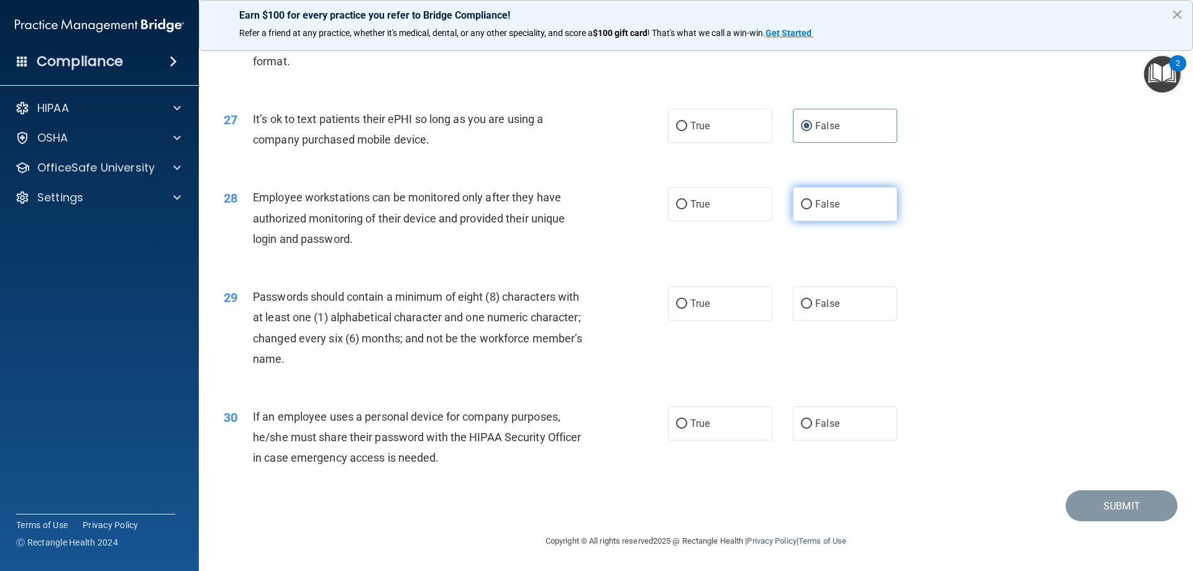
click at [812, 208] on input "False" at bounding box center [806, 204] width 11 height 9
radio input "true"
click at [720, 311] on label "True" at bounding box center [720, 303] width 104 height 34
click at [687, 309] on input "True" at bounding box center [681, 303] width 11 height 9
radio input "true"
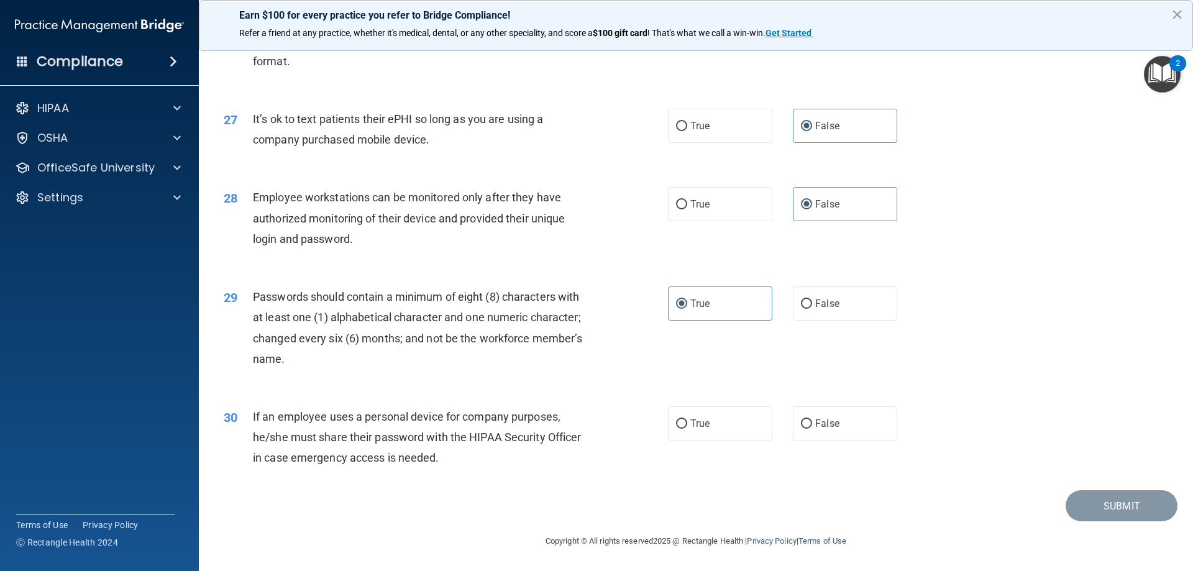
scroll to position [2548, 0]
click at [811, 432] on label "False" at bounding box center [845, 423] width 104 height 34
click at [811, 429] on input "False" at bounding box center [806, 423] width 11 height 9
radio input "true"
click at [1100, 516] on button "Submit" at bounding box center [1121, 506] width 112 height 32
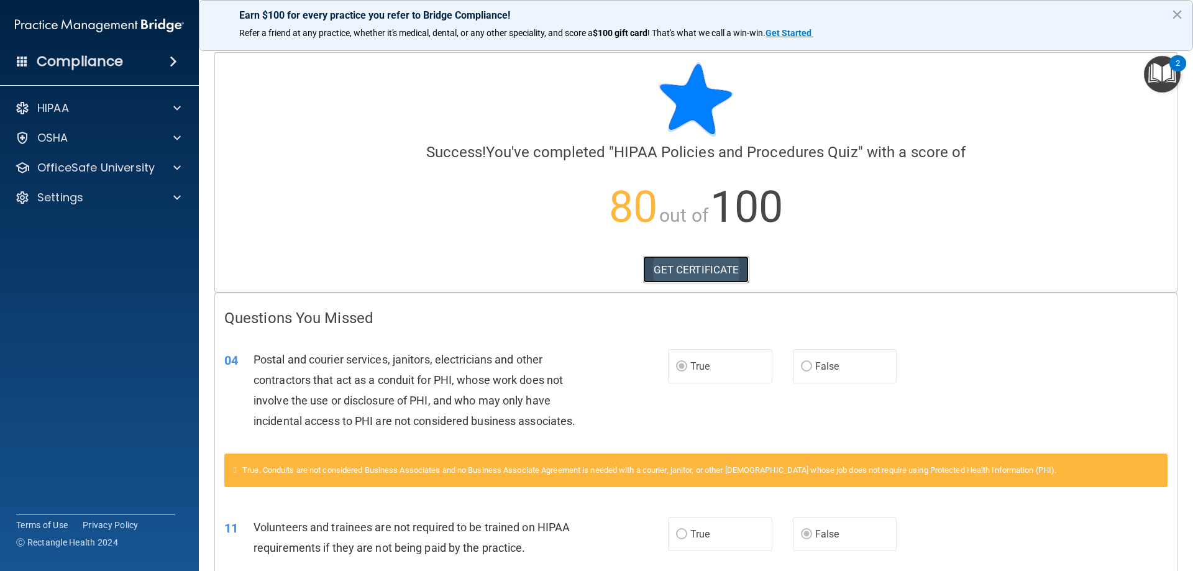
click at [700, 267] on link "GET CERTIFICATE" at bounding box center [696, 269] width 106 height 27
click at [160, 161] on div at bounding box center [175, 167] width 31 height 15
click at [152, 203] on img at bounding box center [151, 198] width 16 height 16
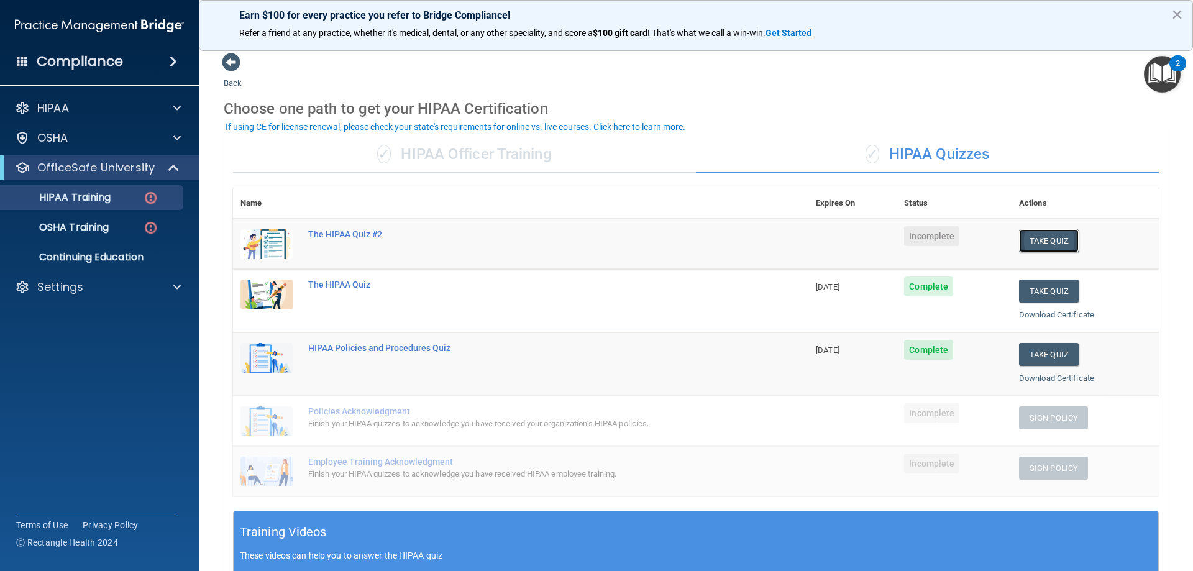
click at [1023, 245] on button "Take Quiz" at bounding box center [1049, 240] width 60 height 23
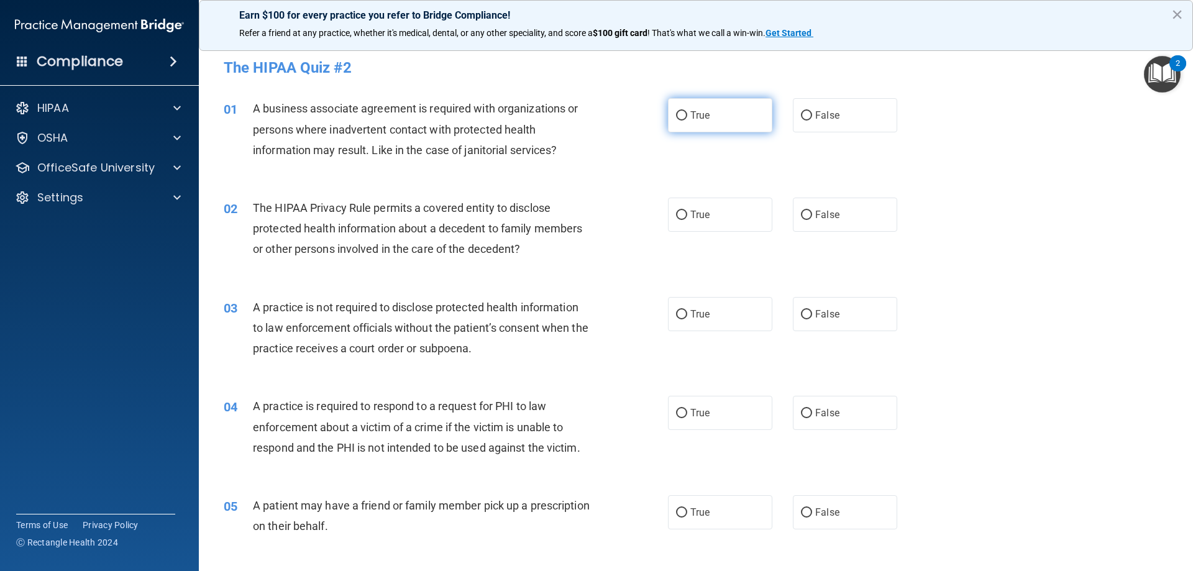
click at [732, 112] on label "True" at bounding box center [720, 115] width 104 height 34
click at [687, 112] on input "True" at bounding box center [681, 115] width 11 height 9
radio input "true"
click at [823, 118] on span "False" at bounding box center [827, 115] width 24 height 12
click at [812, 118] on input "False" at bounding box center [806, 115] width 11 height 9
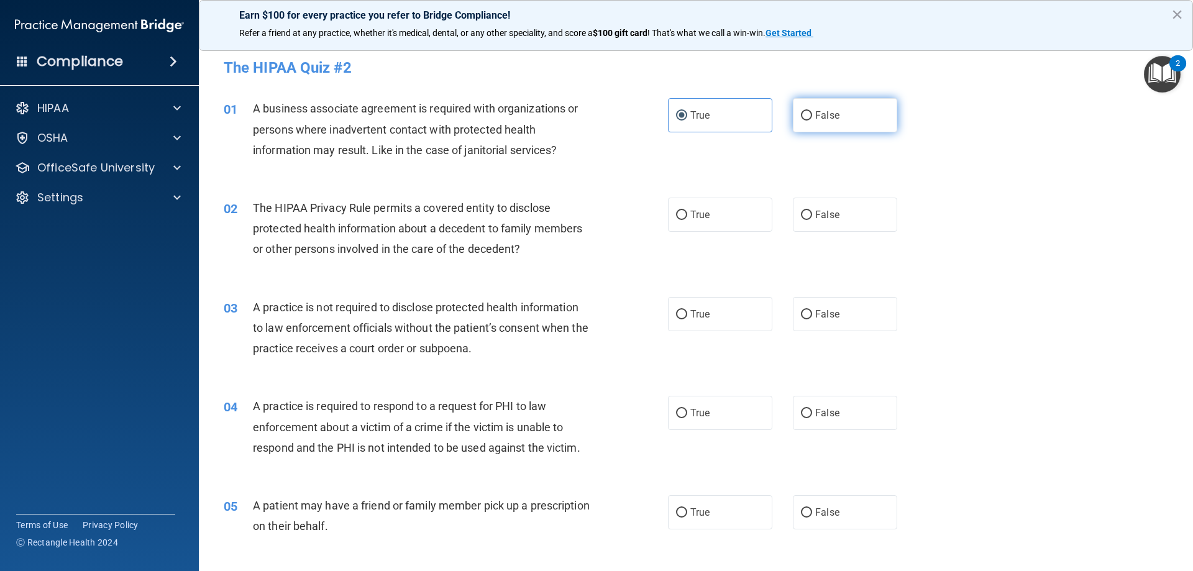
radio input "true"
radio input "false"
click at [832, 217] on span "False" at bounding box center [827, 215] width 24 height 12
click at [812, 217] on input "False" at bounding box center [806, 215] width 11 height 9
radio input "true"
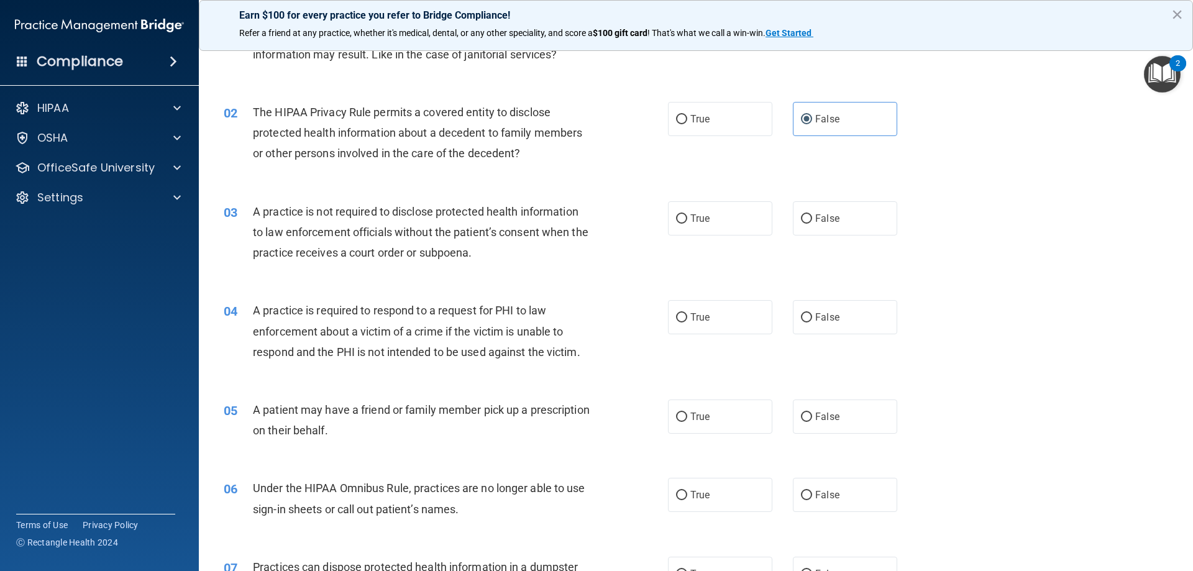
scroll to position [124, 0]
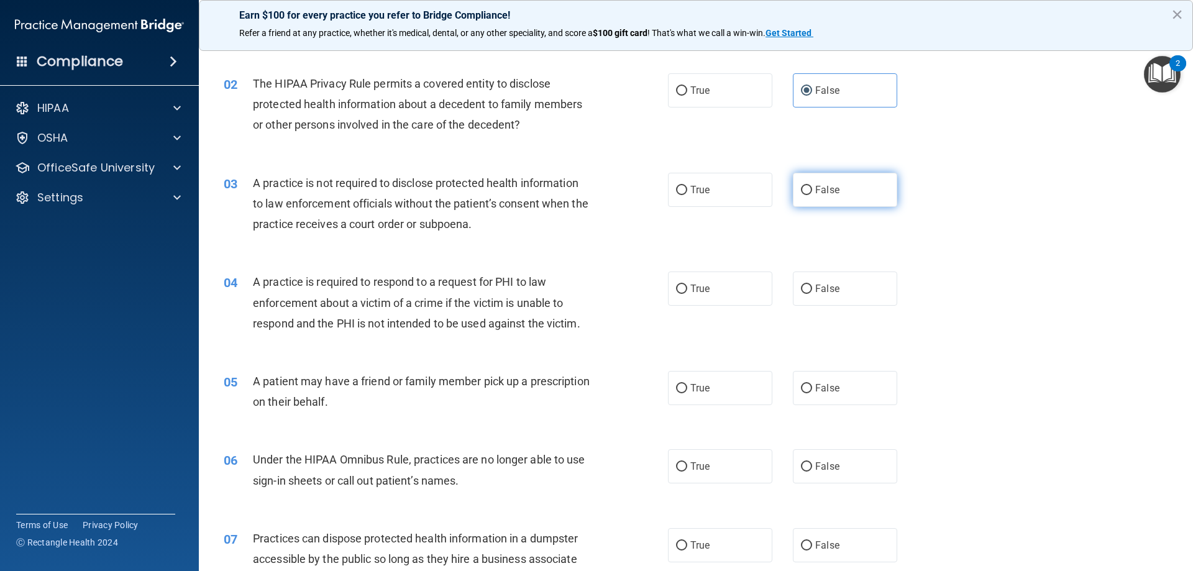
click at [804, 195] on label "False" at bounding box center [845, 190] width 104 height 34
click at [804, 195] on input "False" at bounding box center [806, 190] width 11 height 9
radio input "true"
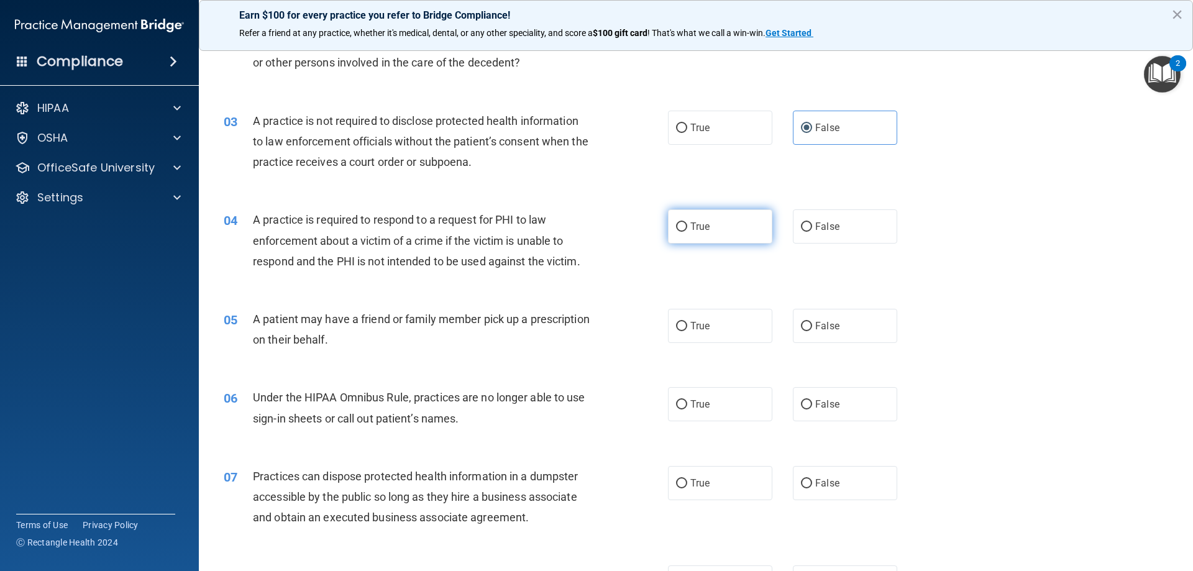
click at [721, 225] on label "True" at bounding box center [720, 226] width 104 height 34
click at [687, 225] on input "True" at bounding box center [681, 226] width 11 height 9
radio input "true"
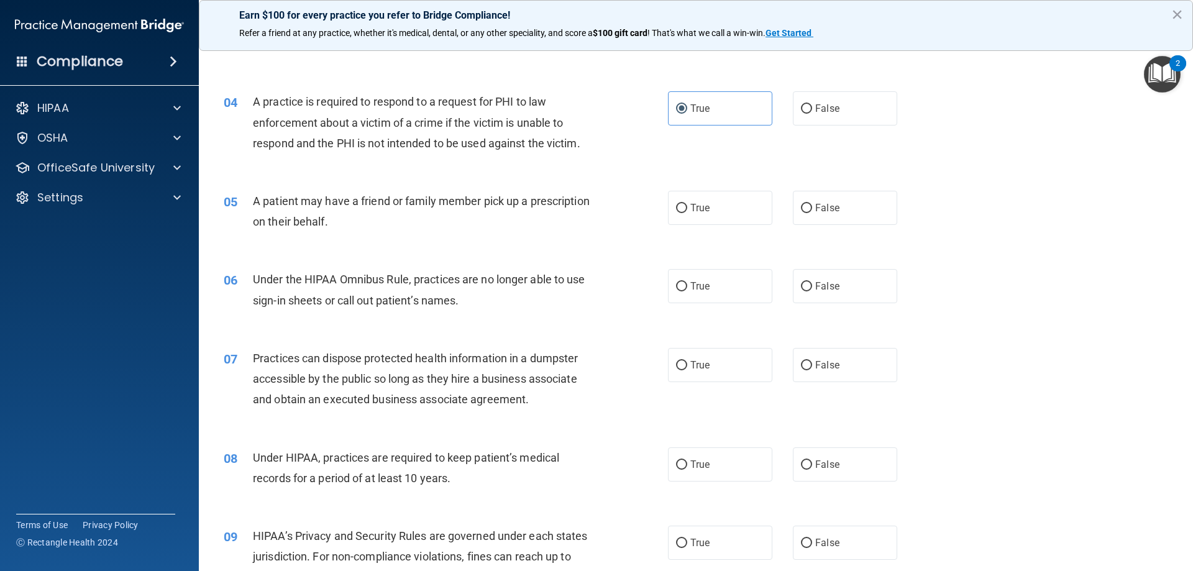
scroll to position [311, 0]
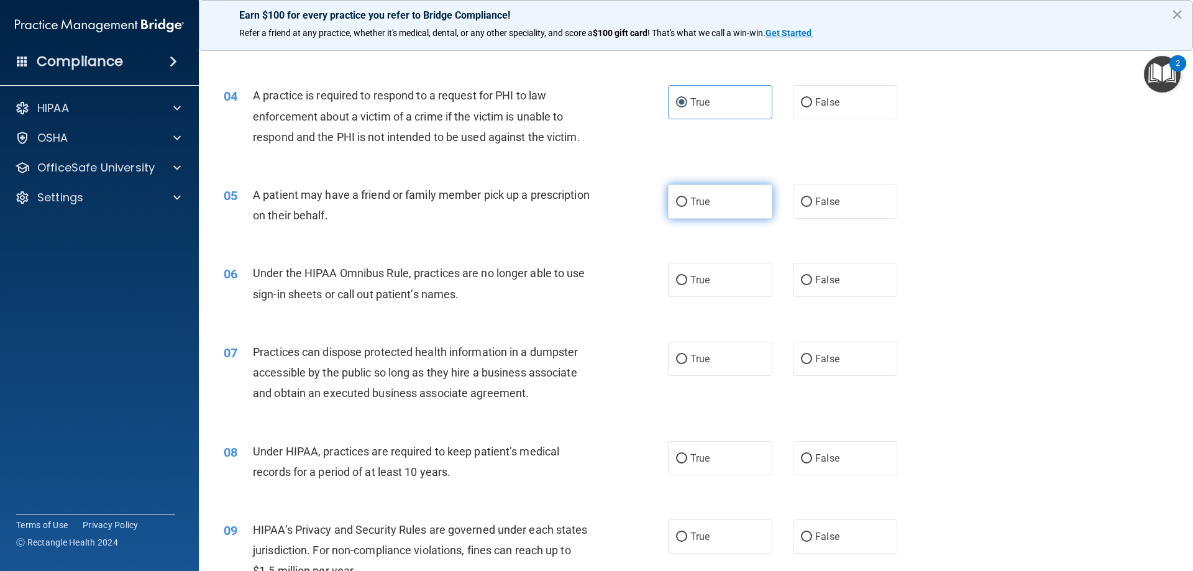
click at [713, 211] on label "True" at bounding box center [720, 202] width 104 height 34
click at [687, 207] on input "True" at bounding box center [681, 202] width 11 height 9
radio input "true"
click at [544, 235] on div "05 A patient may have a friend or family member pick up a prescription on their…" at bounding box center [695, 208] width 963 height 78
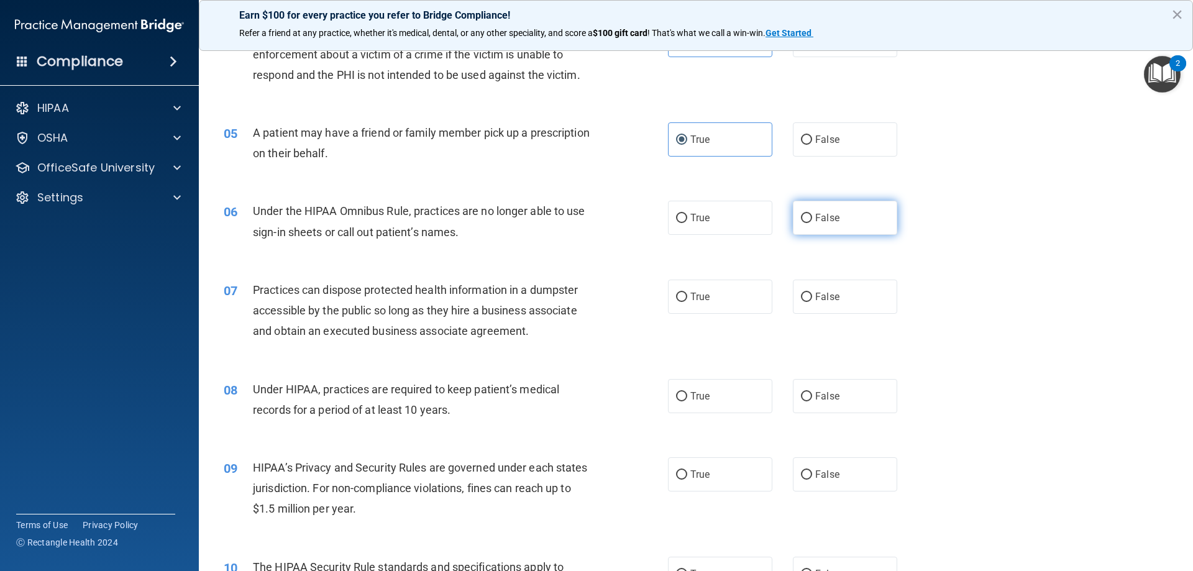
click at [819, 217] on span "False" at bounding box center [827, 218] width 24 height 12
click at [812, 217] on input "False" at bounding box center [806, 218] width 11 height 9
radio input "true"
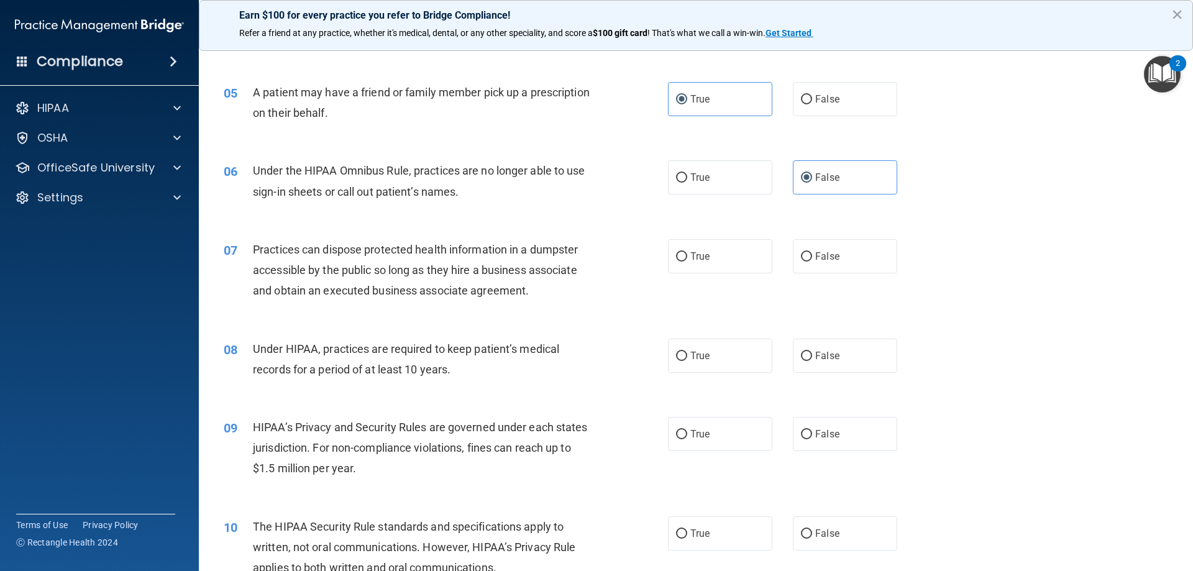
scroll to position [435, 0]
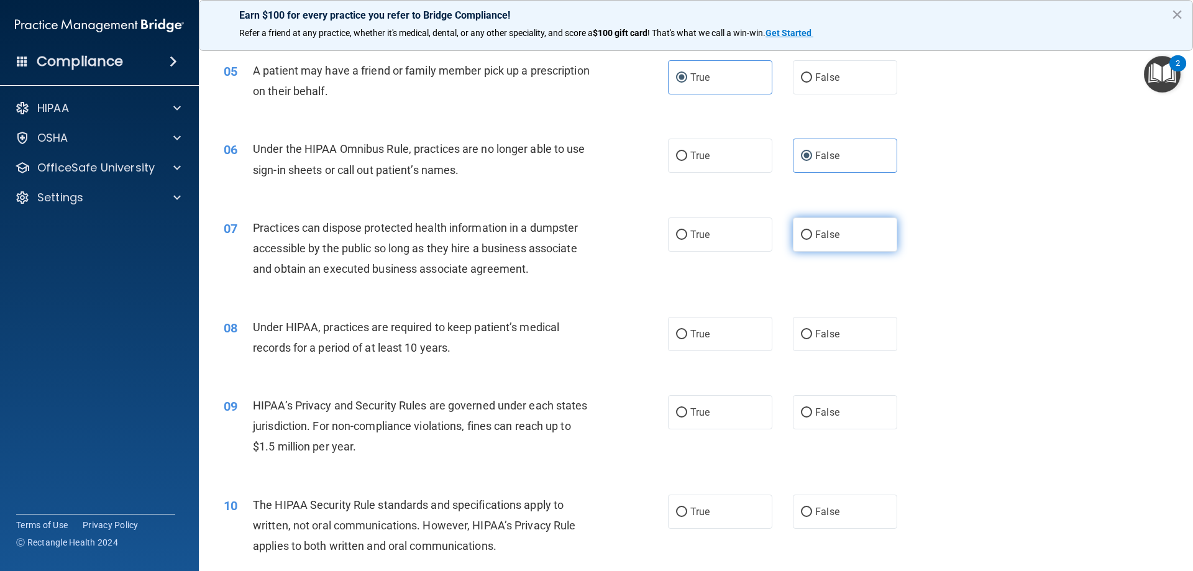
click at [856, 229] on label "False" at bounding box center [845, 234] width 104 height 34
click at [812, 230] on input "False" at bounding box center [806, 234] width 11 height 9
radio input "true"
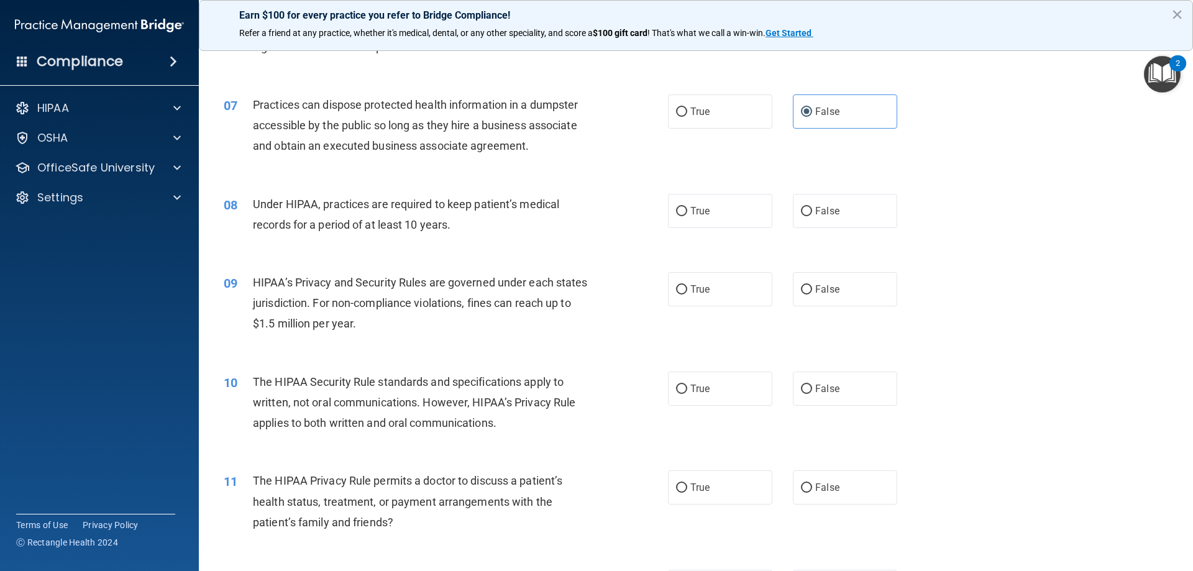
scroll to position [559, 0]
click at [794, 209] on label "False" at bounding box center [845, 210] width 104 height 34
click at [801, 209] on input "False" at bounding box center [806, 210] width 11 height 9
radio input "true"
click at [699, 221] on label "True" at bounding box center [720, 210] width 104 height 34
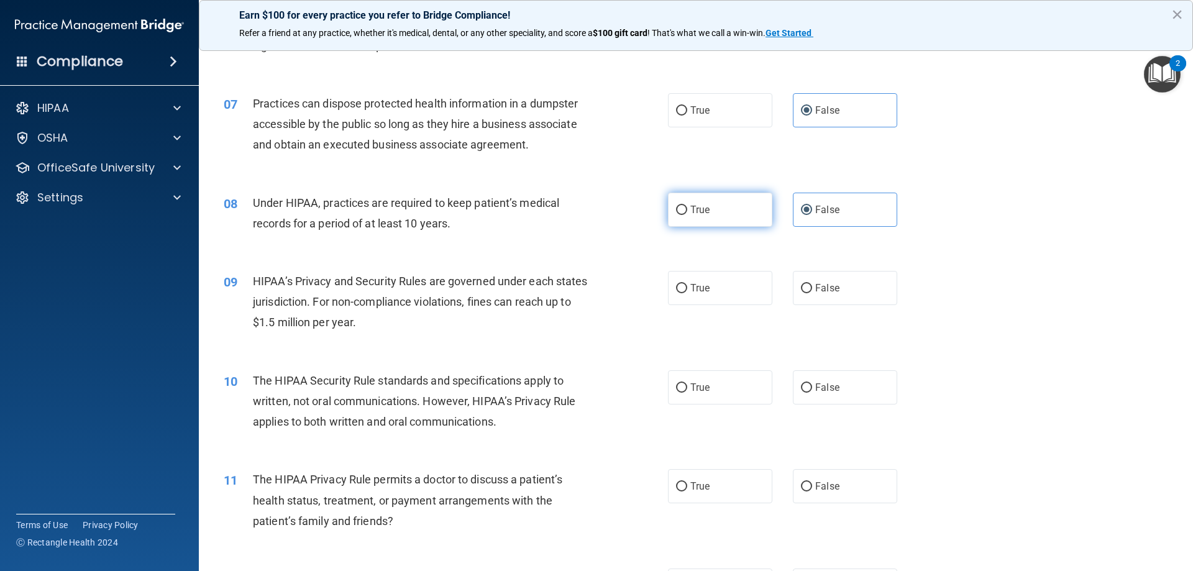
click at [687, 215] on input "True" at bounding box center [681, 210] width 11 height 9
radio input "true"
click at [808, 206] on label "False" at bounding box center [845, 210] width 104 height 34
click at [808, 206] on input "False" at bounding box center [806, 210] width 11 height 9
radio input "true"
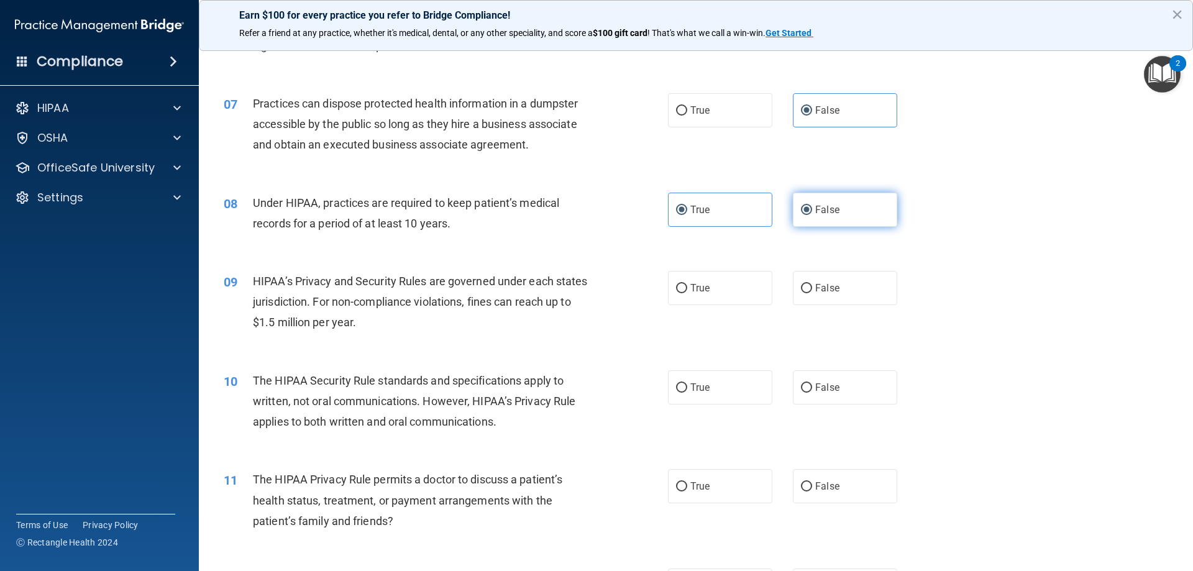
radio input "false"
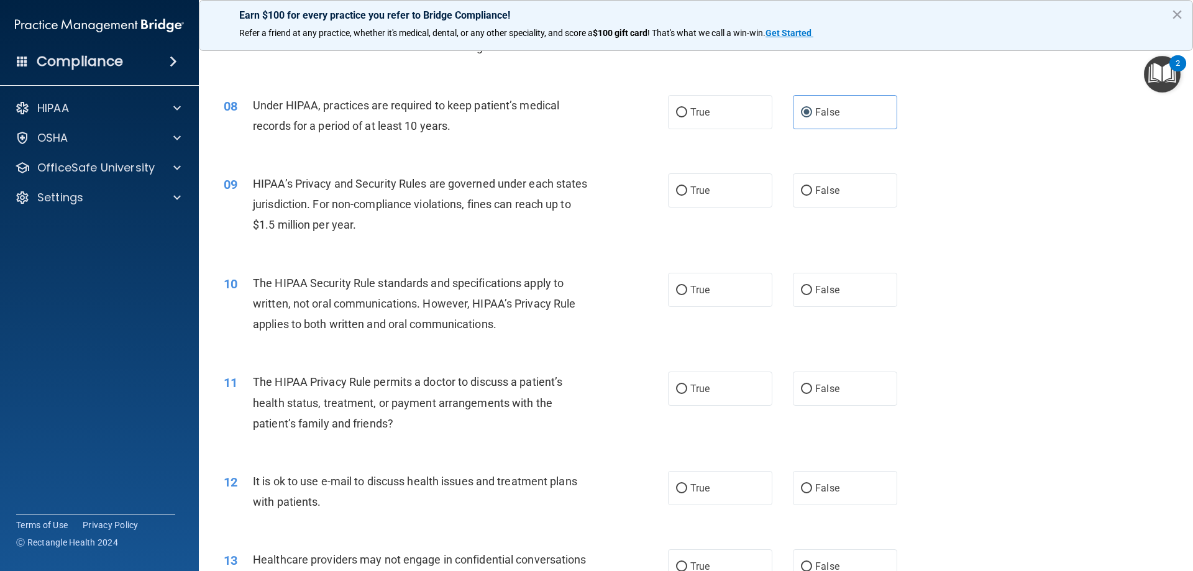
scroll to position [683, 0]
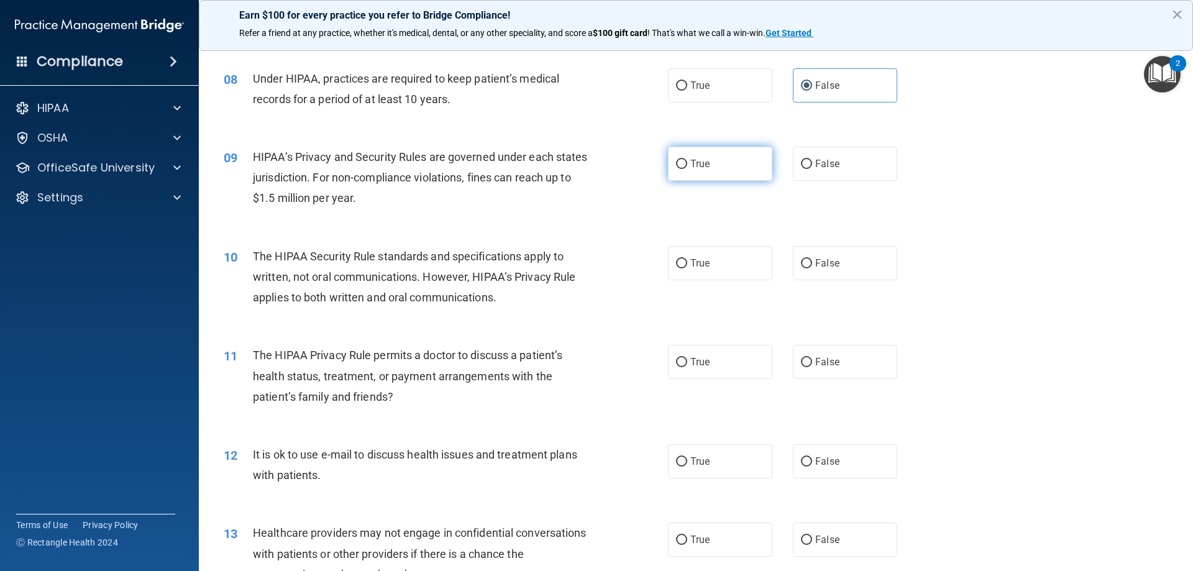
click at [705, 175] on label "True" at bounding box center [720, 164] width 104 height 34
click at [687, 169] on input "True" at bounding box center [681, 164] width 11 height 9
radio input "true"
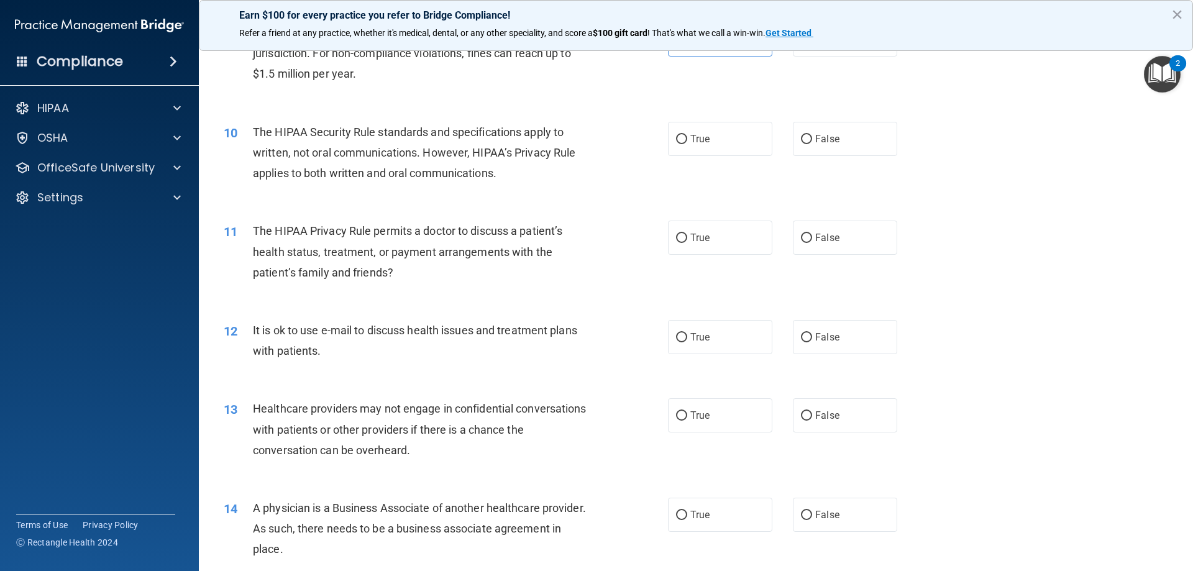
scroll to position [746, 0]
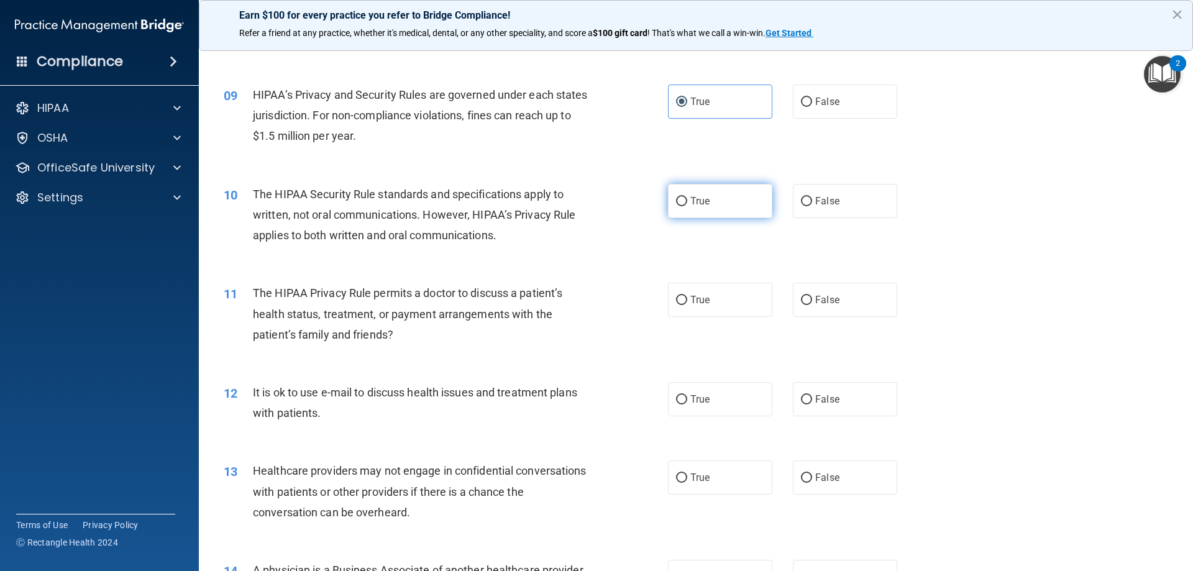
click at [678, 203] on input "True" at bounding box center [681, 201] width 11 height 9
radio input "true"
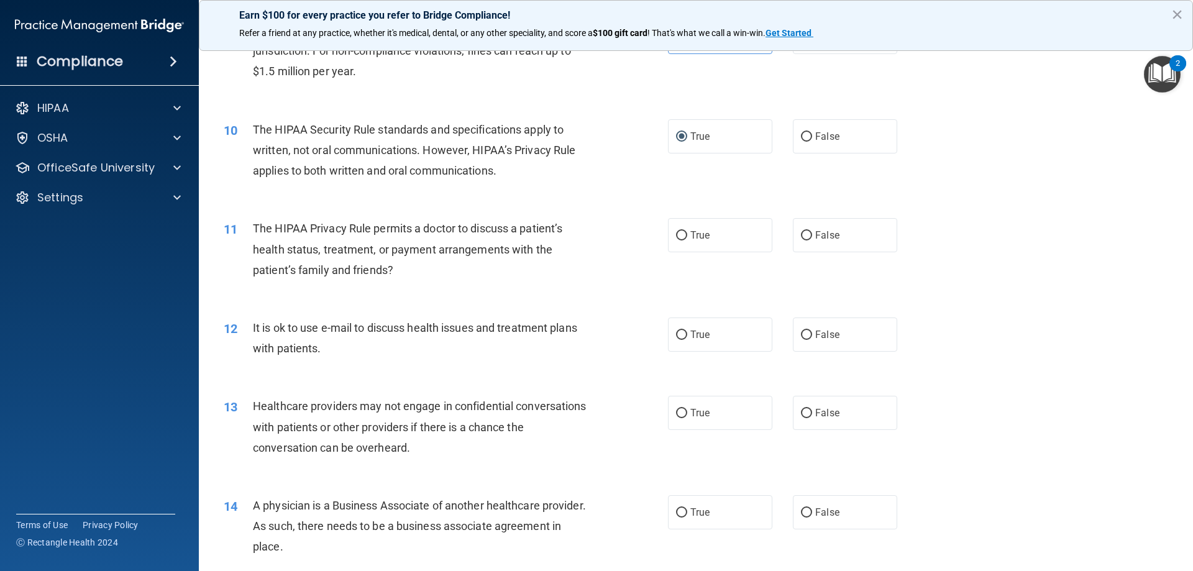
scroll to position [870, 0]
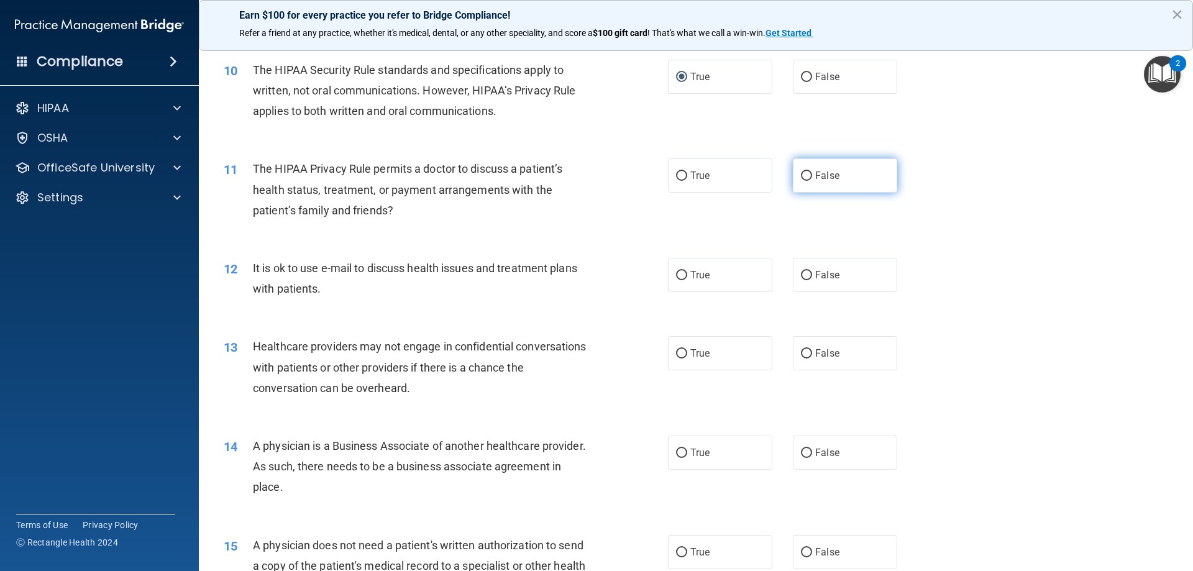
click at [810, 159] on label "False" at bounding box center [845, 175] width 104 height 34
click at [810, 171] on input "False" at bounding box center [806, 175] width 11 height 9
radio input "true"
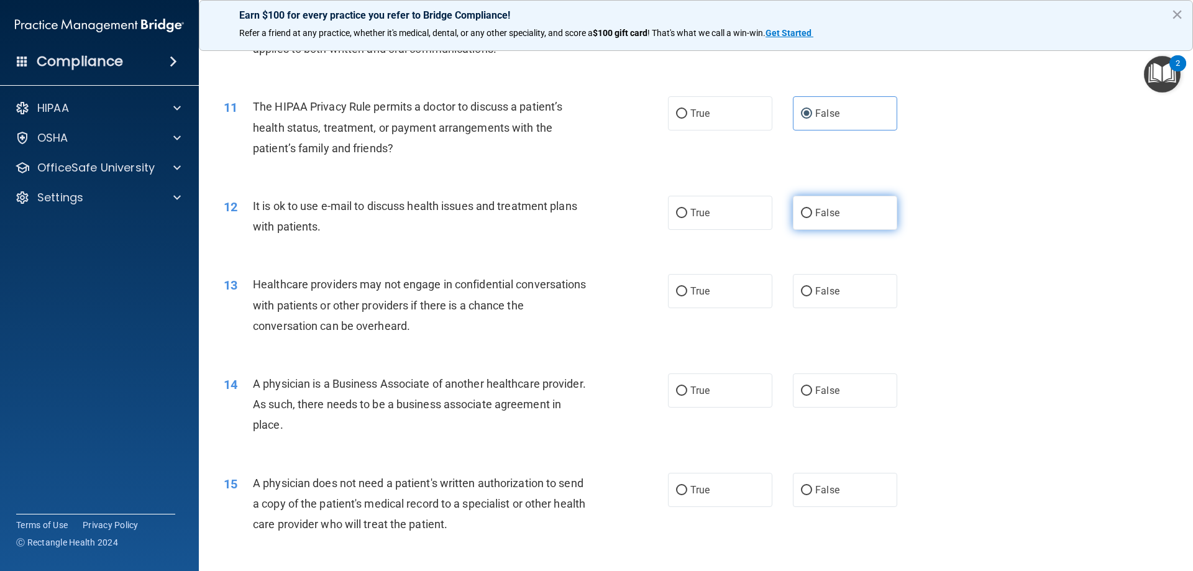
click at [834, 199] on label "False" at bounding box center [845, 213] width 104 height 34
click at [812, 209] on input "False" at bounding box center [806, 213] width 11 height 9
radio input "true"
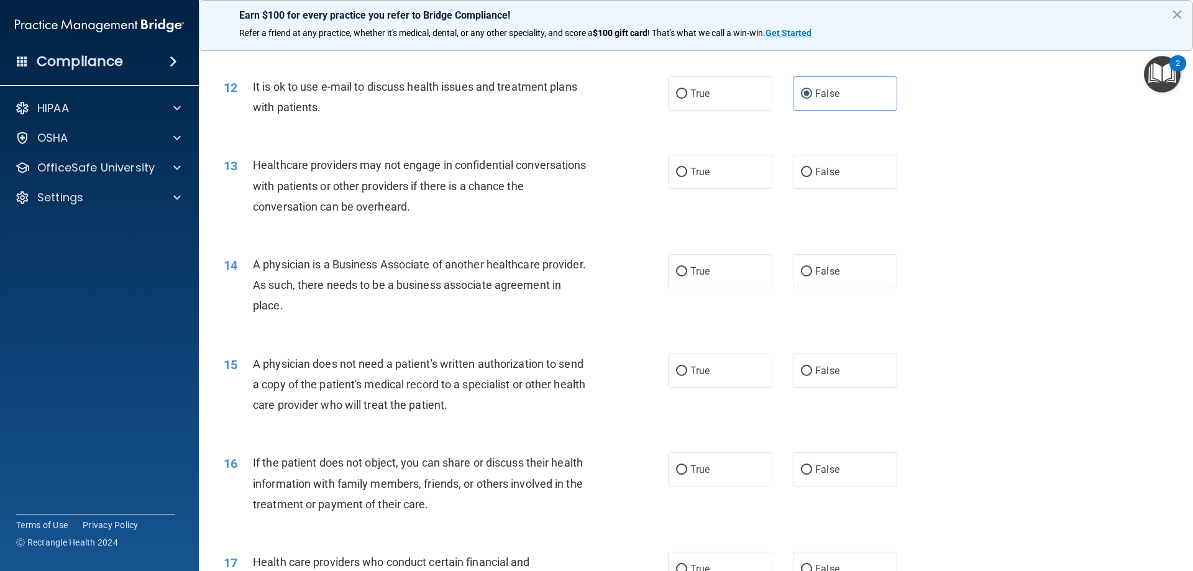
scroll to position [1056, 0]
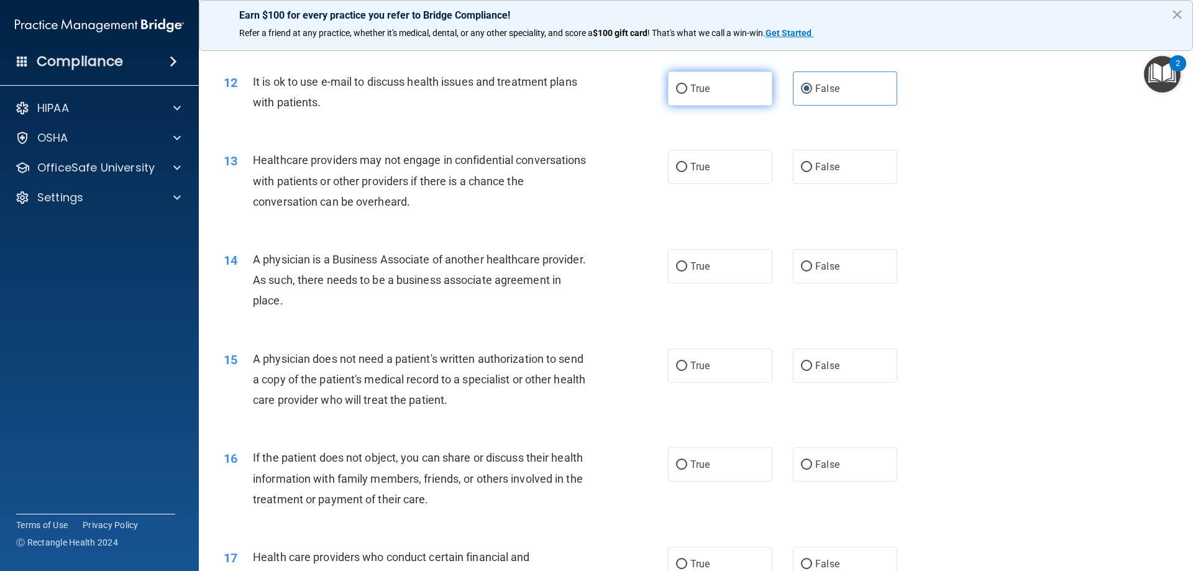
click at [709, 78] on label "True" at bounding box center [720, 88] width 104 height 34
click at [687, 84] on input "True" at bounding box center [681, 88] width 11 height 9
radio input "true"
radio input "false"
click at [732, 158] on label "True" at bounding box center [720, 167] width 104 height 34
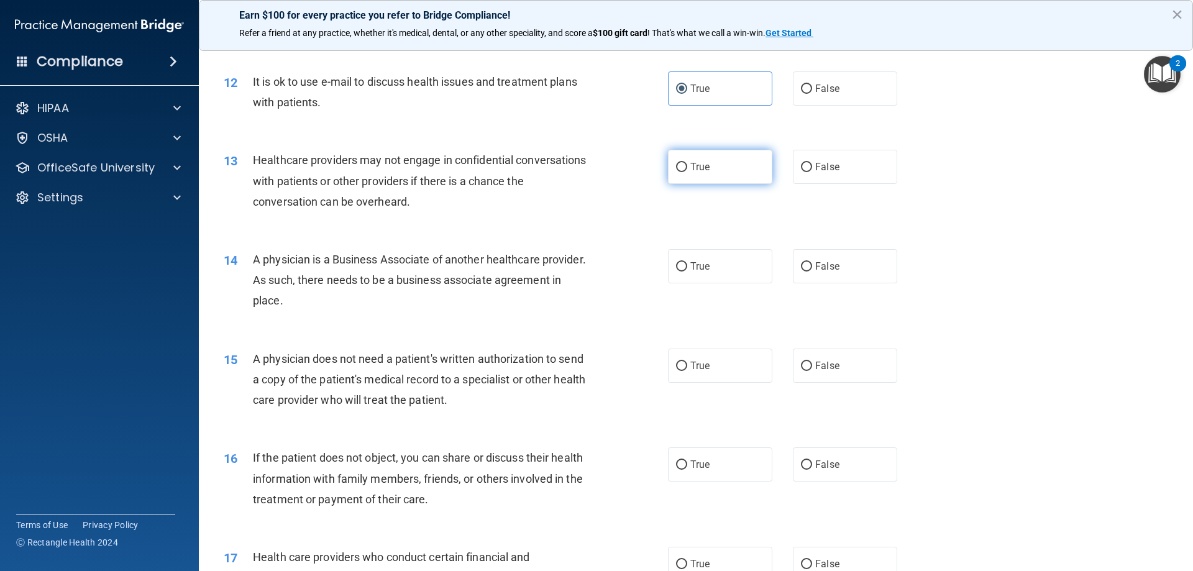
click at [687, 163] on input "True" at bounding box center [681, 167] width 11 height 9
radio input "true"
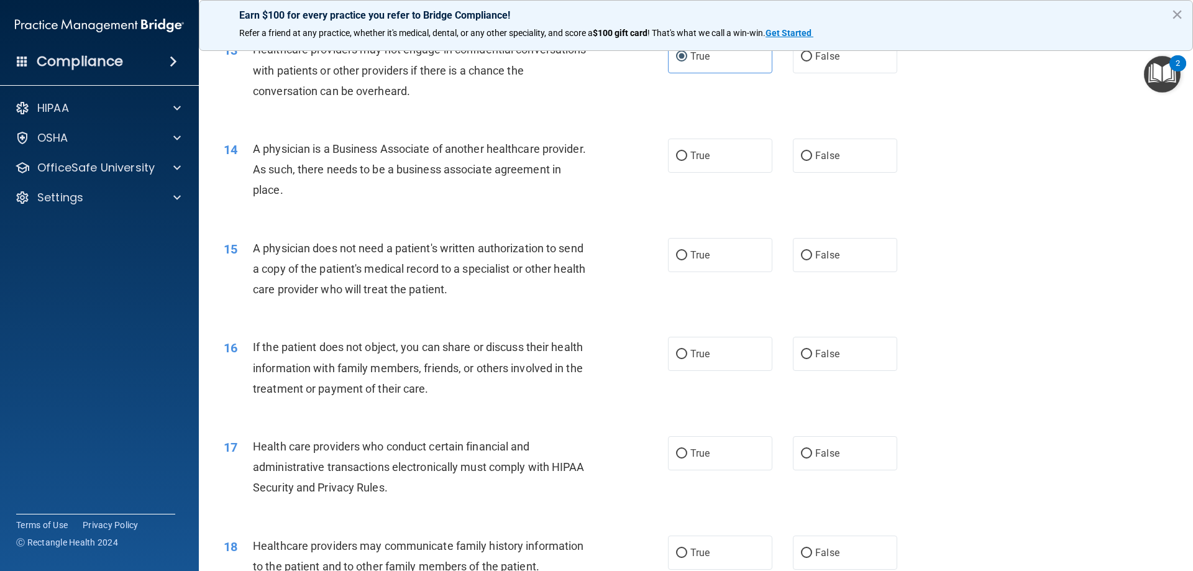
scroll to position [1180, 0]
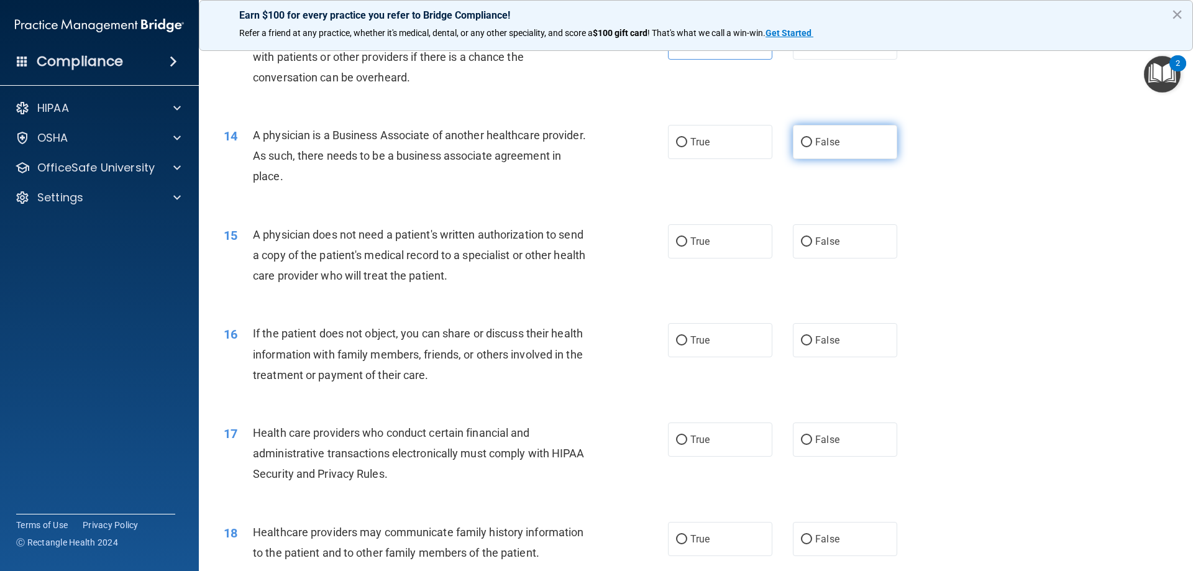
click at [833, 132] on label "False" at bounding box center [845, 142] width 104 height 34
click at [812, 138] on input "False" at bounding box center [806, 142] width 11 height 9
radio input "true"
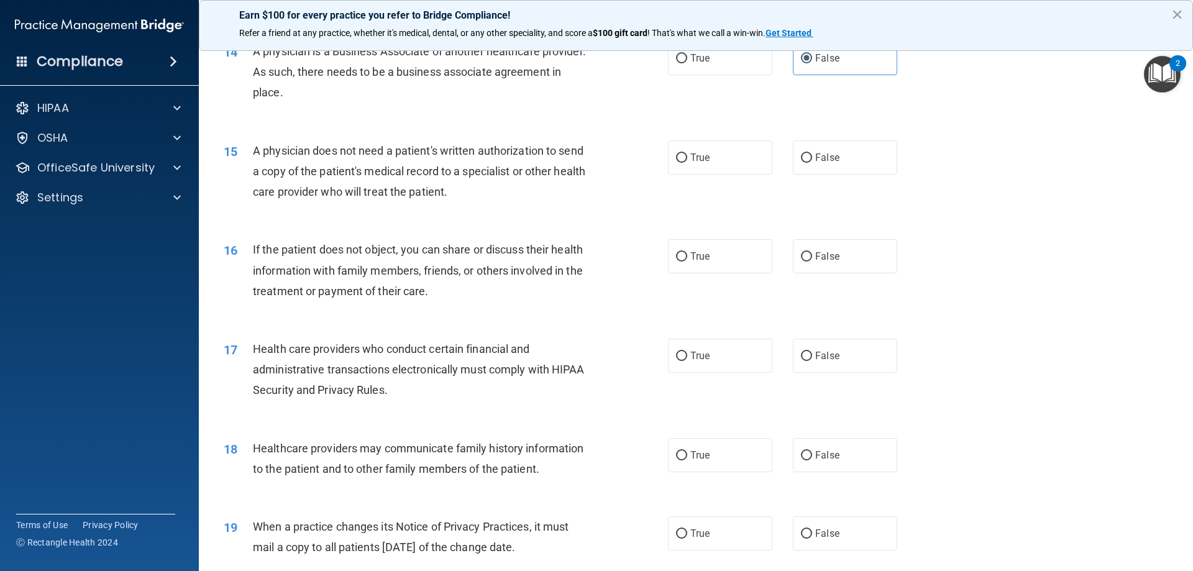
scroll to position [1243, 0]
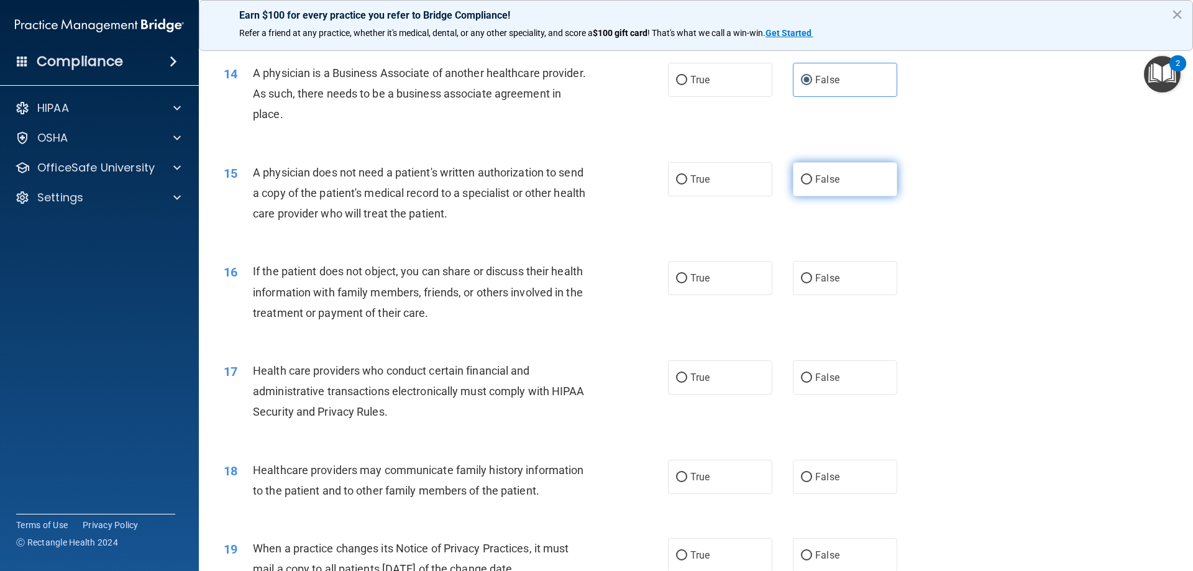
click at [846, 178] on label "False" at bounding box center [845, 179] width 104 height 34
click at [812, 178] on input "False" at bounding box center [806, 179] width 11 height 9
radio input "true"
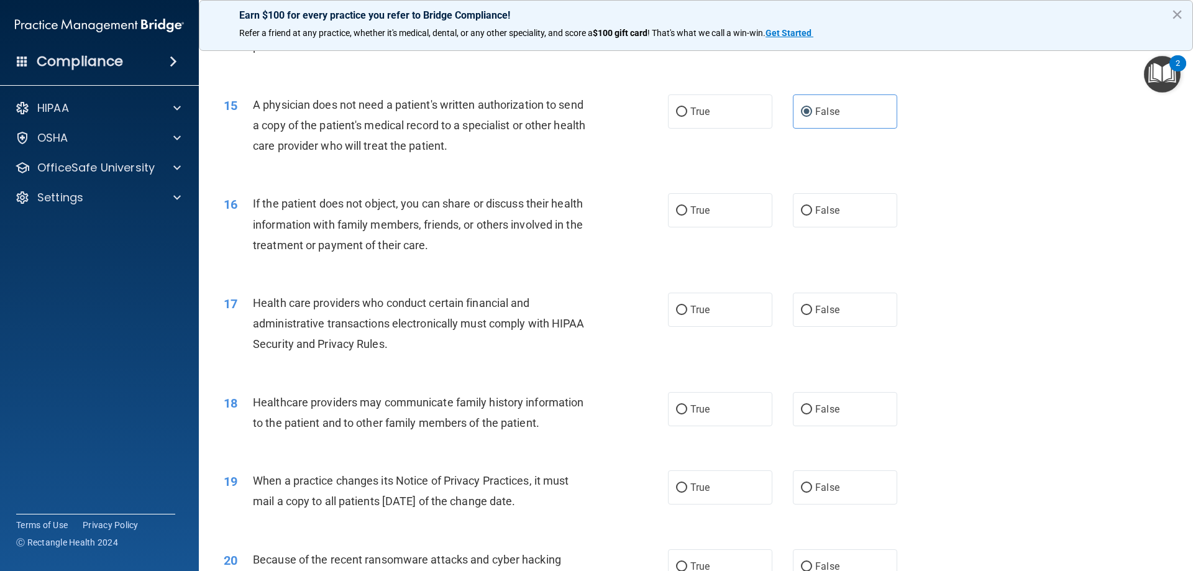
scroll to position [1367, 0]
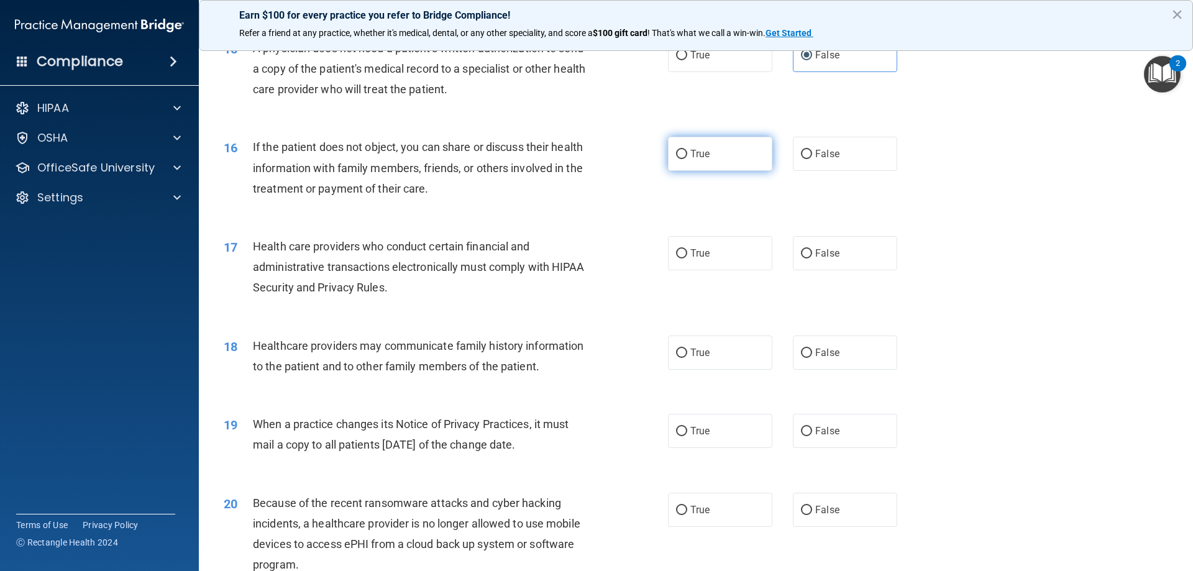
click at [706, 157] on label "True" at bounding box center [720, 154] width 104 height 34
click at [687, 157] on input "True" at bounding box center [681, 154] width 11 height 9
radio input "true"
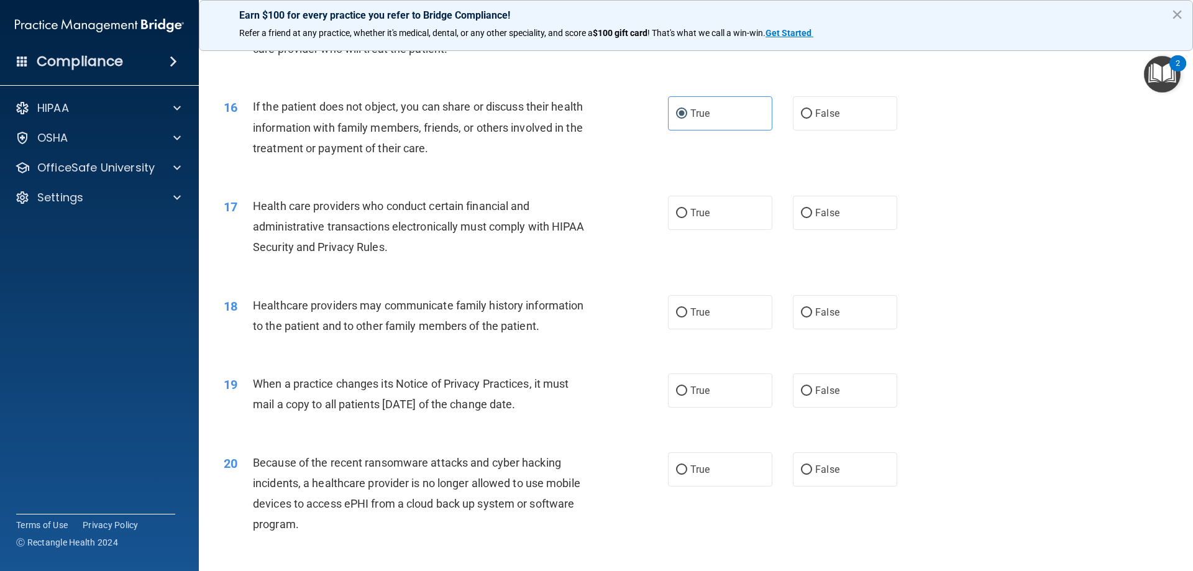
scroll to position [1429, 0]
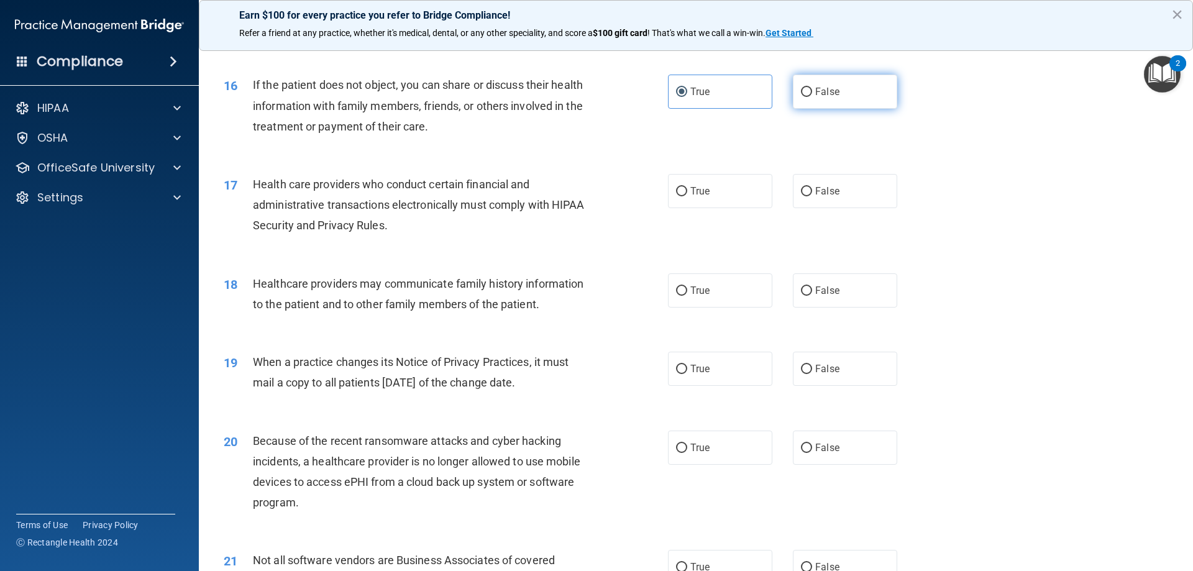
click at [819, 96] on span "False" at bounding box center [827, 92] width 24 height 12
click at [812, 96] on input "False" at bounding box center [806, 92] width 11 height 9
radio input "true"
radio input "false"
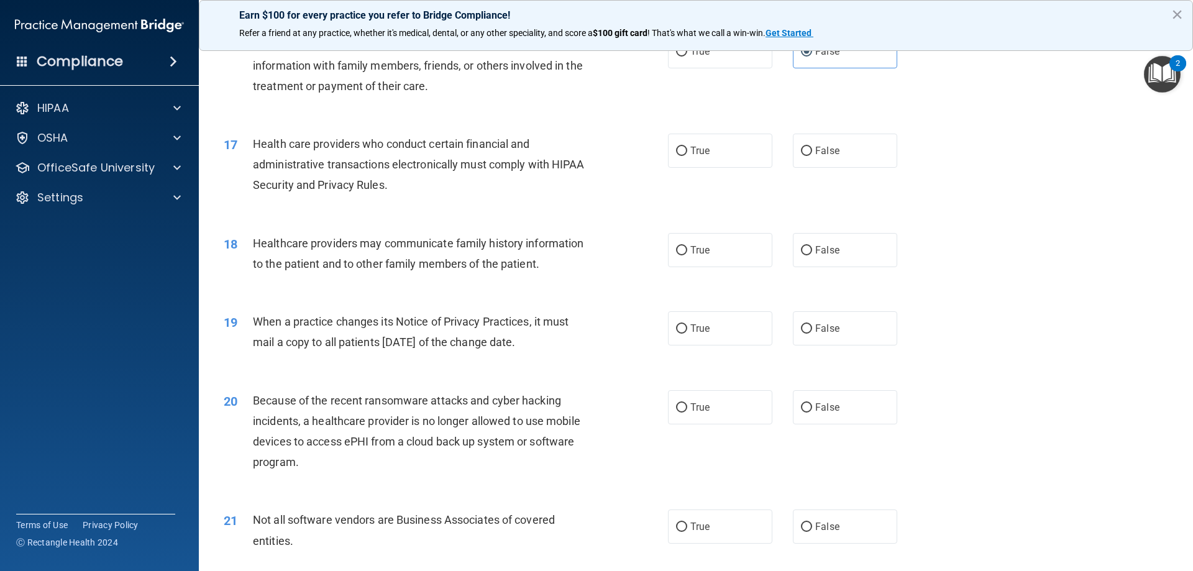
scroll to position [1491, 0]
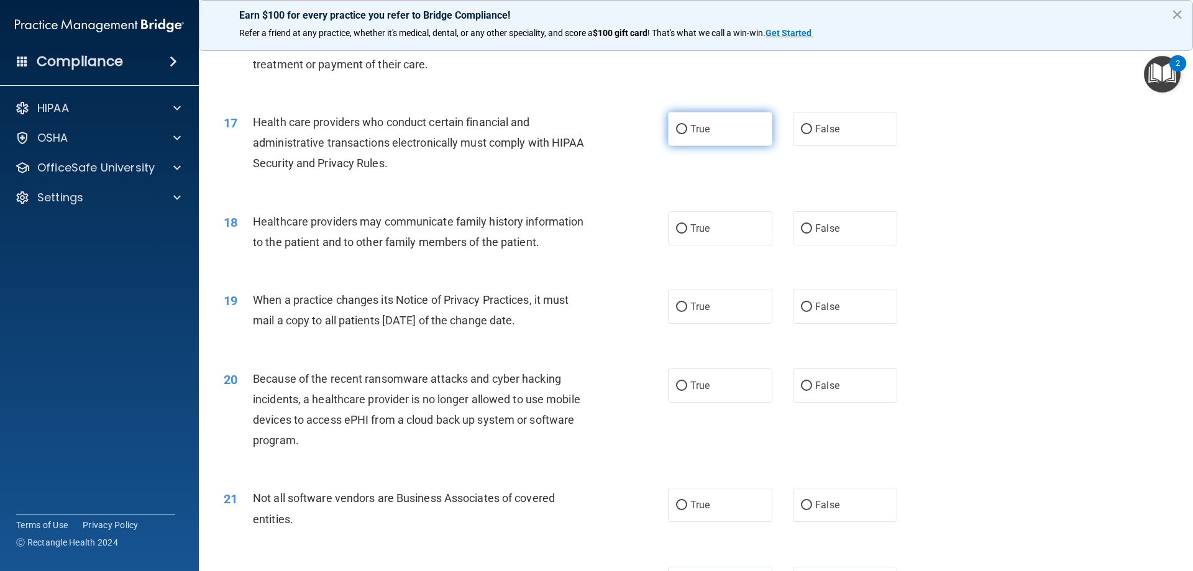
click at [687, 135] on label "True" at bounding box center [720, 129] width 104 height 34
click at [687, 134] on input "True" at bounding box center [681, 129] width 11 height 9
radio input "true"
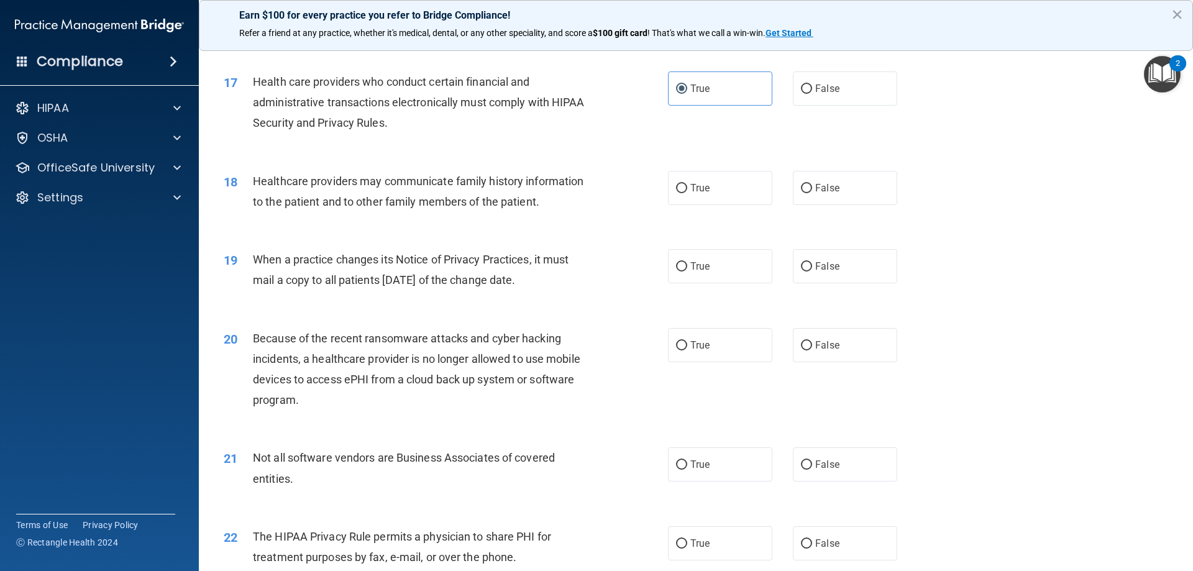
scroll to position [1553, 0]
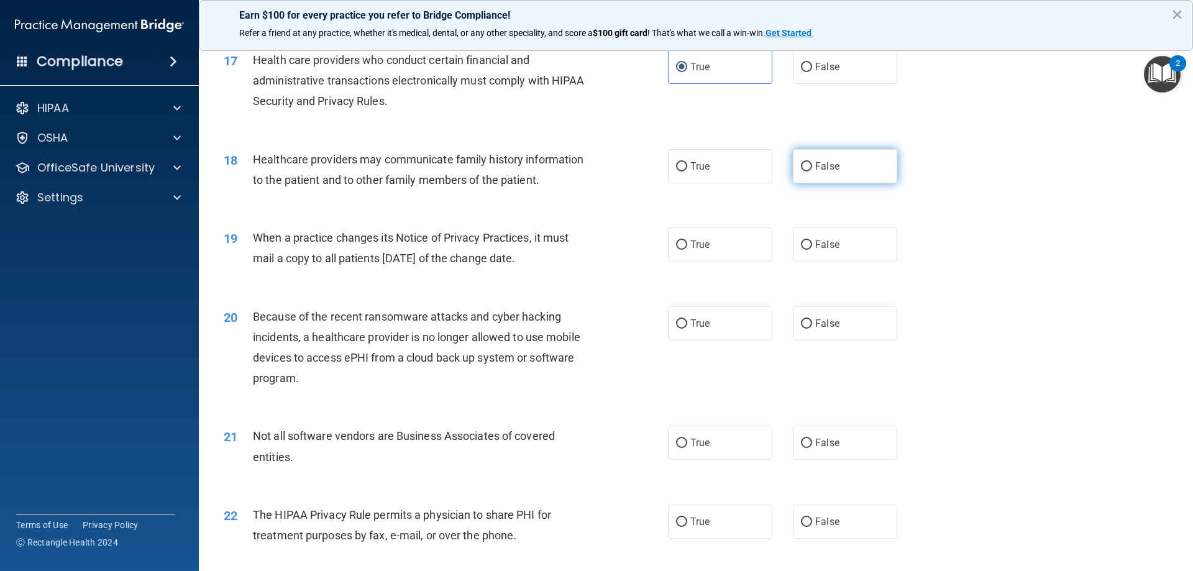
click at [854, 153] on label "False" at bounding box center [845, 166] width 104 height 34
click at [812, 162] on input "False" at bounding box center [806, 166] width 11 height 9
radio input "true"
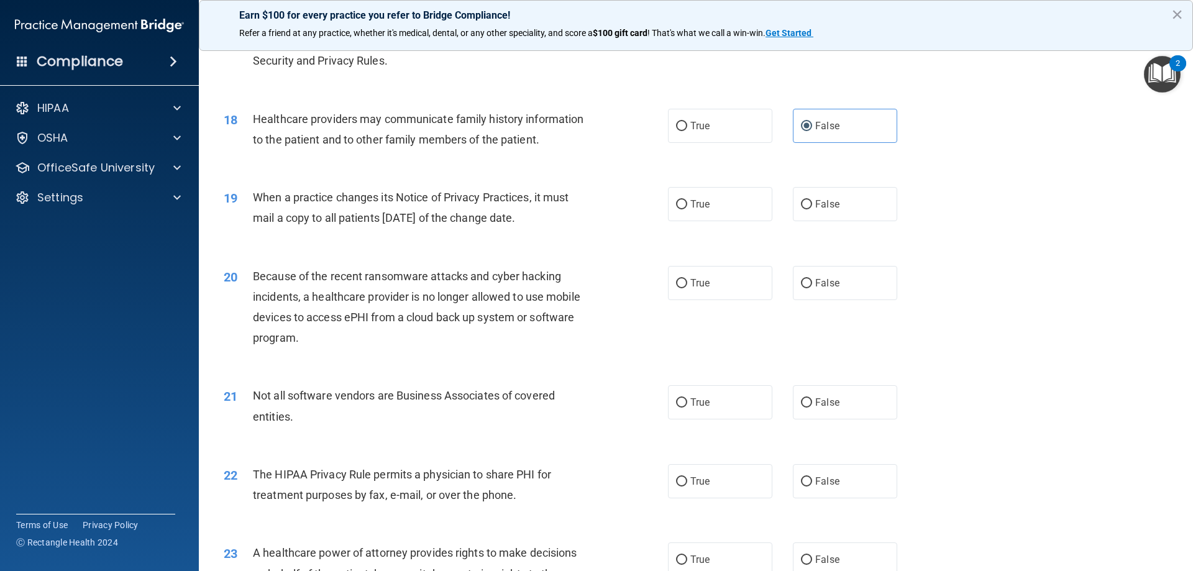
scroll to position [1615, 0]
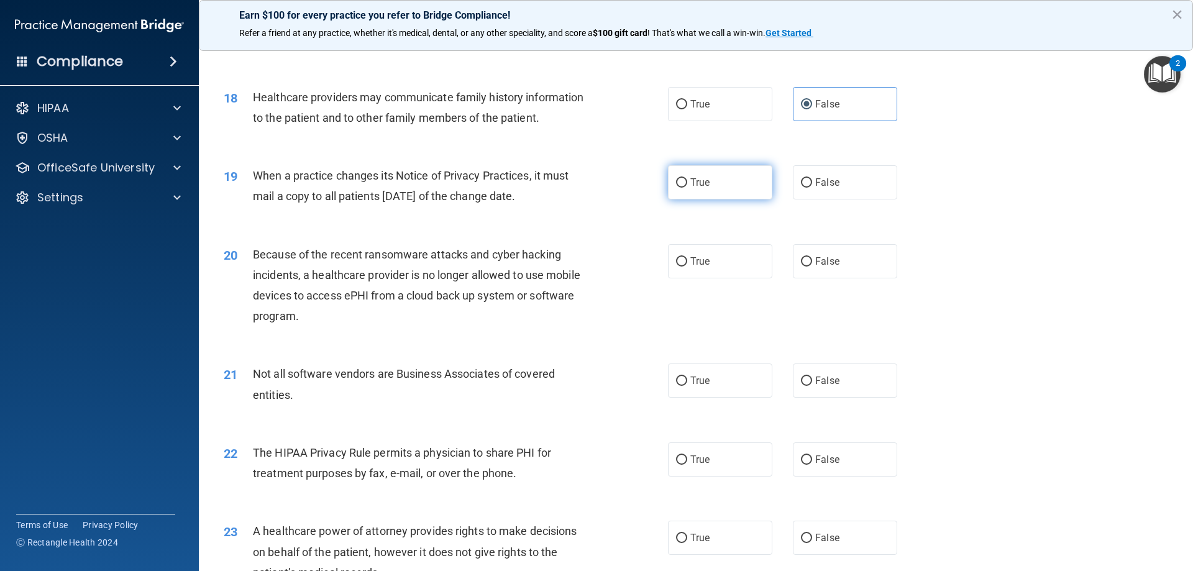
click at [675, 175] on label "True" at bounding box center [720, 182] width 104 height 34
click at [676, 178] on input "True" at bounding box center [681, 182] width 11 height 9
radio input "true"
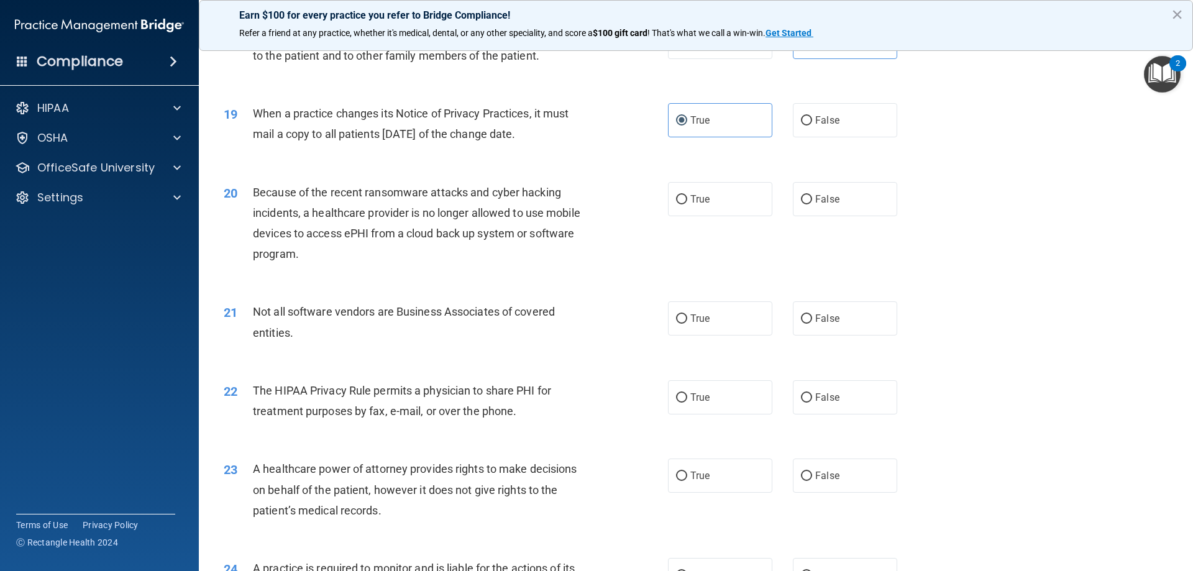
scroll to position [1740, 0]
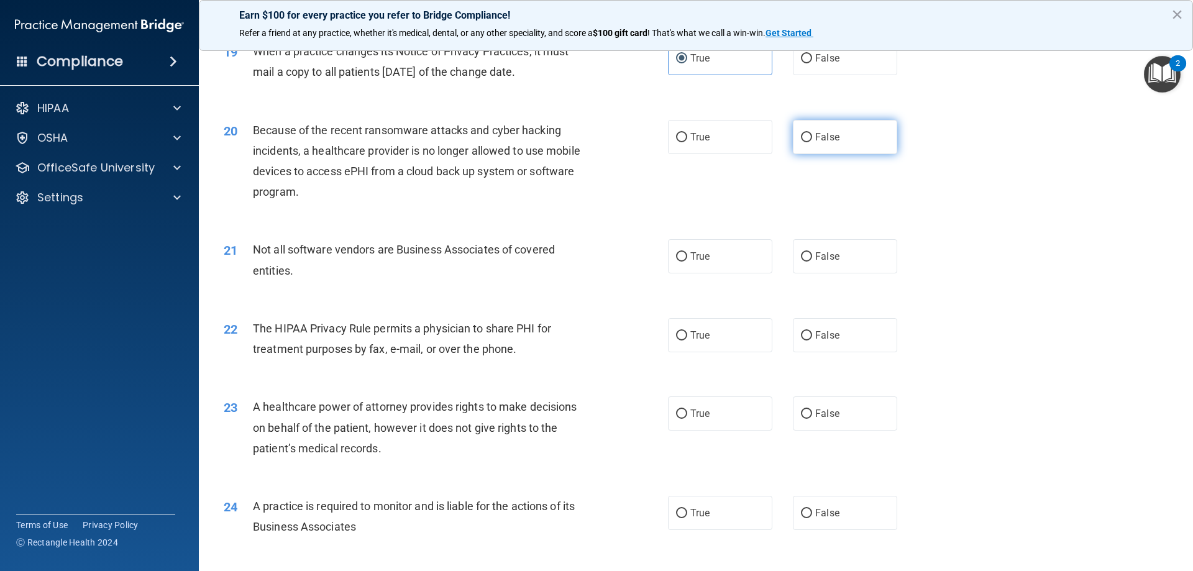
click at [846, 132] on label "False" at bounding box center [845, 137] width 104 height 34
click at [812, 133] on input "False" at bounding box center [806, 137] width 11 height 9
radio input "true"
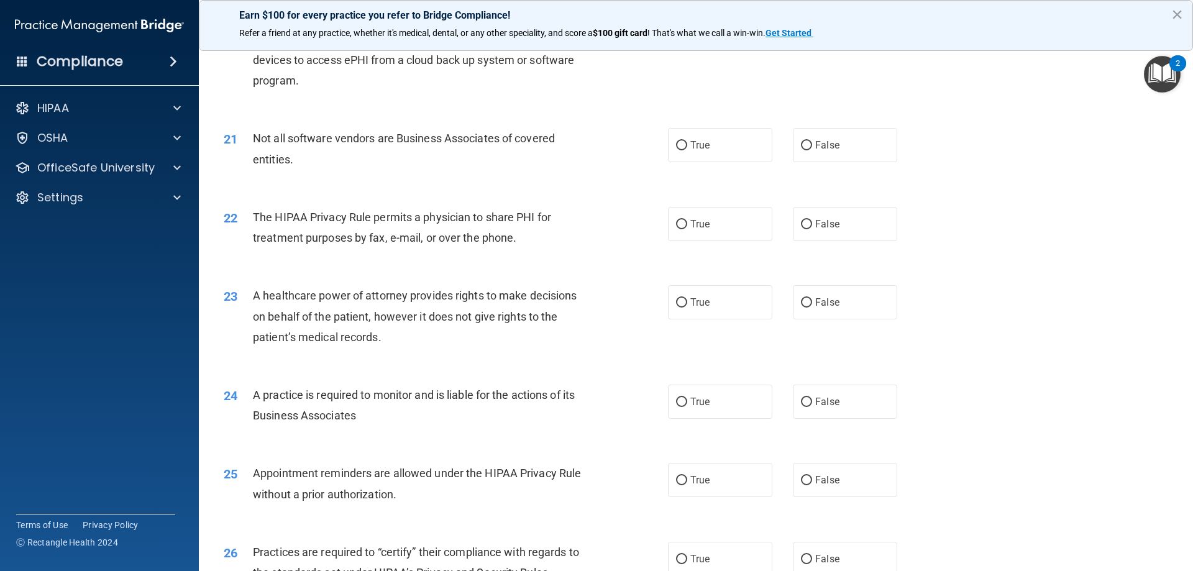
scroll to position [1864, 0]
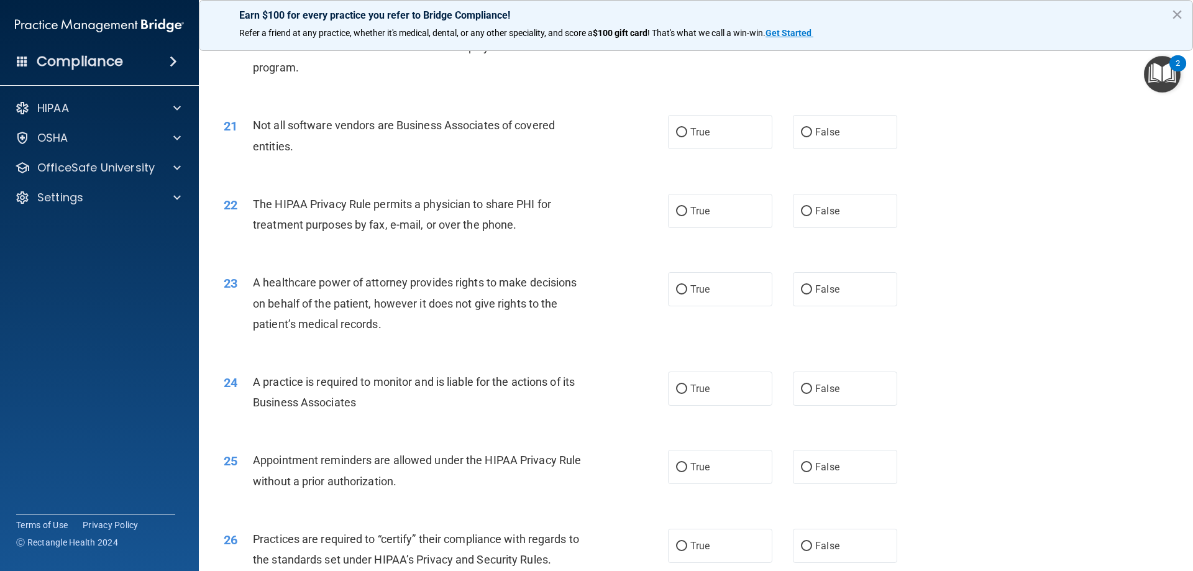
click at [698, 150] on div "21 Not all software vendors are Business Associates of covered entities. True F…" at bounding box center [695, 138] width 963 height 78
click at [705, 139] on label "True" at bounding box center [720, 132] width 104 height 34
click at [687, 137] on input "True" at bounding box center [681, 132] width 11 height 9
radio input "true"
click at [731, 214] on label "True" at bounding box center [720, 211] width 104 height 34
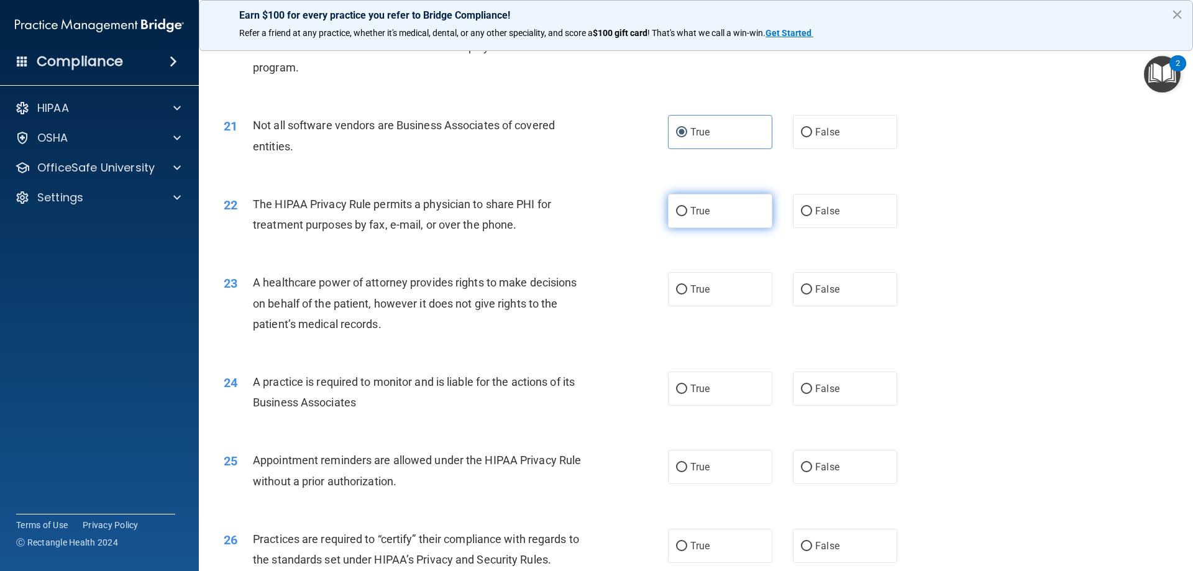
click at [687, 214] on input "True" at bounding box center [681, 211] width 11 height 9
radio input "true"
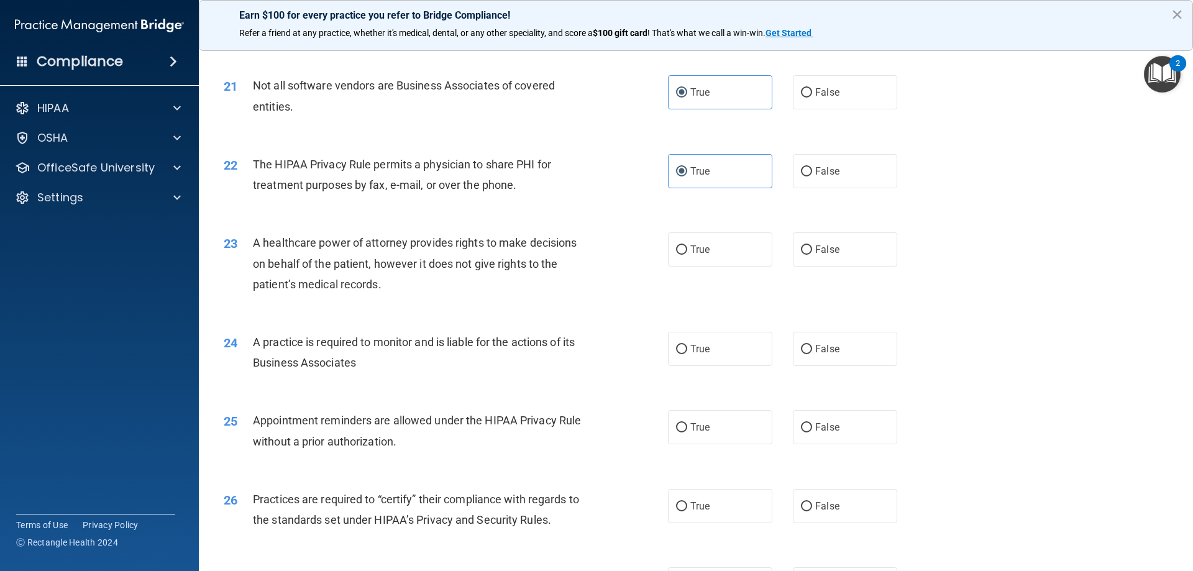
scroll to position [1926, 0]
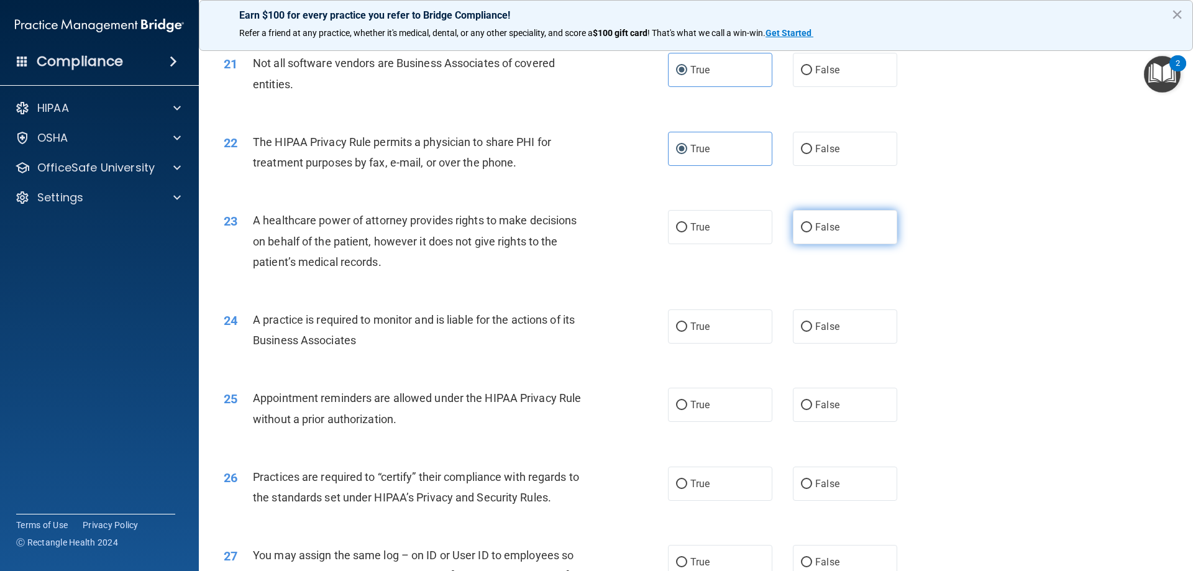
click at [818, 229] on span "False" at bounding box center [827, 227] width 24 height 12
click at [812, 229] on input "False" at bounding box center [806, 227] width 11 height 9
radio input "true"
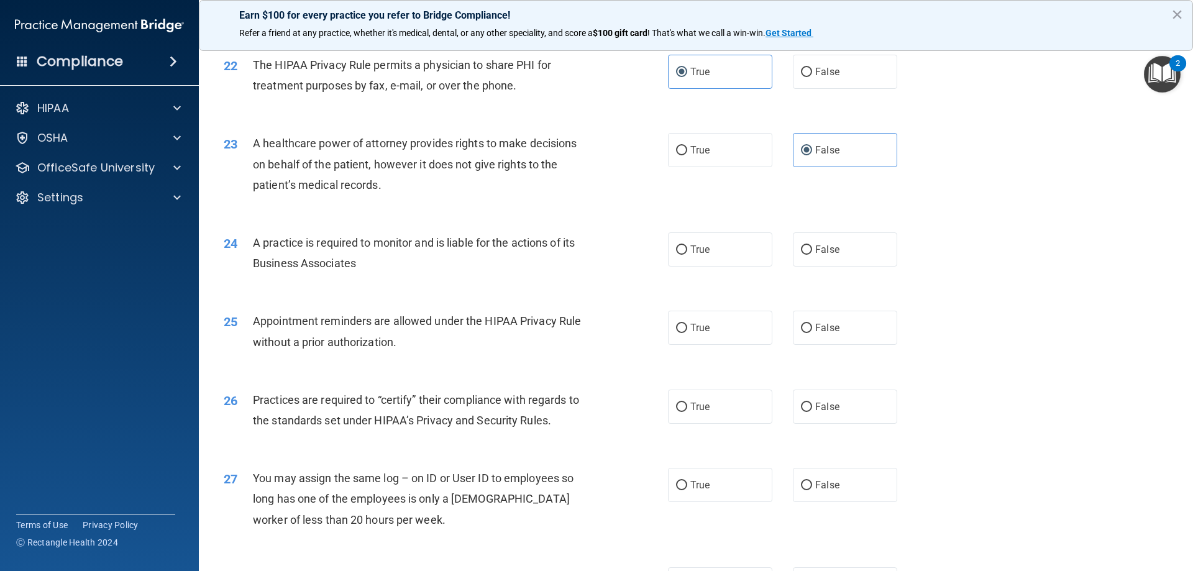
scroll to position [2050, 0]
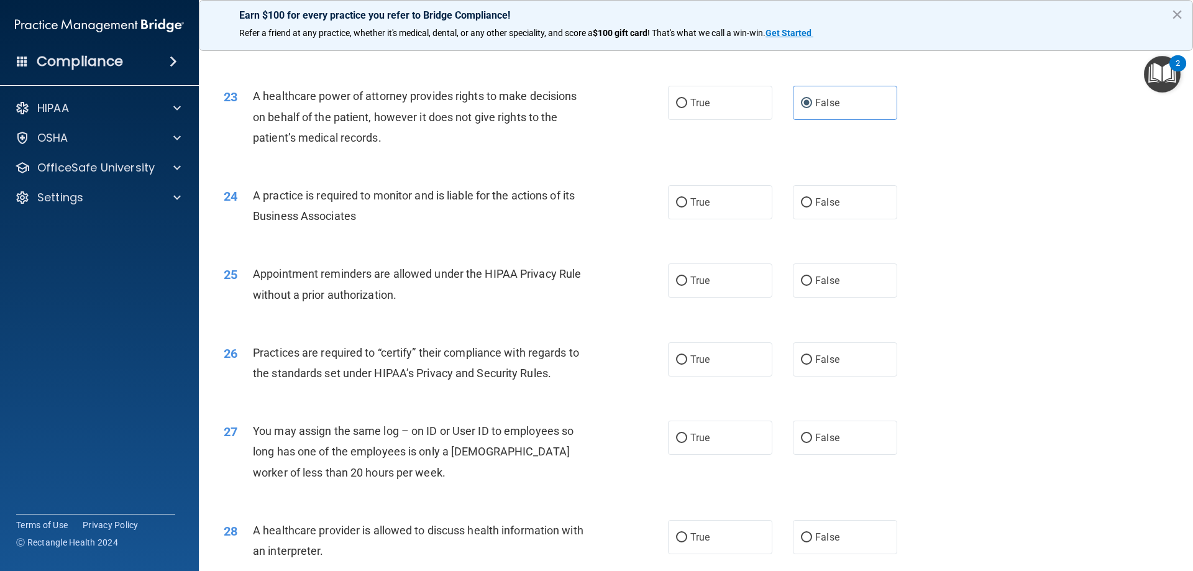
click at [735, 122] on div "23 A healthcare power of attorney provides rights to make decisions on behalf o…" at bounding box center [695, 119] width 963 height 99
click at [732, 104] on label "True" at bounding box center [720, 103] width 104 height 34
click at [687, 104] on input "True" at bounding box center [681, 103] width 11 height 9
radio input "true"
click at [801, 106] on input "False" at bounding box center [806, 103] width 11 height 9
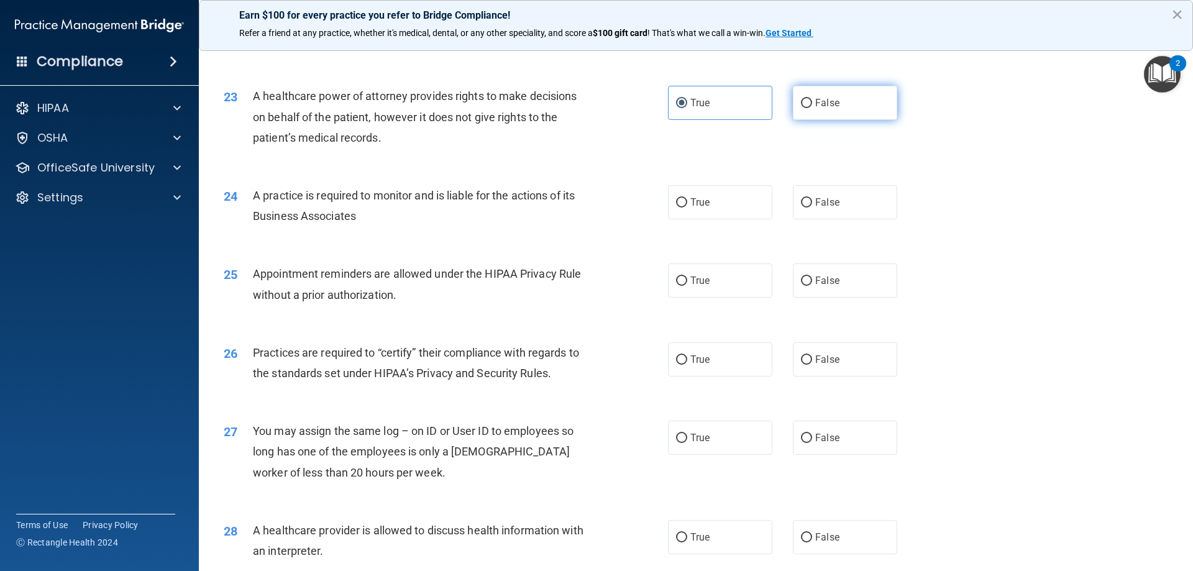
radio input "true"
radio input "false"
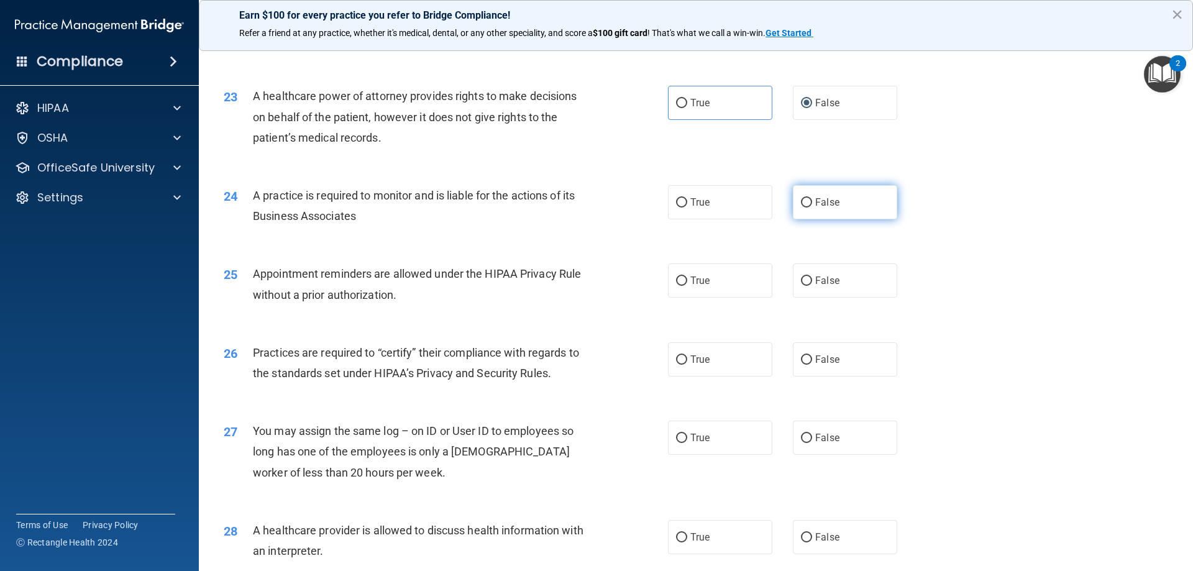
click at [818, 204] on span "False" at bounding box center [827, 202] width 24 height 12
click at [812, 204] on input "False" at bounding box center [806, 202] width 11 height 9
radio input "true"
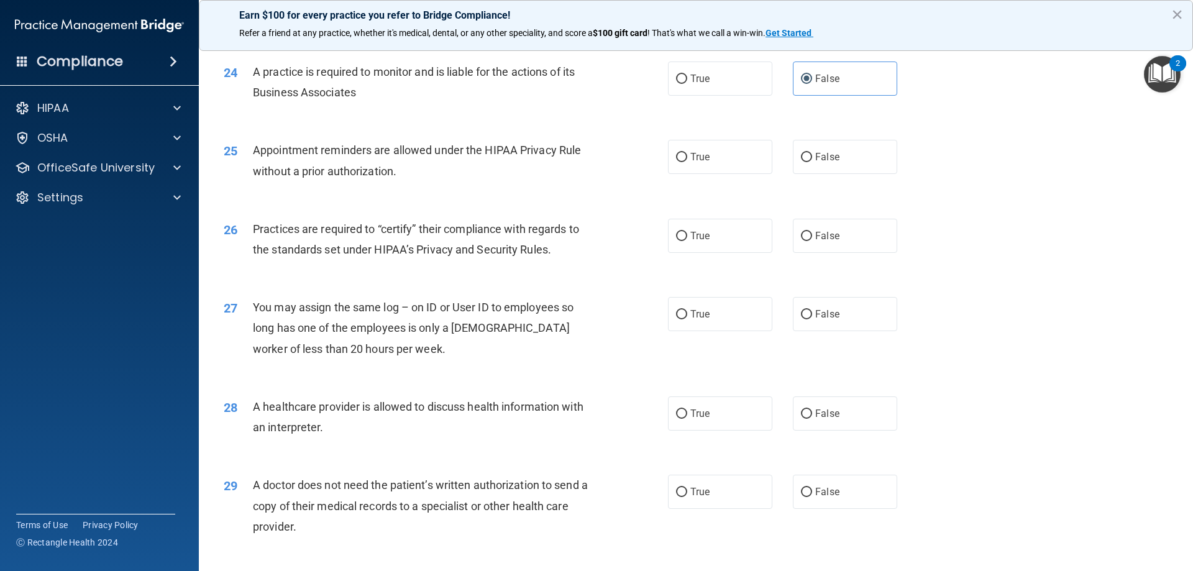
scroll to position [2174, 0]
click at [818, 152] on span "False" at bounding box center [827, 156] width 24 height 12
click at [812, 152] on input "False" at bounding box center [806, 156] width 11 height 9
radio input "true"
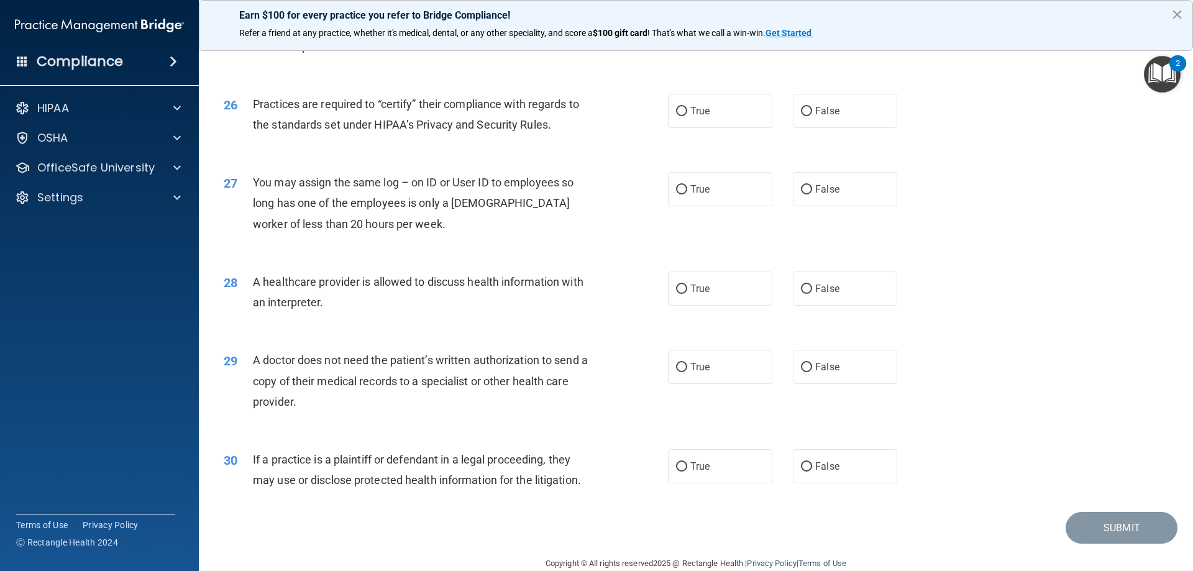
scroll to position [2237, 0]
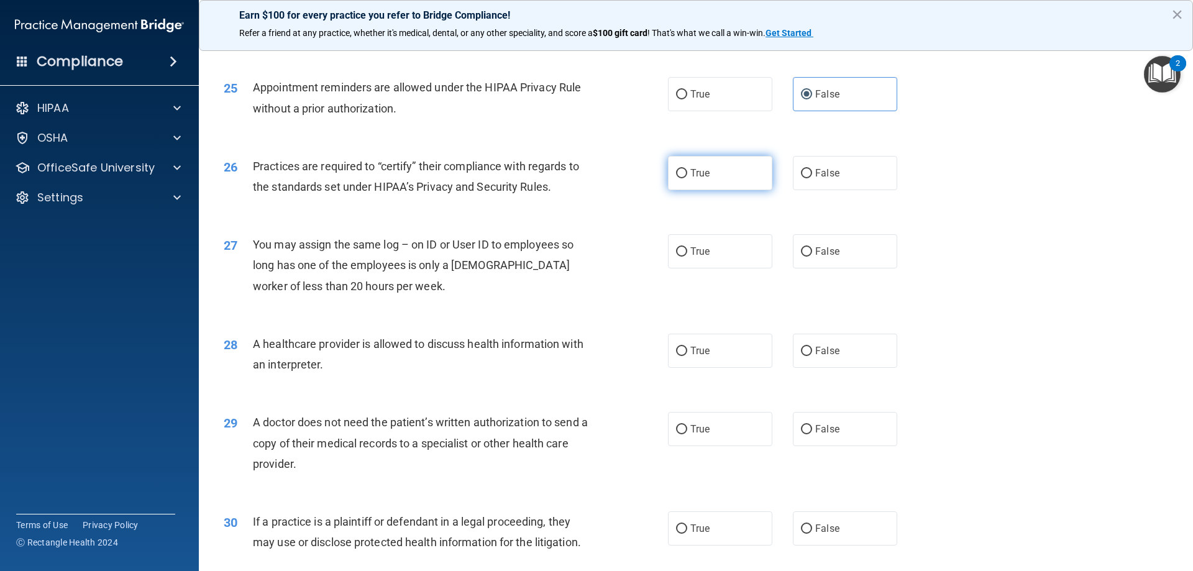
click at [708, 165] on label "True" at bounding box center [720, 173] width 104 height 34
click at [687, 169] on input "True" at bounding box center [681, 173] width 11 height 9
radio input "true"
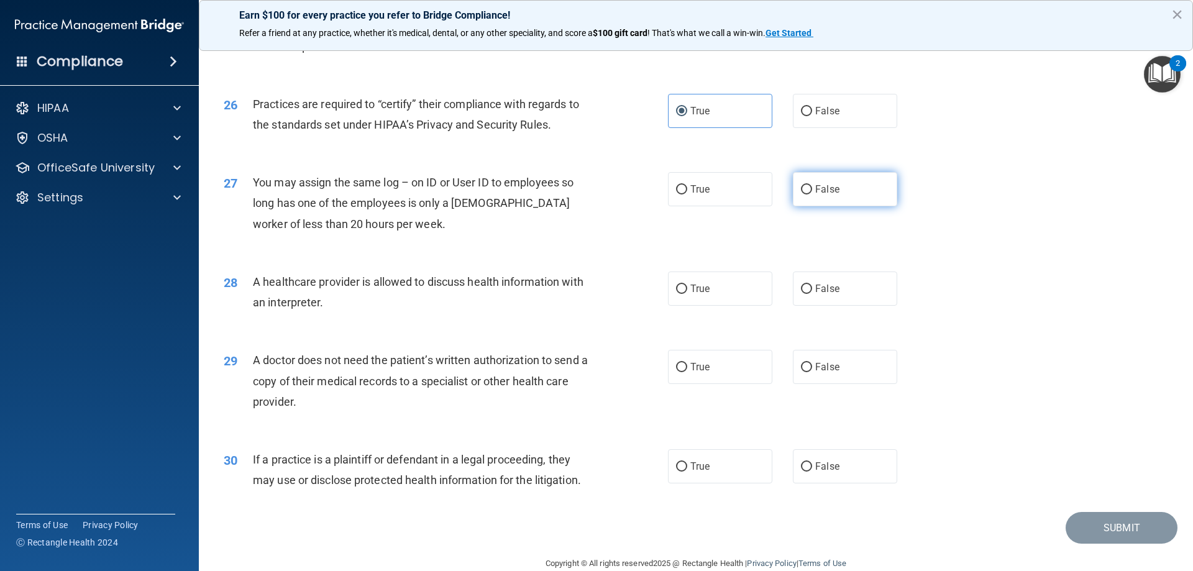
click at [841, 184] on label "False" at bounding box center [845, 189] width 104 height 34
click at [812, 185] on input "False" at bounding box center [806, 189] width 11 height 9
radio input "true"
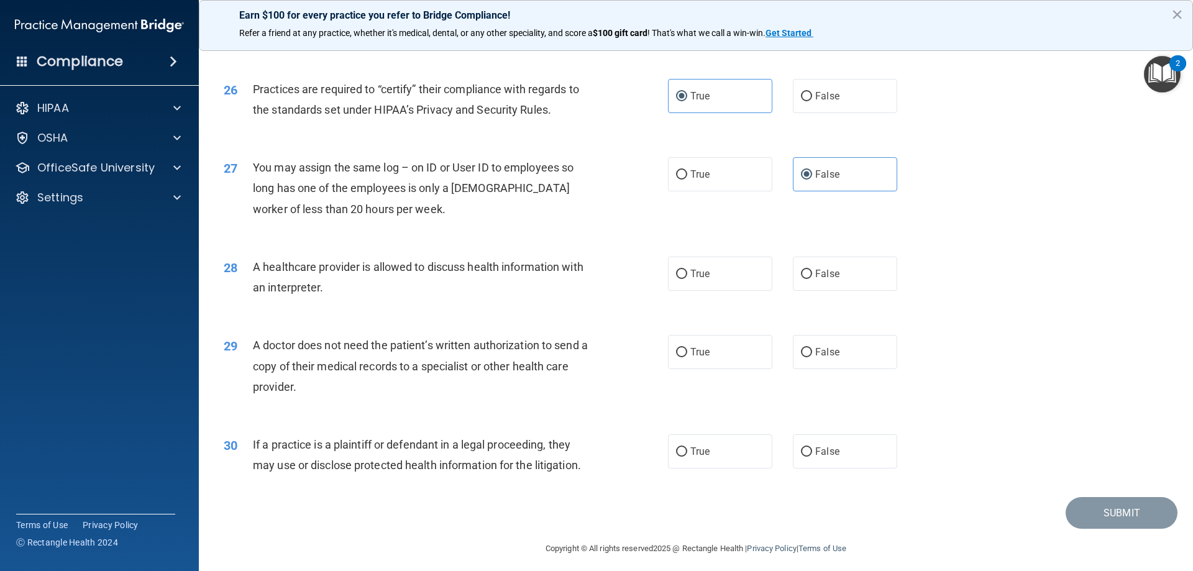
scroll to position [2321, 0]
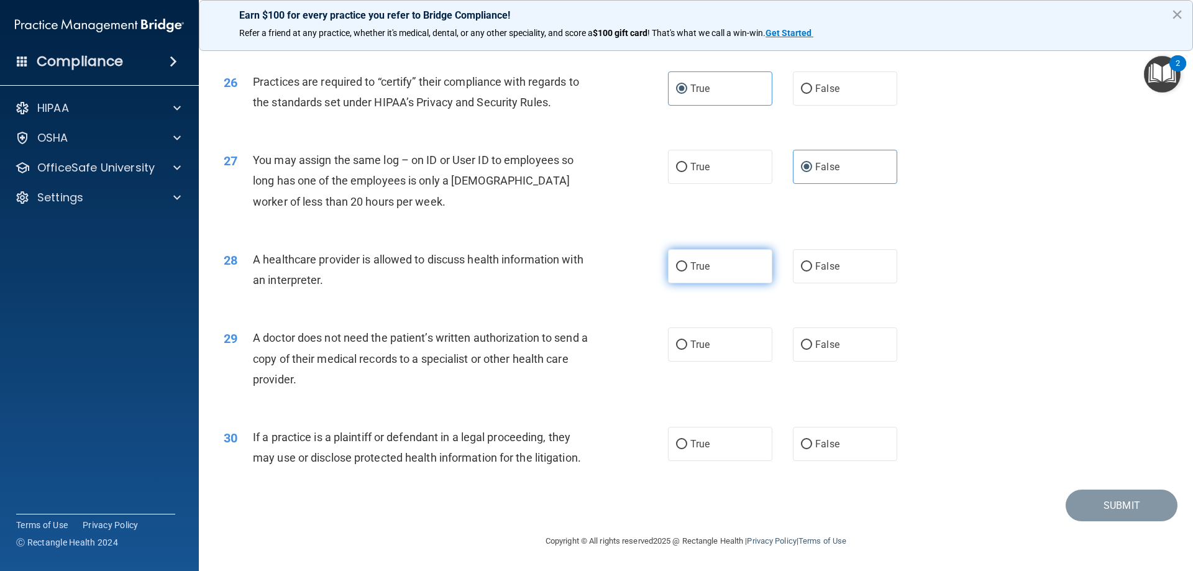
click at [678, 277] on label "True" at bounding box center [720, 266] width 104 height 34
click at [678, 271] on input "True" at bounding box center [681, 266] width 11 height 9
radio input "true"
click at [838, 347] on label "False" at bounding box center [845, 344] width 104 height 34
click at [812, 347] on input "False" at bounding box center [806, 344] width 11 height 9
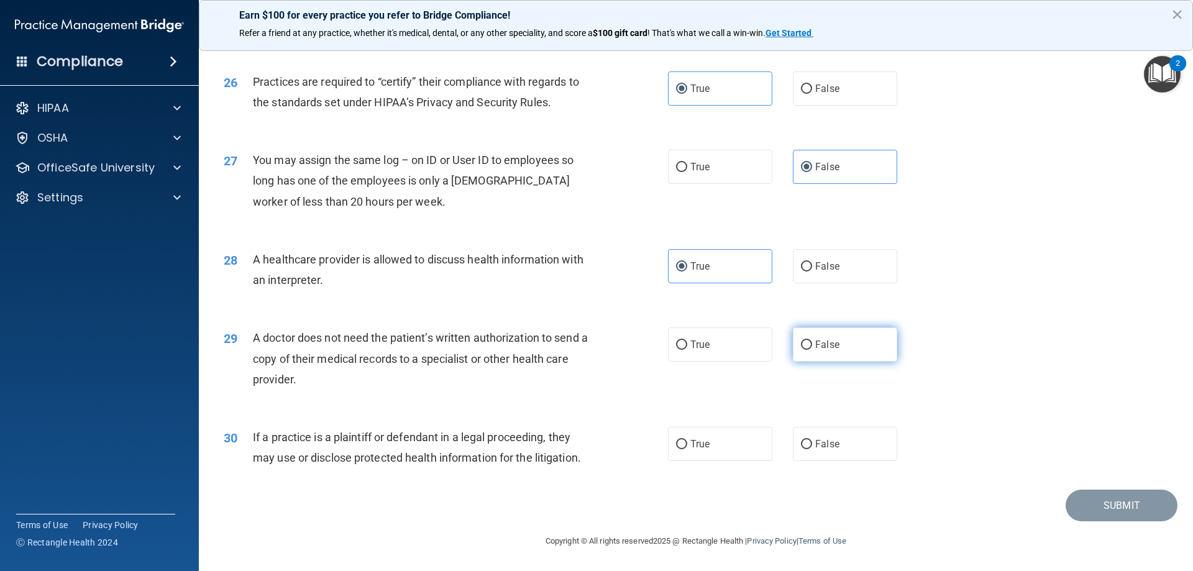
radio input "true"
click at [829, 437] on label "False" at bounding box center [845, 444] width 104 height 34
click at [812, 440] on input "False" at bounding box center [806, 444] width 11 height 9
radio input "true"
click at [1117, 493] on button "Submit" at bounding box center [1121, 506] width 112 height 32
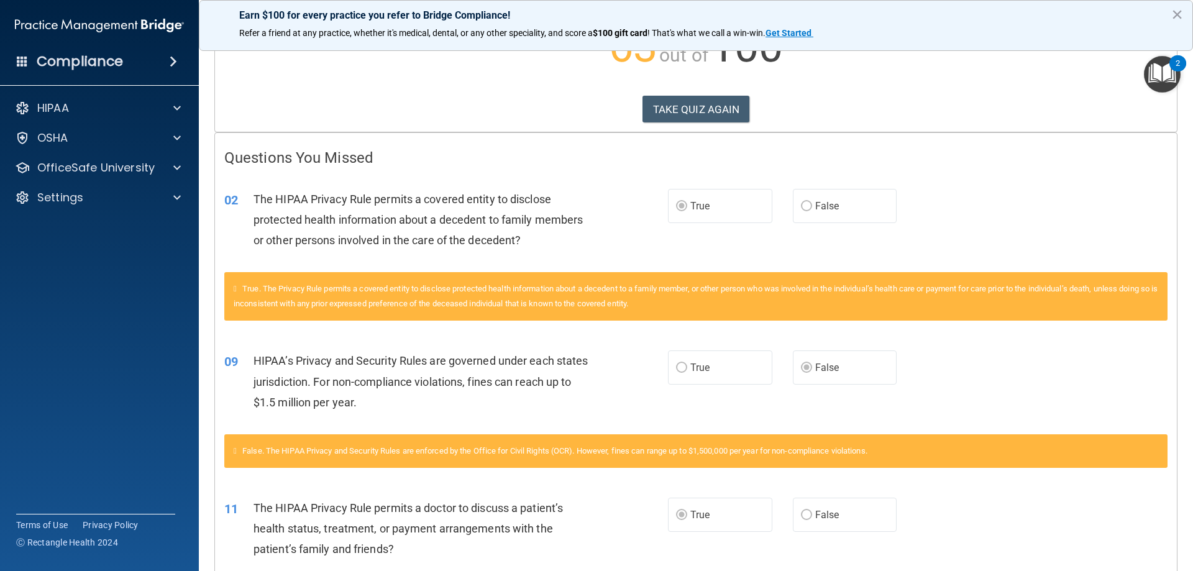
scroll to position [124, 0]
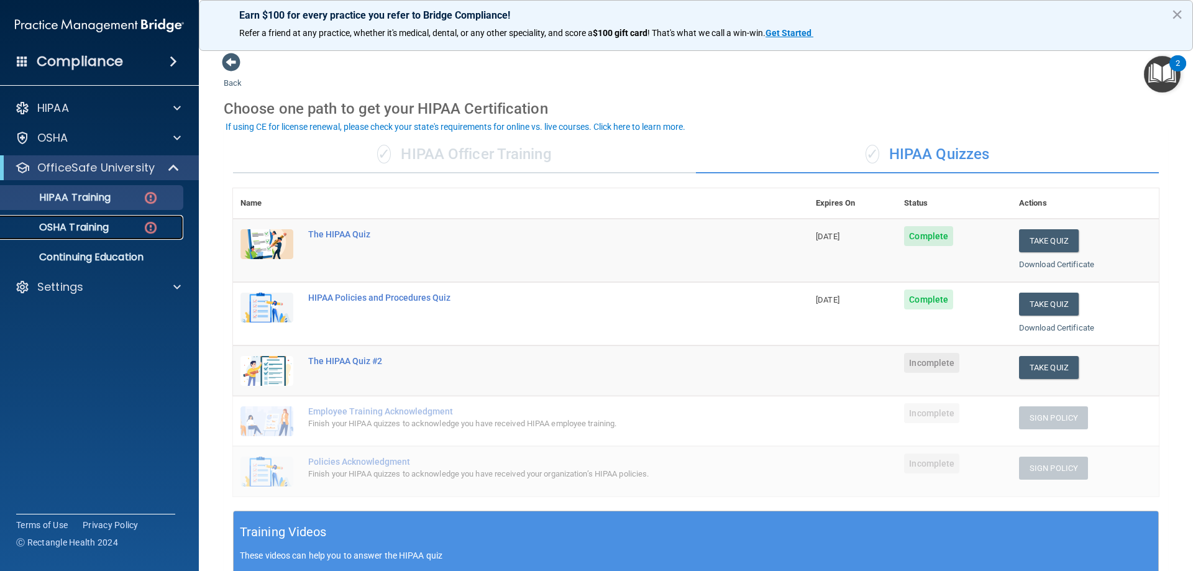
click at [140, 231] on div "OSHA Training" at bounding box center [93, 227] width 170 height 12
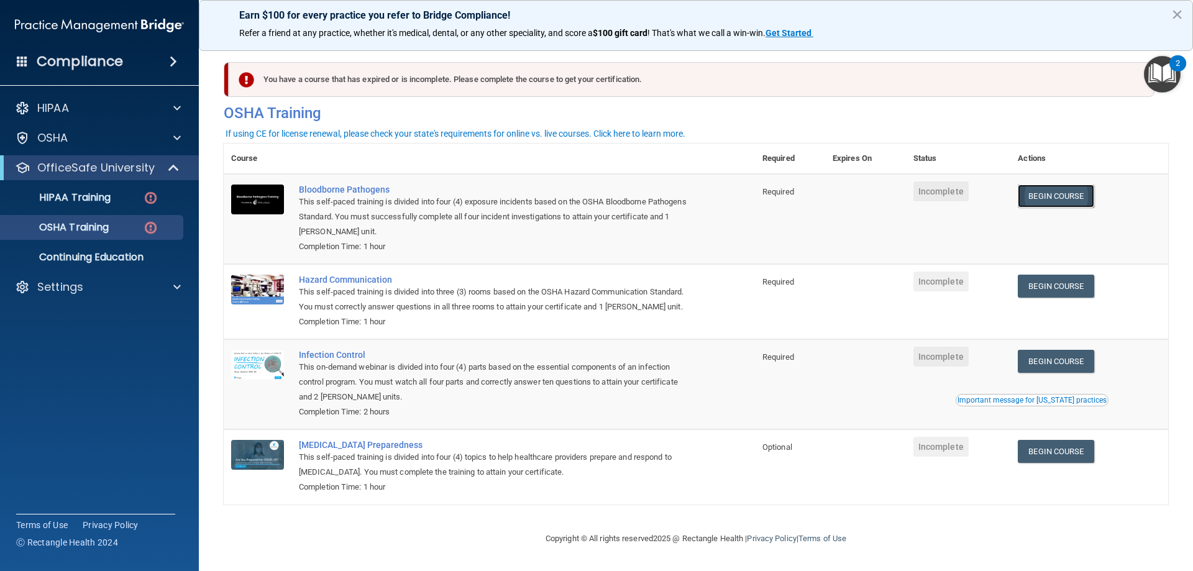
click at [1047, 206] on link "Begin Course" at bounding box center [1056, 196] width 76 height 23
click at [445, 81] on div "You have a course that has expired or is incomplete. Please complete the course…" at bounding box center [692, 79] width 926 height 35
drag, startPoint x: 1028, startPoint y: 76, endPoint x: 577, endPoint y: 70, distance: 451.1
click at [967, 79] on div "You have a course that has expired or is incomplete. Please complete the course…" at bounding box center [692, 79] width 926 height 35
click at [244, 80] on img at bounding box center [247, 80] width 16 height 16
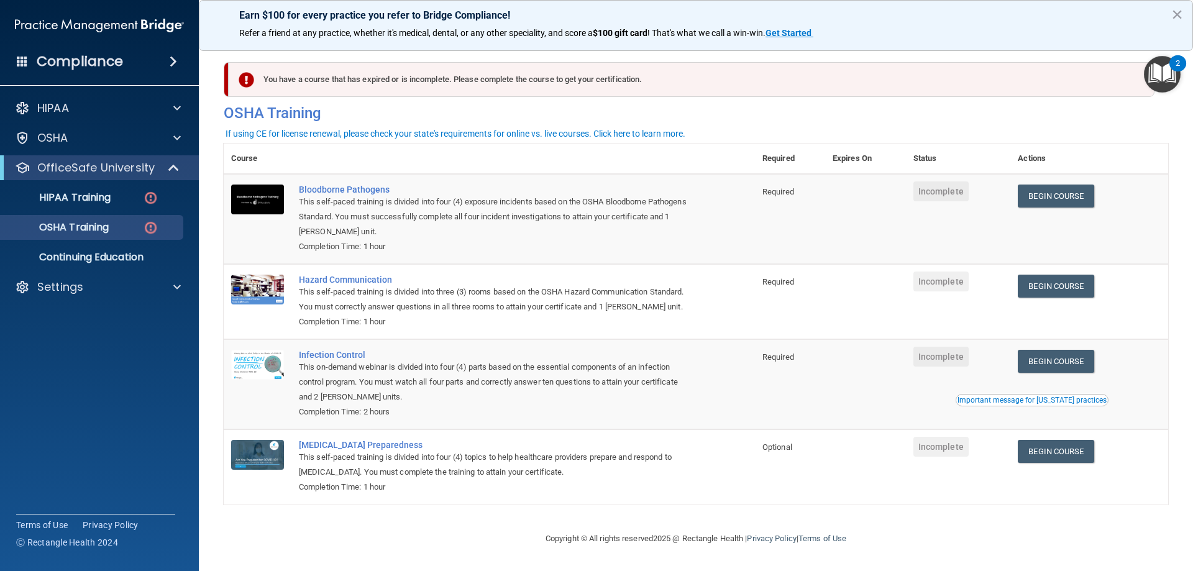
click at [327, 91] on div "You have a course that has expired or is incomplete. Please complete the course…" at bounding box center [692, 79] width 926 height 35
click at [134, 207] on link "HIPAA Training" at bounding box center [86, 197] width 196 height 25
